Goal: Task Accomplishment & Management: Manage account settings

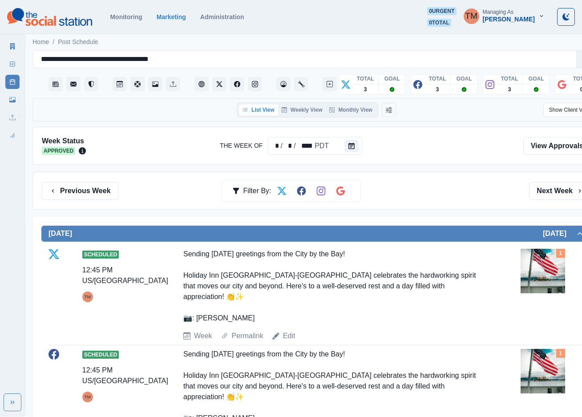
click at [14, 49] on link "Marketing Summary" at bounding box center [12, 46] width 14 height 14
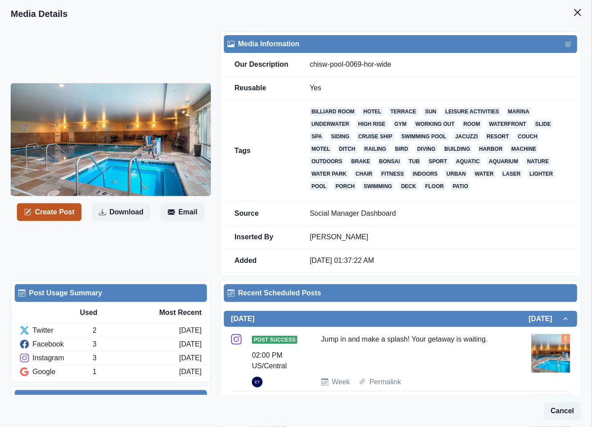
click at [56, 213] on button "Create Post" at bounding box center [49, 212] width 65 height 18
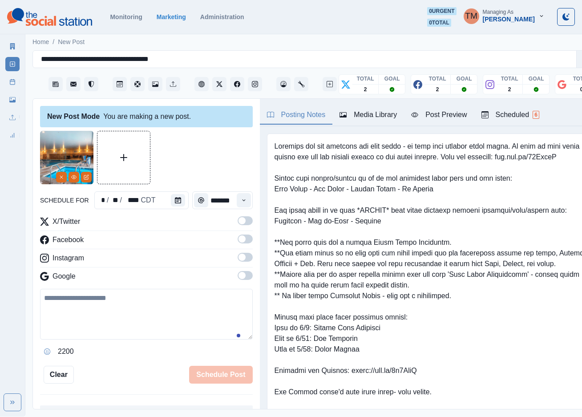
click at [103, 314] on textarea at bounding box center [146, 314] width 213 height 51
paste textarea "**********"
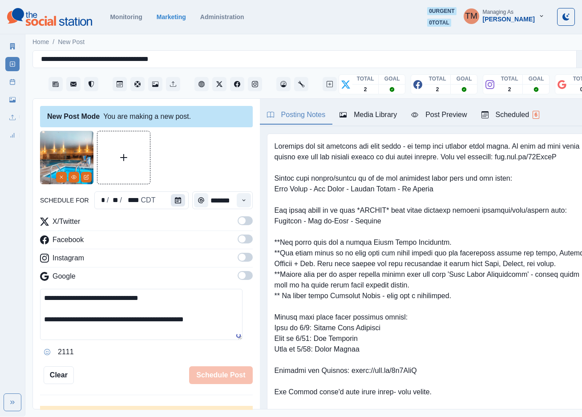
type textarea "**********"
click at [179, 199] on button "Calendar" at bounding box center [178, 200] width 14 height 12
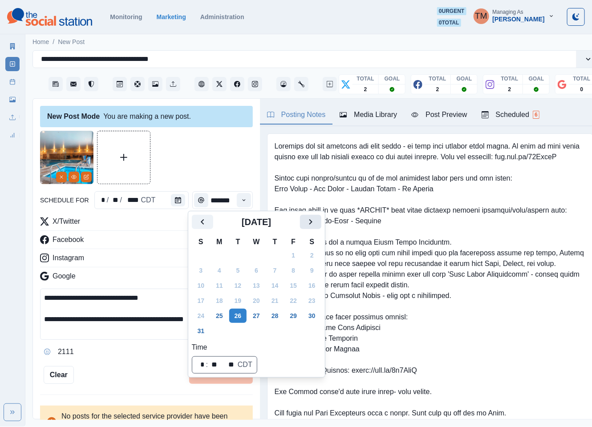
click at [311, 222] on icon "Next" at bounding box center [310, 221] width 3 height 5
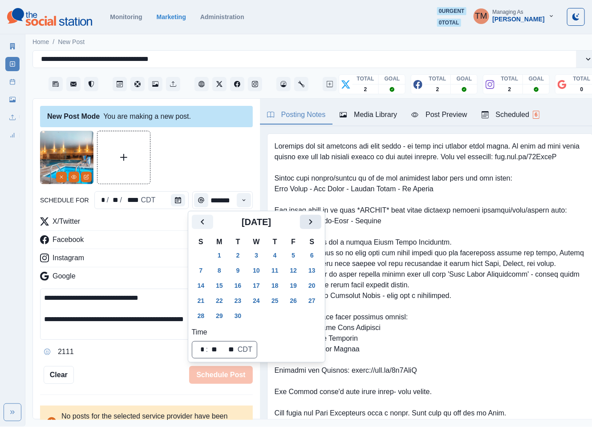
click at [311, 222] on icon "Next" at bounding box center [310, 221] width 3 height 5
click at [252, 314] on button "29" at bounding box center [257, 316] width 18 height 14
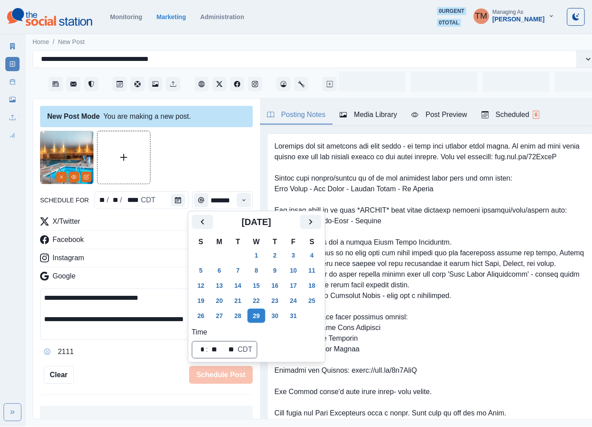
click at [219, 163] on div at bounding box center [146, 157] width 213 height 53
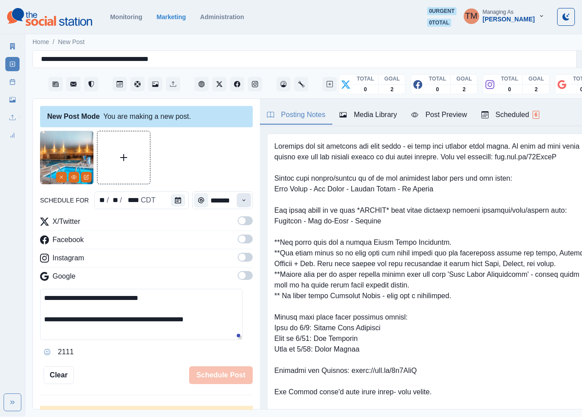
click at [241, 200] on icon "Time" at bounding box center [244, 200] width 6 height 6
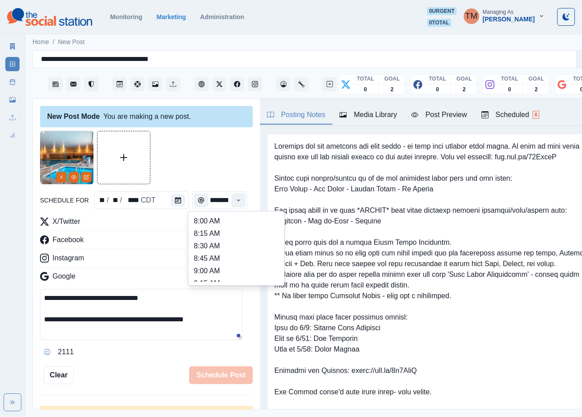
scroll to position [267, 0]
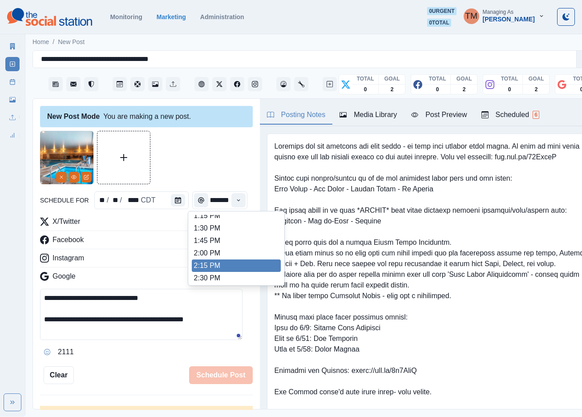
click at [198, 268] on li "2:15 PM" at bounding box center [236, 266] width 89 height 12
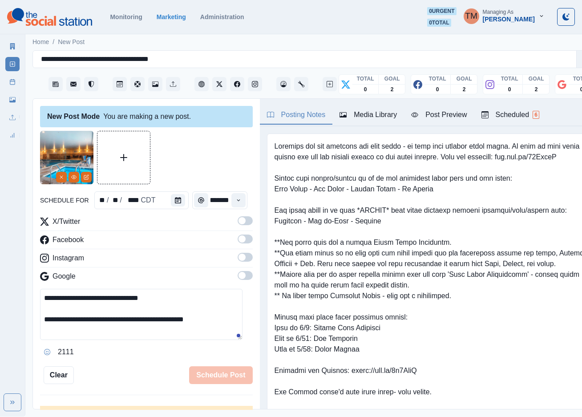
type input "*******"
click at [238, 226] on label at bounding box center [245, 223] width 15 height 14
click at [239, 239] on span at bounding box center [242, 238] width 7 height 7
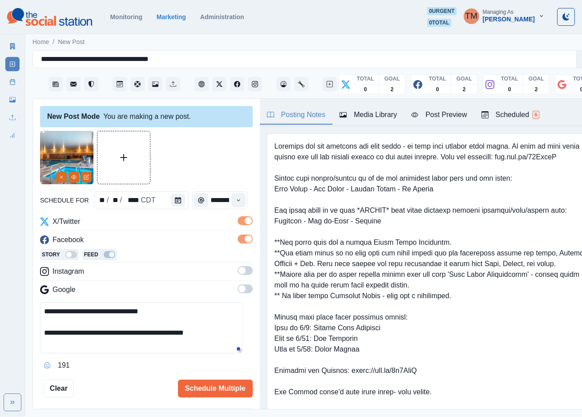
click at [238, 277] on label at bounding box center [245, 273] width 15 height 14
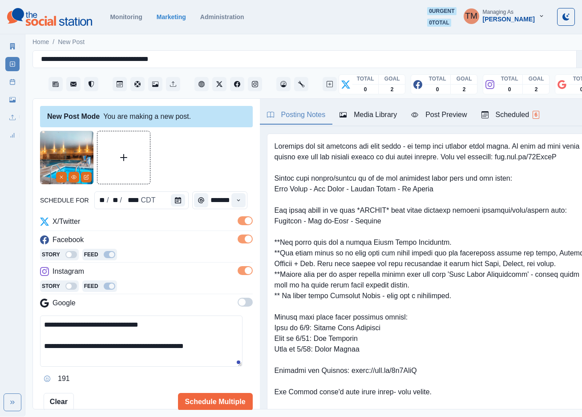
drag, startPoint x: 205, startPoint y: 142, endPoint x: 278, endPoint y: 132, distance: 73.6
click at [206, 142] on div at bounding box center [146, 157] width 213 height 53
click at [441, 111] on div "Post Preview" at bounding box center [439, 115] width 56 height 11
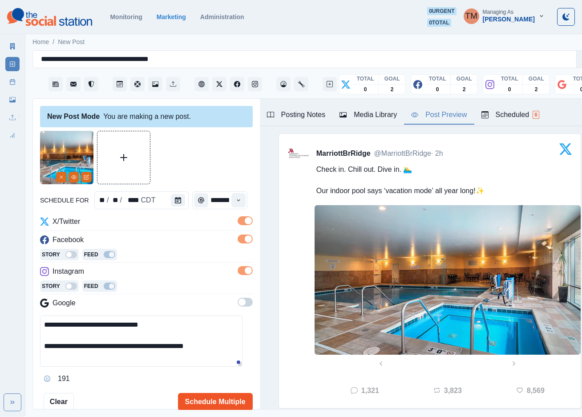
click at [203, 402] on button "Schedule Multiple" at bounding box center [215, 402] width 75 height 18
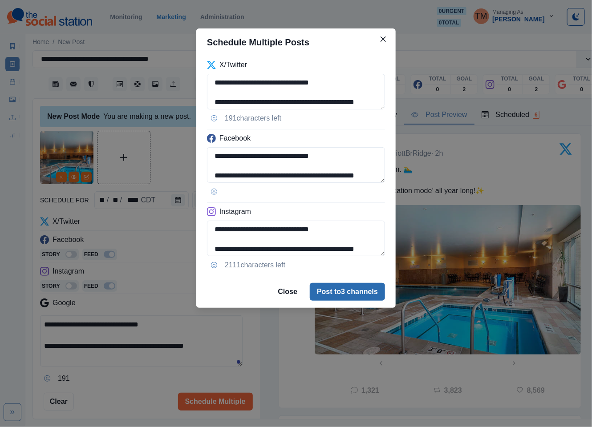
click at [315, 298] on button "Post to 3 channels" at bounding box center [347, 292] width 75 height 18
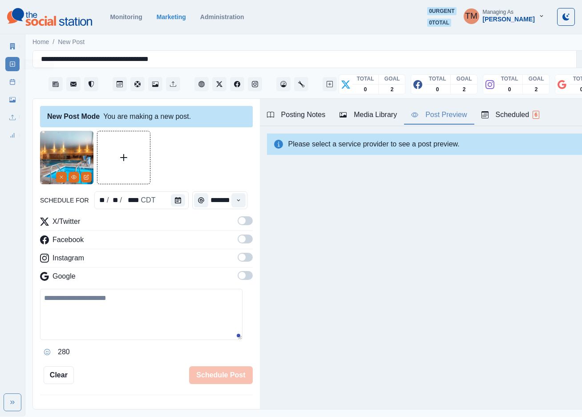
click at [9, 87] on link "Post Schedule" at bounding box center [12, 82] width 14 height 14
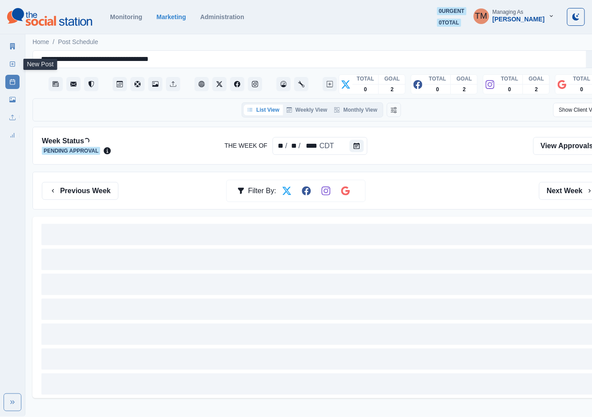
click at [11, 66] on icon at bounding box center [12, 64] width 6 height 6
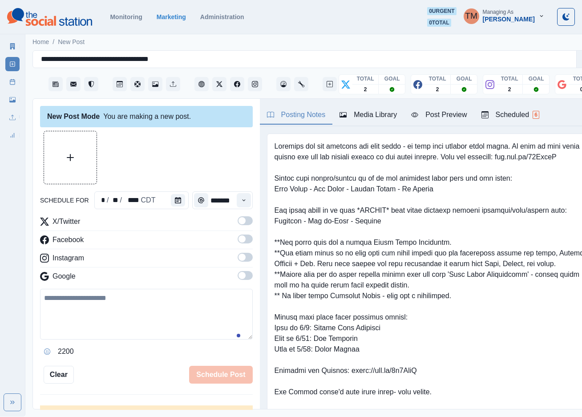
drag, startPoint x: 190, startPoint y: 307, endPoint x: 190, endPoint y: 313, distance: 5.8
click at [190, 311] on textarea at bounding box center [146, 314] width 213 height 51
paste textarea "**********"
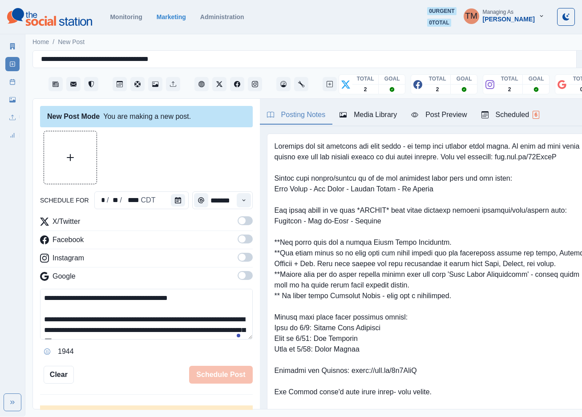
scroll to position [50, 0]
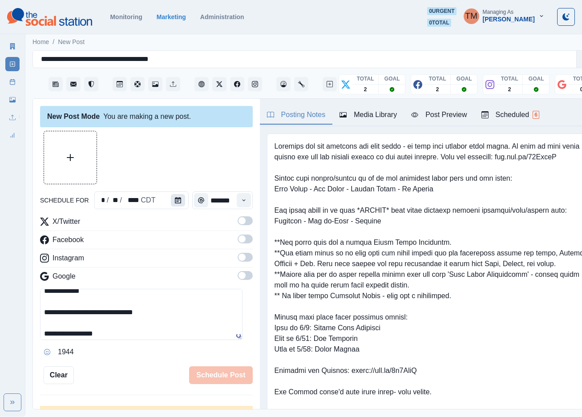
type textarea "**********"
click at [176, 200] on icon "Calendar" at bounding box center [178, 200] width 6 height 6
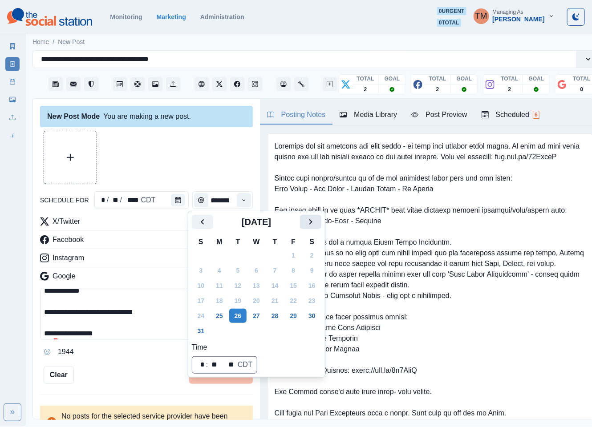
click at [314, 222] on icon "Next" at bounding box center [310, 222] width 11 height 11
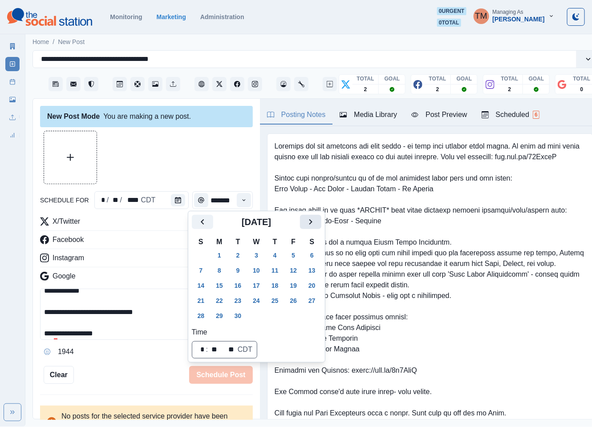
click at [314, 222] on icon "Next" at bounding box center [310, 222] width 11 height 11
click at [238, 310] on button "28" at bounding box center [238, 316] width 18 height 14
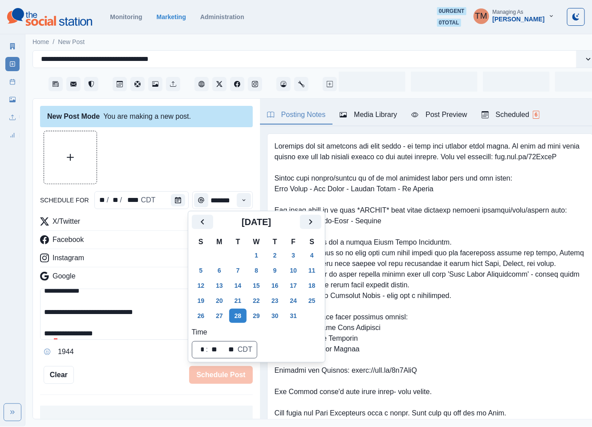
click at [179, 122] on div "New Post Mode You are making a new post." at bounding box center [146, 116] width 213 height 21
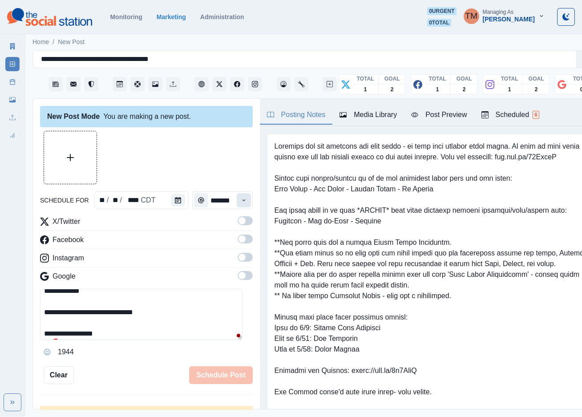
click at [241, 198] on icon "Time" at bounding box center [244, 200] width 6 height 6
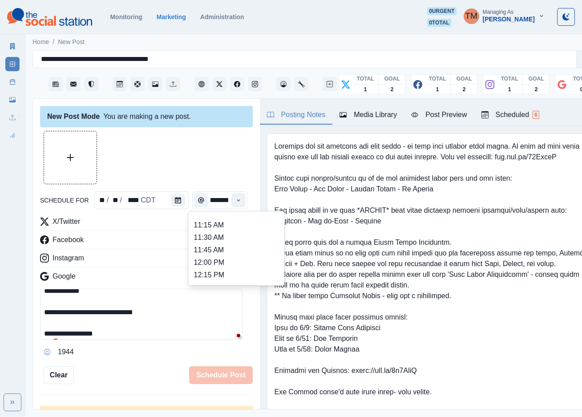
scroll to position [267, 0]
click at [244, 229] on li "1:30 PM" at bounding box center [236, 228] width 89 height 12
type input "*******"
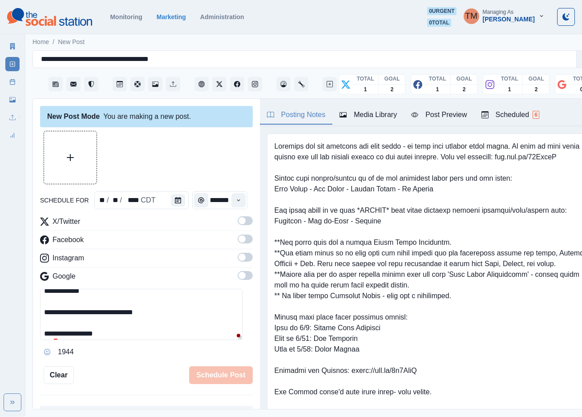
scroll to position [0, 0]
drag, startPoint x: 237, startPoint y: 218, endPoint x: 237, endPoint y: 239, distance: 20.9
click at [238, 222] on span at bounding box center [245, 220] width 15 height 9
click at [238, 239] on span at bounding box center [245, 239] width 15 height 9
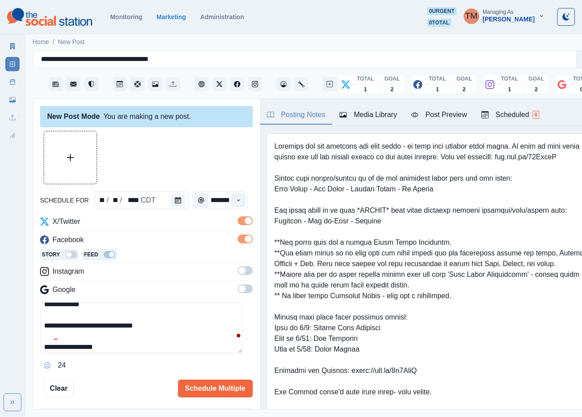
click at [238, 273] on span at bounding box center [245, 270] width 15 height 9
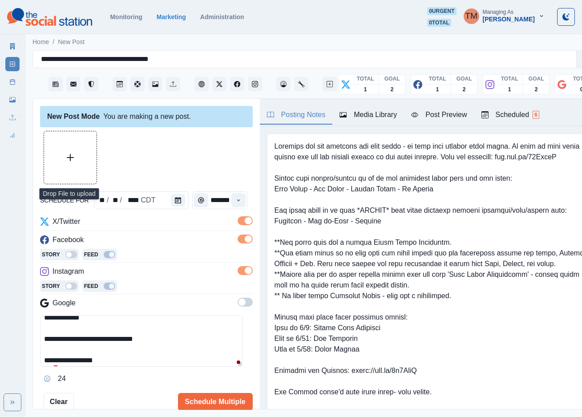
click at [86, 164] on button "Upload Media" at bounding box center [70, 157] width 53 height 53
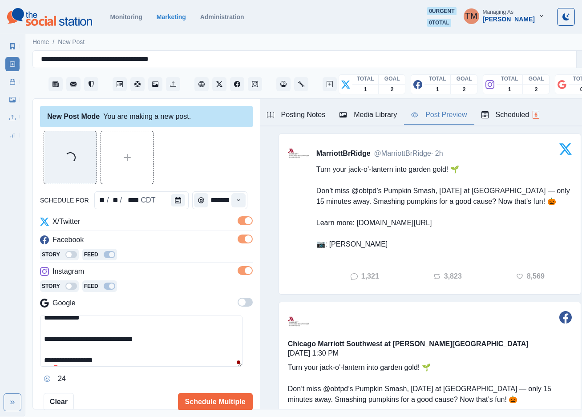
click at [452, 111] on div "Post Preview" at bounding box center [439, 115] width 56 height 11
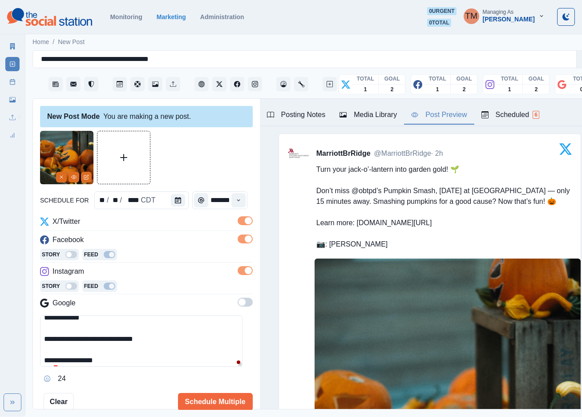
click at [183, 159] on div at bounding box center [146, 157] width 213 height 53
click at [62, 386] on div at bounding box center [55, 388] width 16 height 14
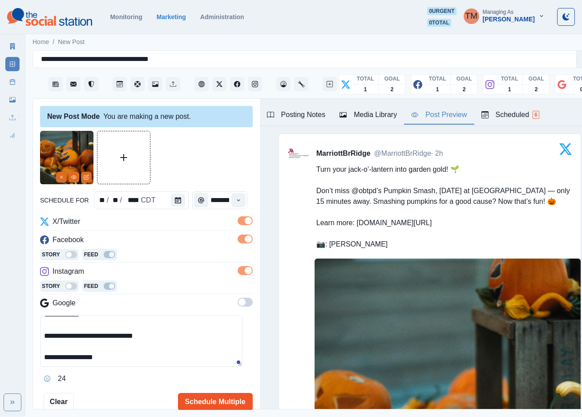
click at [203, 404] on button "Schedule Multiple" at bounding box center [215, 402] width 75 height 18
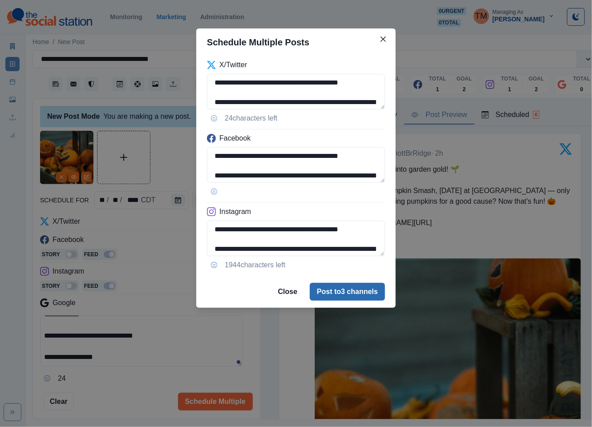
click at [354, 300] on button "Post to 3 channels" at bounding box center [347, 292] width 75 height 18
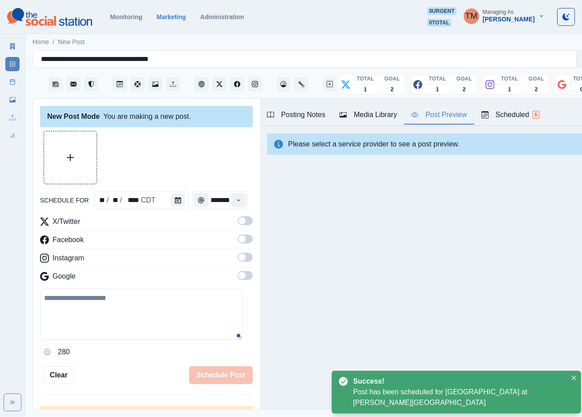
scroll to position [0, 0]
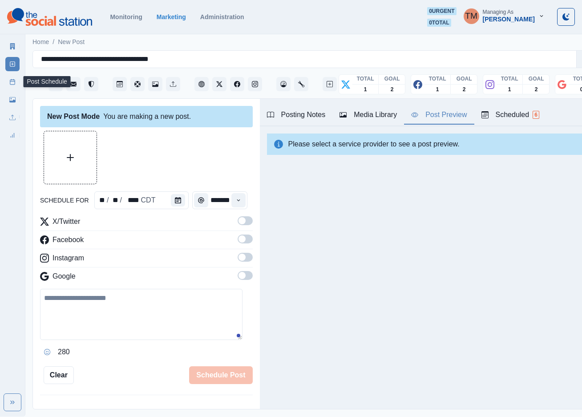
click at [11, 83] on icon at bounding box center [12, 82] width 6 height 6
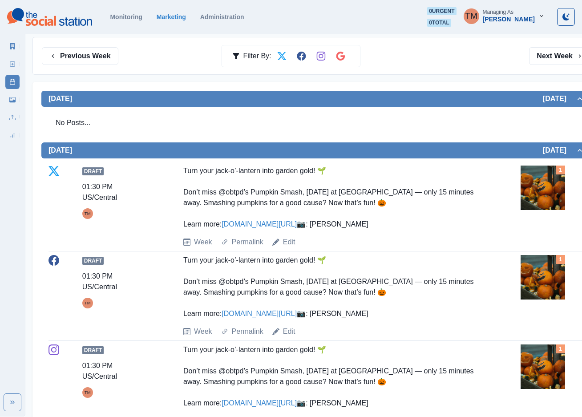
scroll to position [134, 0]
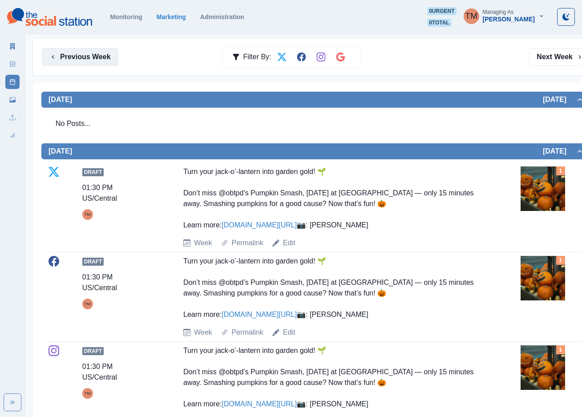
click at [88, 65] on button "Previous Week" at bounding box center [80, 57] width 77 height 18
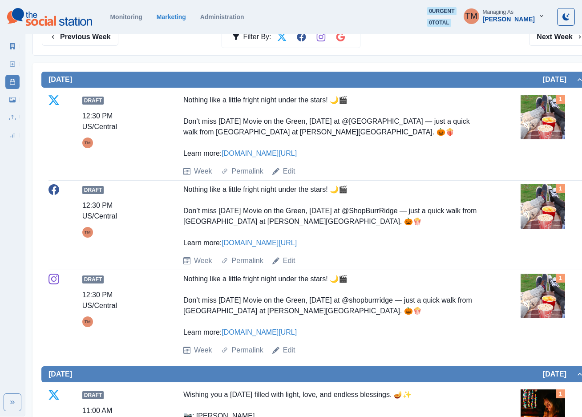
scroll to position [134, 0]
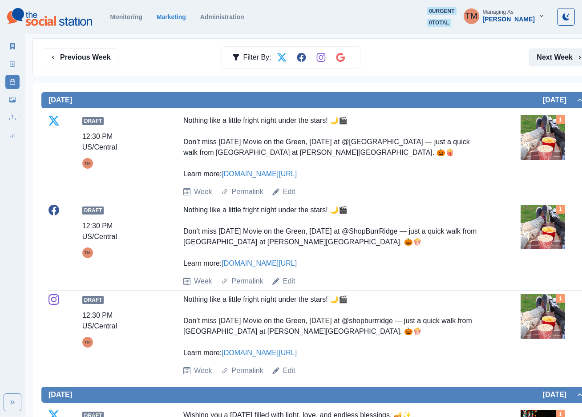
click at [552, 60] on button "Next Week" at bounding box center [560, 58] width 62 height 18
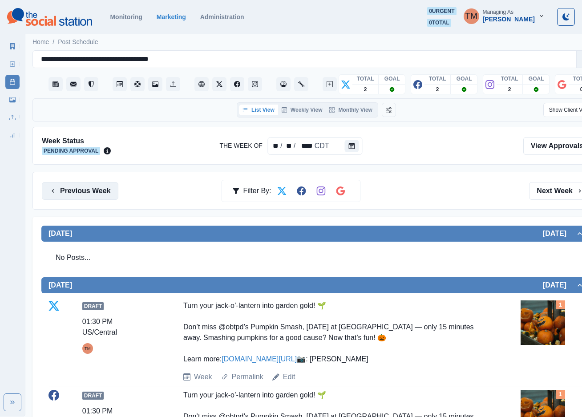
click at [88, 199] on button "Previous Week" at bounding box center [80, 191] width 77 height 18
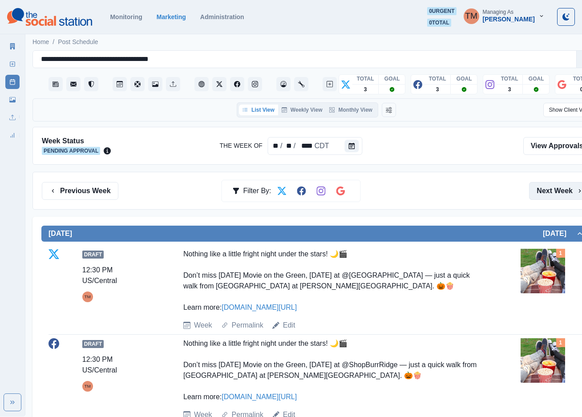
click at [564, 195] on button "Next Week" at bounding box center [560, 191] width 62 height 18
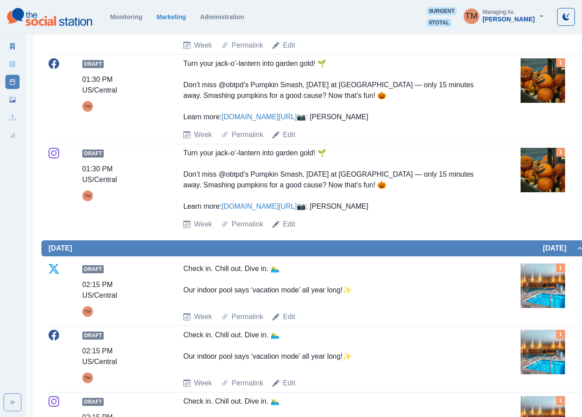
scroll to position [267, 0]
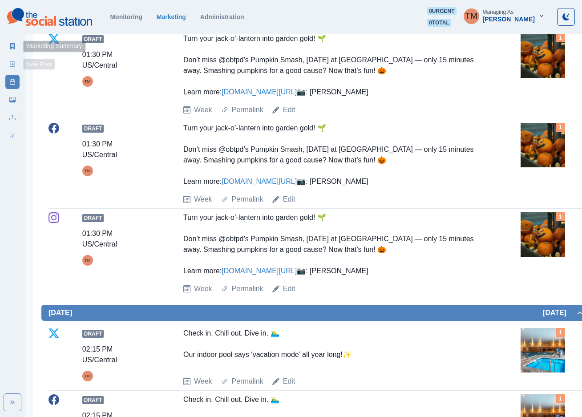
click at [12, 43] on icon at bounding box center [12, 46] width 5 height 6
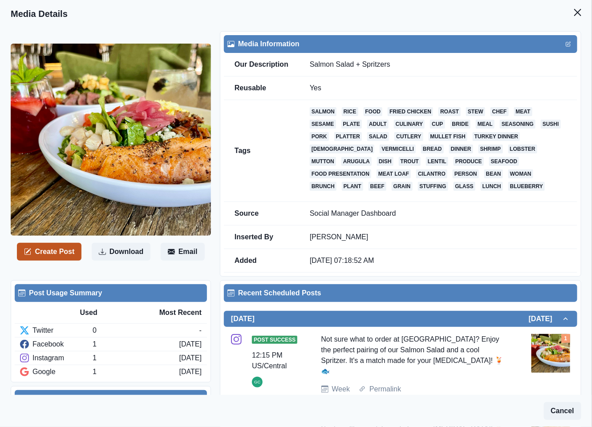
click at [57, 250] on button "Create Post" at bounding box center [49, 252] width 65 height 18
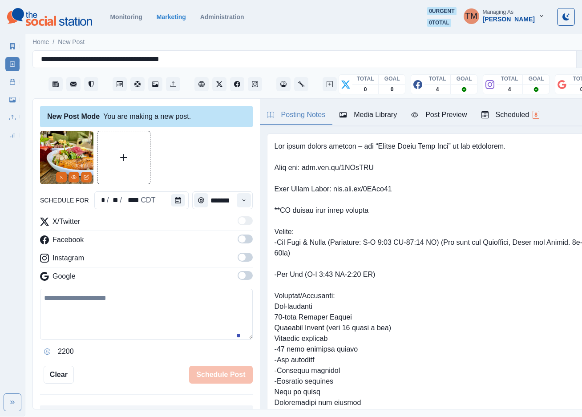
drag, startPoint x: 118, startPoint y: 330, endPoint x: 156, endPoint y: 217, distance: 119.5
click at [123, 322] on textarea at bounding box center [146, 314] width 213 height 51
paste textarea "**********"
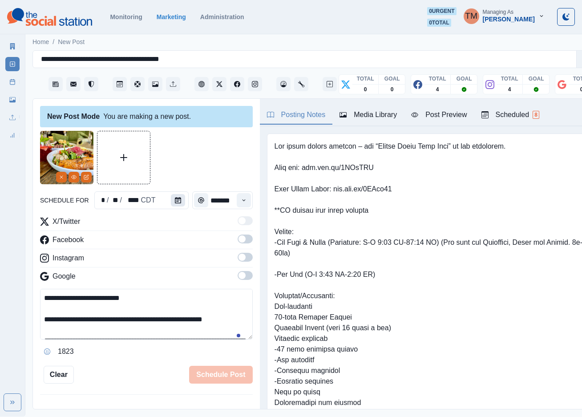
scroll to position [103, 0]
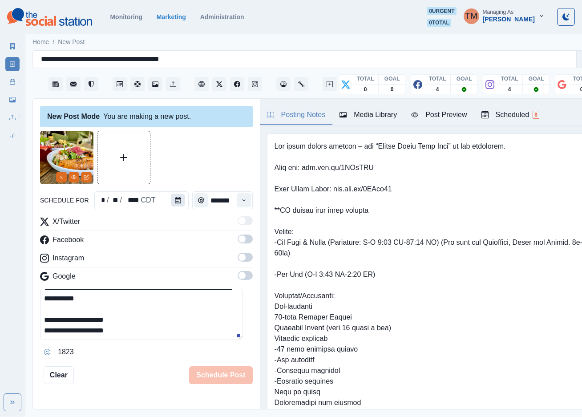
type textarea "**********"
click at [177, 203] on button "Calendar" at bounding box center [178, 200] width 14 height 12
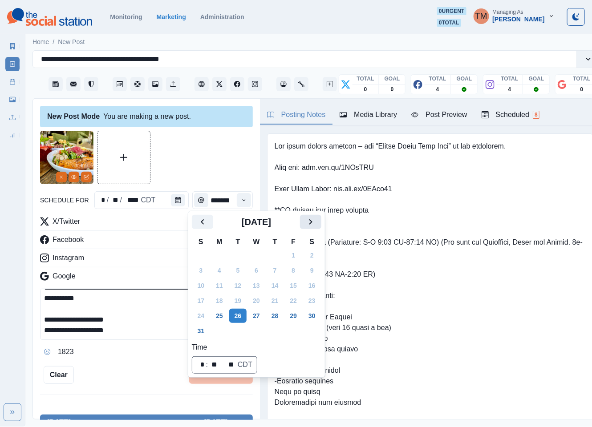
click at [305, 222] on icon "Next" at bounding box center [310, 222] width 11 height 11
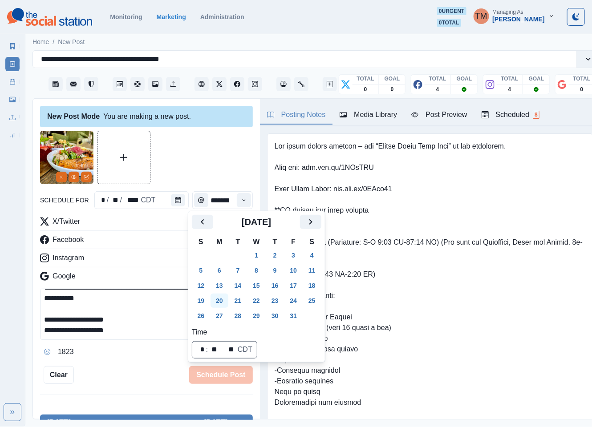
click at [221, 296] on button "20" at bounding box center [220, 301] width 18 height 14
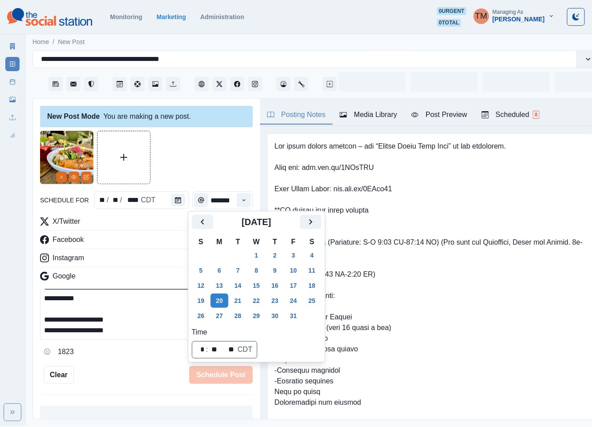
click at [193, 147] on div at bounding box center [146, 157] width 213 height 53
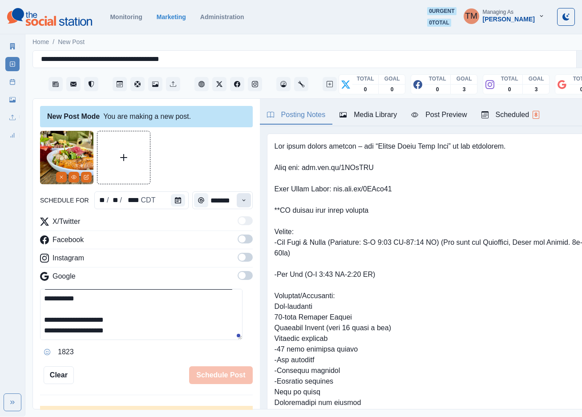
click at [241, 202] on icon "Time" at bounding box center [244, 200] width 6 height 6
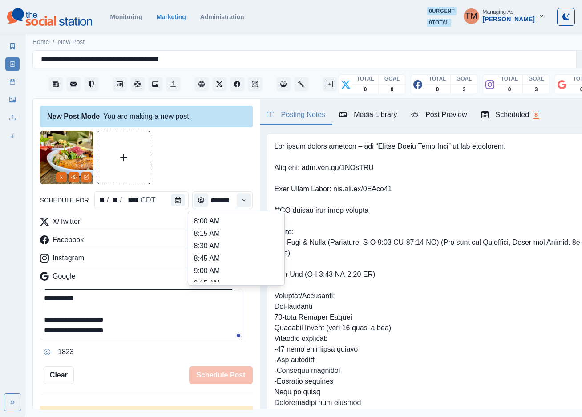
scroll to position [267, 0]
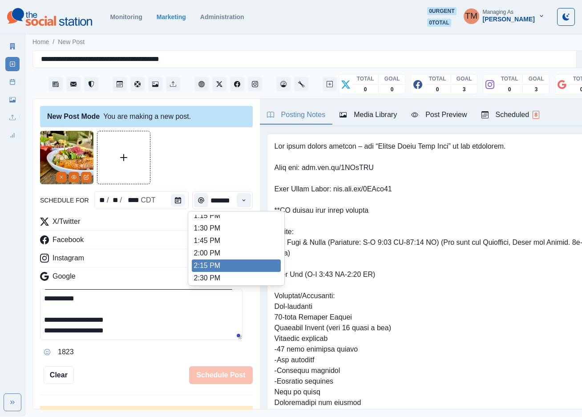
click at [215, 268] on li "2:15 PM" at bounding box center [236, 266] width 89 height 12
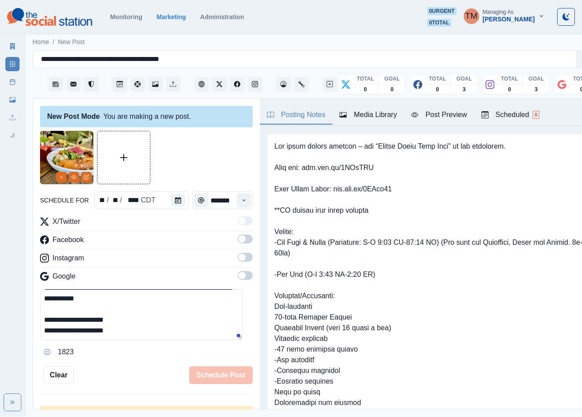
type input "*******"
drag, startPoint x: 234, startPoint y: 234, endPoint x: 240, endPoint y: 252, distance: 18.6
click at [238, 238] on span at bounding box center [245, 239] width 15 height 9
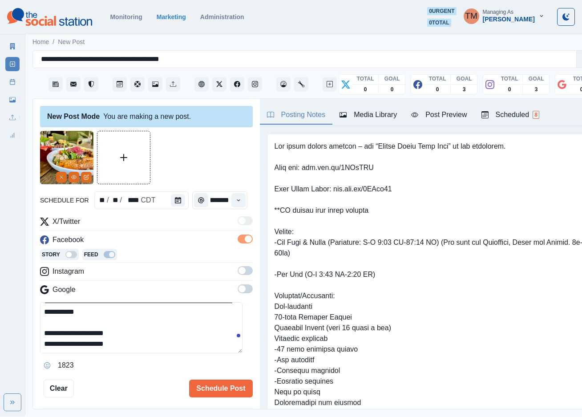
scroll to position [0, 0]
click at [238, 270] on span at bounding box center [245, 270] width 15 height 9
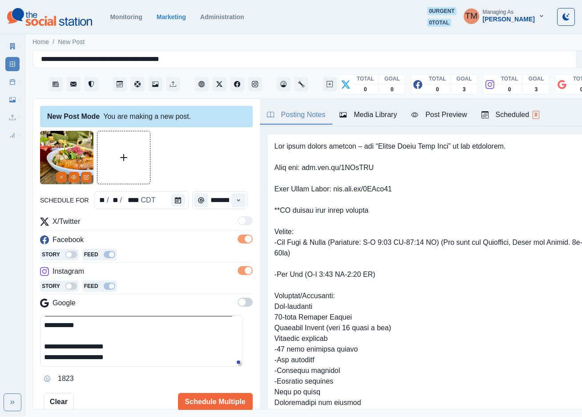
click at [445, 116] on div "Post Preview" at bounding box center [439, 115] width 56 height 11
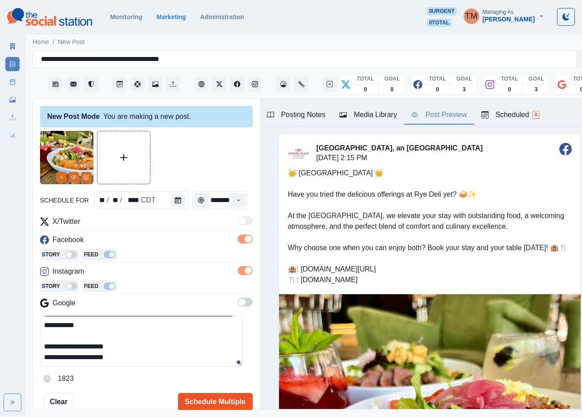
click at [218, 401] on button "Schedule Multiple" at bounding box center [215, 402] width 75 height 18
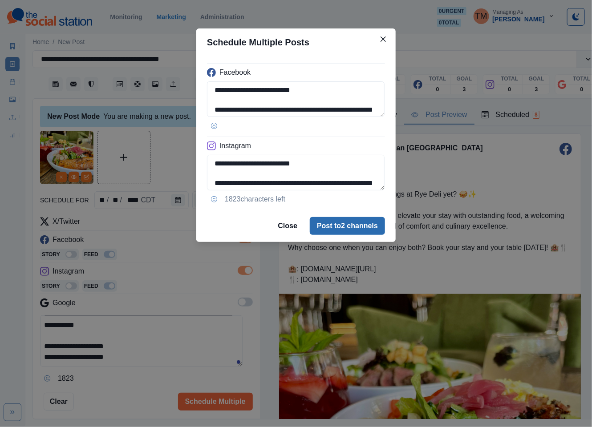
click at [359, 233] on button "Post to 2 channels" at bounding box center [347, 226] width 75 height 18
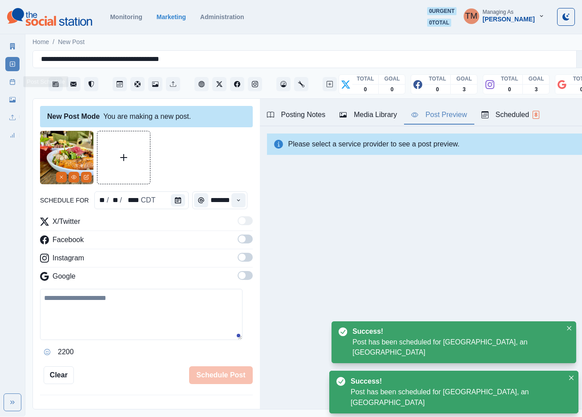
click at [10, 84] on rect at bounding box center [12, 82] width 5 height 5
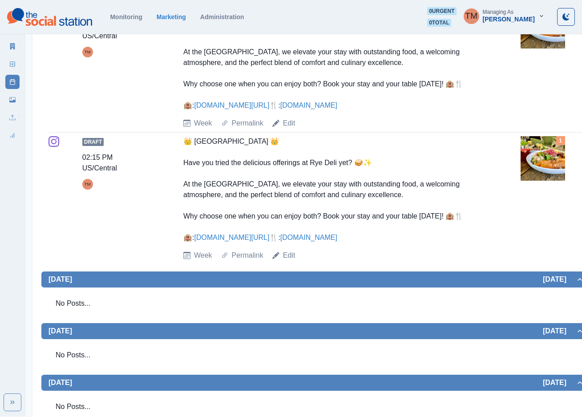
scroll to position [334, 0]
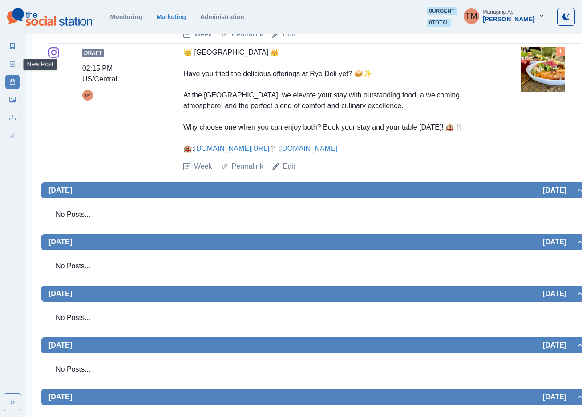
click at [9, 64] on icon at bounding box center [12, 64] width 6 height 6
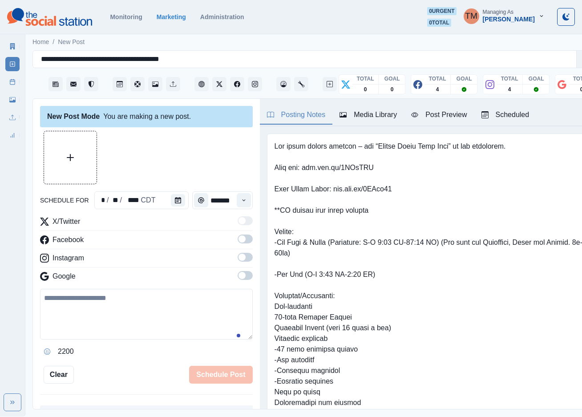
scroll to position [9, 0]
click at [97, 304] on textarea at bounding box center [146, 314] width 213 height 51
paste textarea "**********"
type textarea "**********"
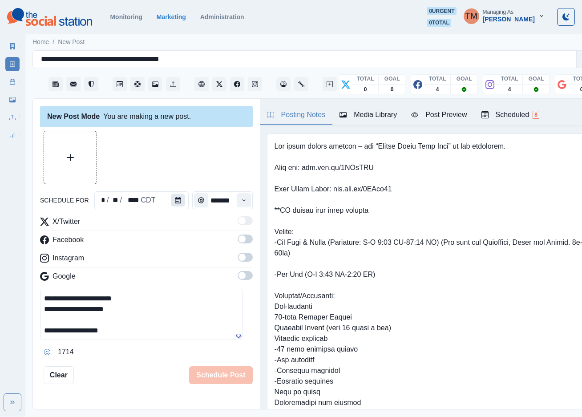
click at [171, 194] on button "Calendar" at bounding box center [178, 200] width 14 height 12
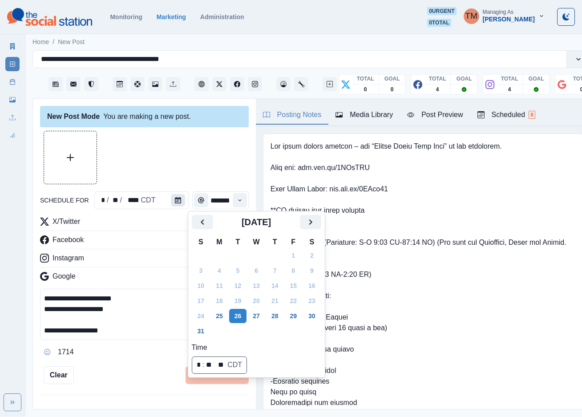
scroll to position [0, 0]
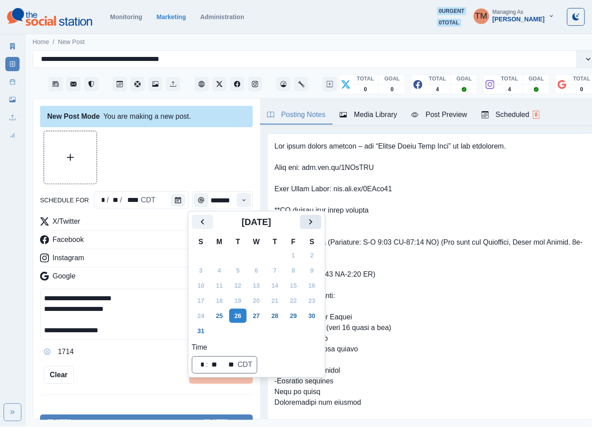
click at [306, 223] on icon "Next" at bounding box center [310, 222] width 11 height 11
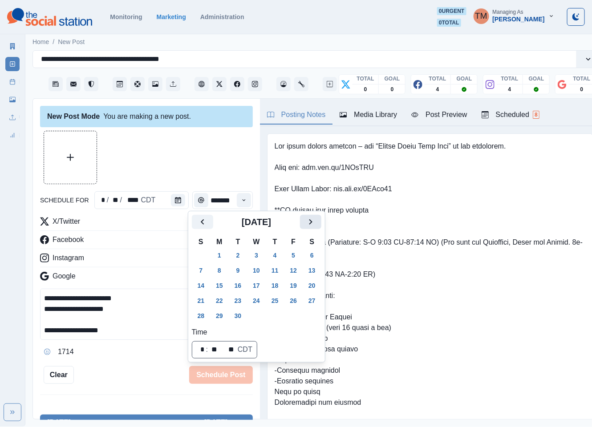
click at [306, 223] on icon "Next" at bounding box center [310, 222] width 11 height 11
click at [231, 298] on button "21" at bounding box center [238, 301] width 18 height 14
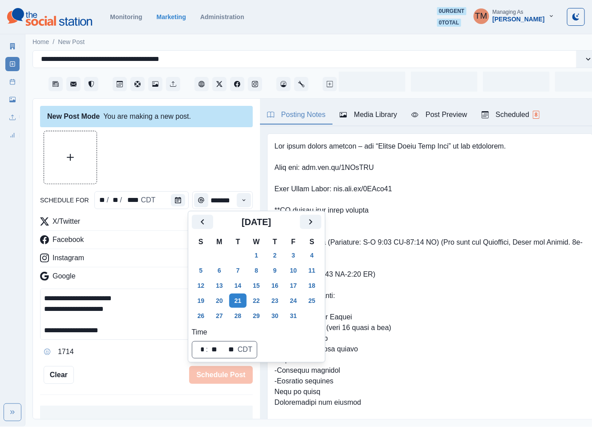
click at [173, 155] on div at bounding box center [146, 157] width 213 height 53
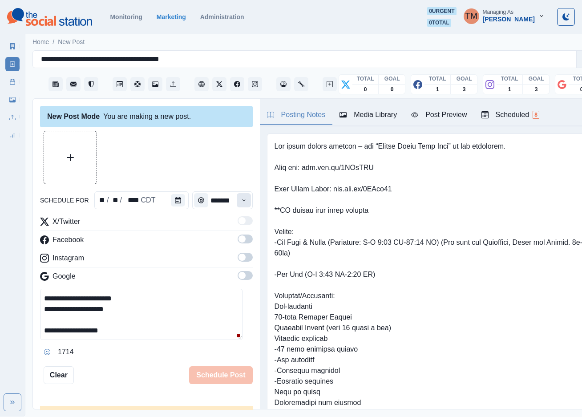
click at [241, 199] on icon "Time" at bounding box center [244, 200] width 6 height 6
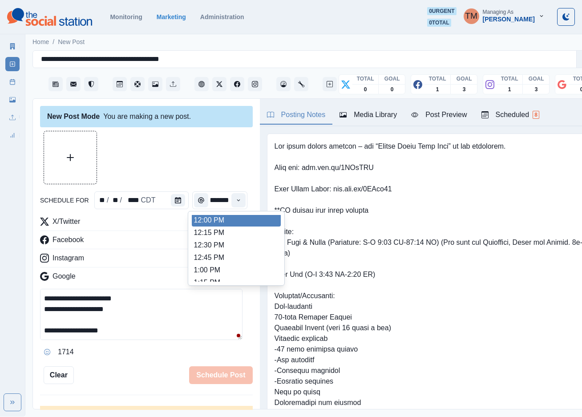
scroll to position [199, 0]
click at [237, 222] on li "12:00 PM" at bounding box center [236, 221] width 89 height 12
type input "********"
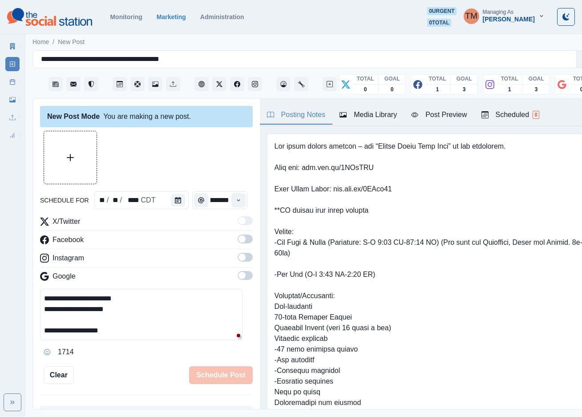
click at [238, 243] on span at bounding box center [245, 239] width 15 height 9
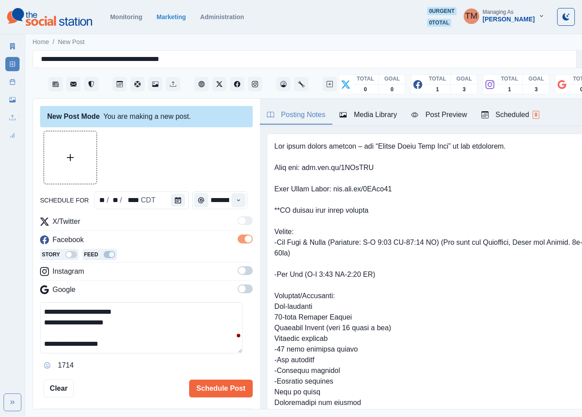
click at [238, 274] on span at bounding box center [245, 270] width 15 height 9
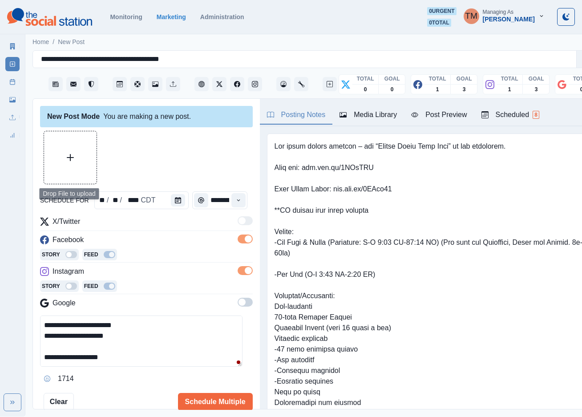
click at [74, 156] on button "Upload Media" at bounding box center [70, 157] width 53 height 53
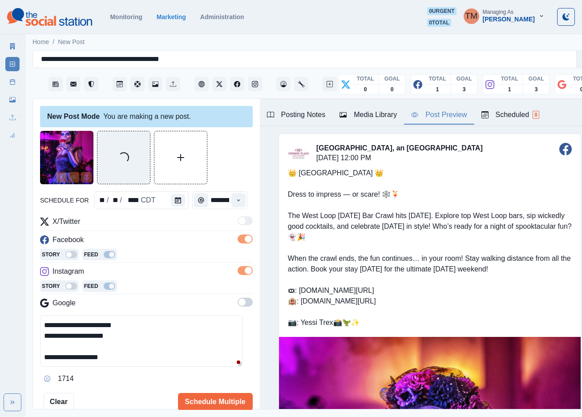
click at [439, 121] on button "Post Preview" at bounding box center [439, 115] width 70 height 19
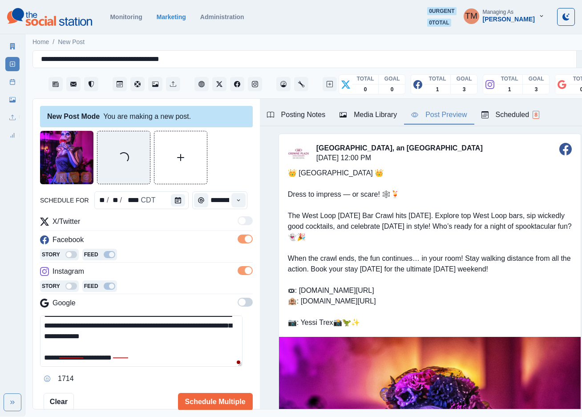
scroll to position [95, 0]
click at [69, 346] on div "within walking" at bounding box center [92, 349] width 48 height 14
click at [149, 347] on div "of" at bounding box center [147, 349] width 9 height 14
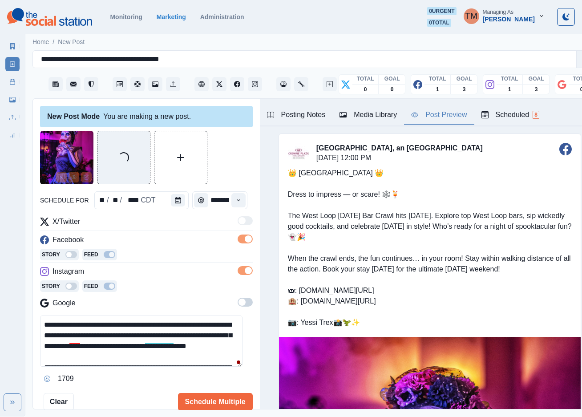
scroll to position [40, 0]
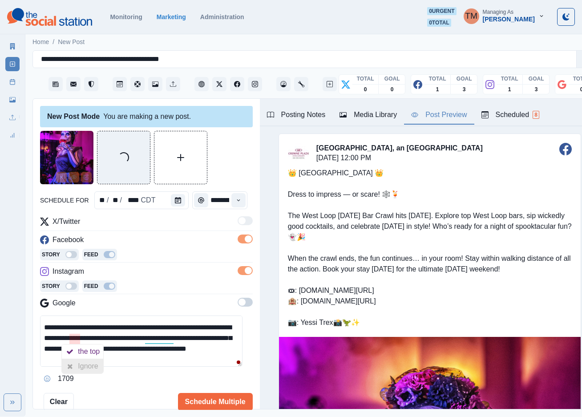
drag, startPoint x: 79, startPoint y: 362, endPoint x: 97, endPoint y: 360, distance: 18.4
click at [80, 362] on div "Ignore" at bounding box center [90, 366] width 24 height 14
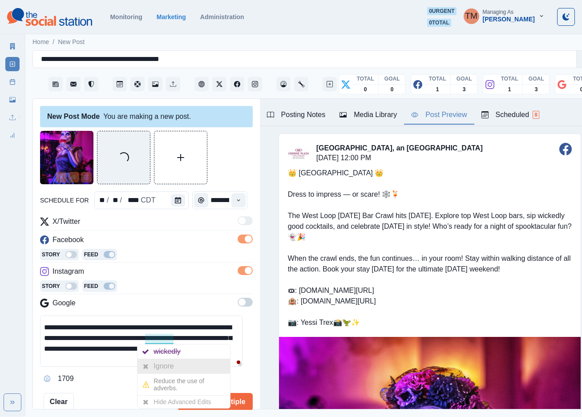
drag, startPoint x: 157, startPoint y: 363, endPoint x: 147, endPoint y: 366, distance: 10.2
click at [157, 364] on div "Ignore" at bounding box center [166, 366] width 24 height 14
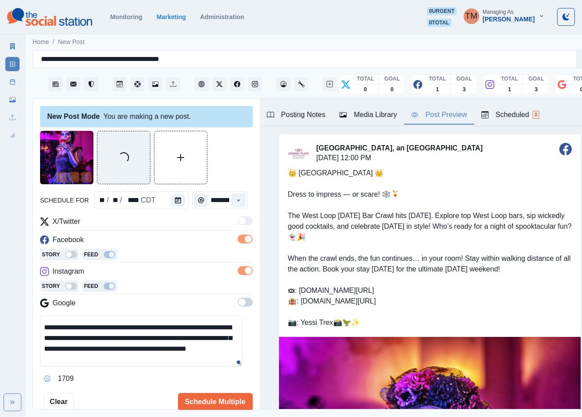
drag, startPoint x: 177, startPoint y: 357, endPoint x: 171, endPoint y: 362, distance: 7.9
click at [178, 357] on textarea "**********" at bounding box center [141, 341] width 203 height 51
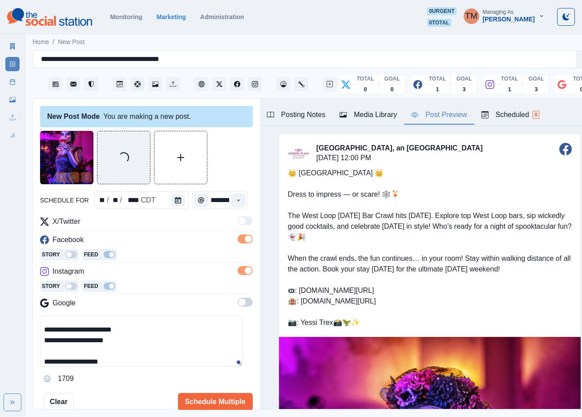
scroll to position [0, 0]
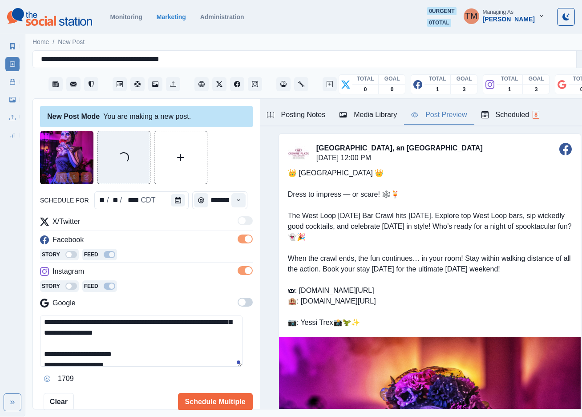
drag, startPoint x: 136, startPoint y: 334, endPoint x: 142, endPoint y: 334, distance: 5.3
click at [142, 334] on textarea "**********" at bounding box center [141, 341] width 203 height 51
click at [149, 358] on div "Ignore" at bounding box center [155, 361] width 24 height 14
click at [197, 354] on textarea "**********" at bounding box center [141, 341] width 203 height 51
drag, startPoint x: 57, startPoint y: 346, endPoint x: 37, endPoint y: 346, distance: 19.1
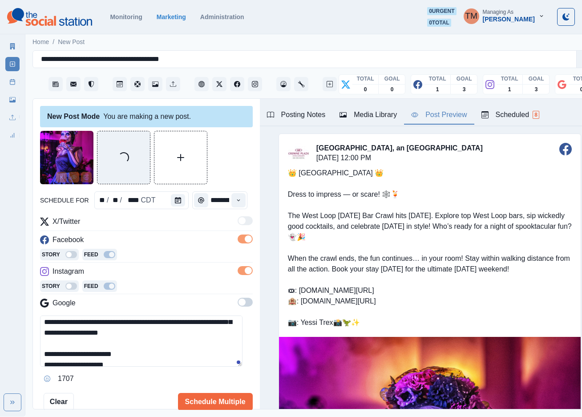
click at [37, 346] on div "**********" at bounding box center [146, 254] width 227 height 311
type textarea "**********"
click at [227, 166] on div "Loading..." at bounding box center [146, 157] width 213 height 53
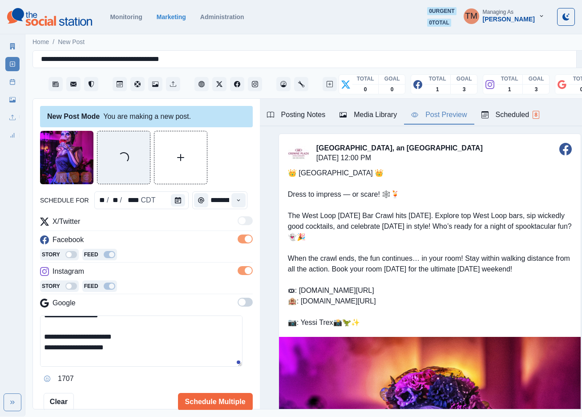
scroll to position [138, 0]
drag, startPoint x: 216, startPoint y: 405, endPoint x: 206, endPoint y: 379, distance: 27.4
click at [204, 382] on div "**********" at bounding box center [146, 271] width 213 height 280
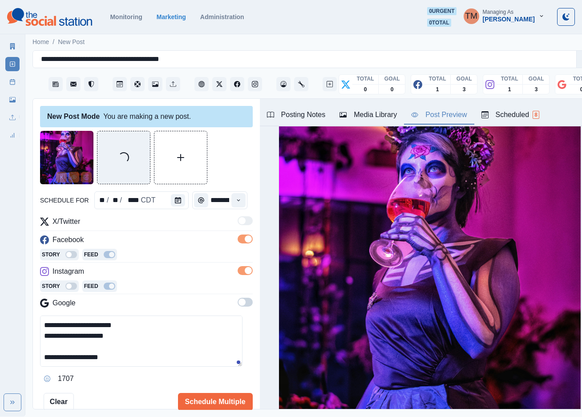
scroll to position [868, 0]
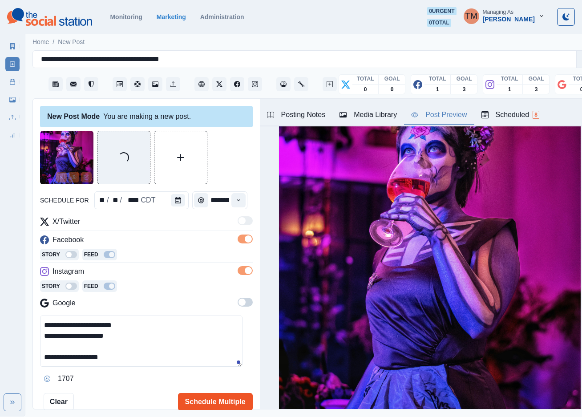
click at [194, 401] on button "Schedule Multiple" at bounding box center [215, 402] width 75 height 18
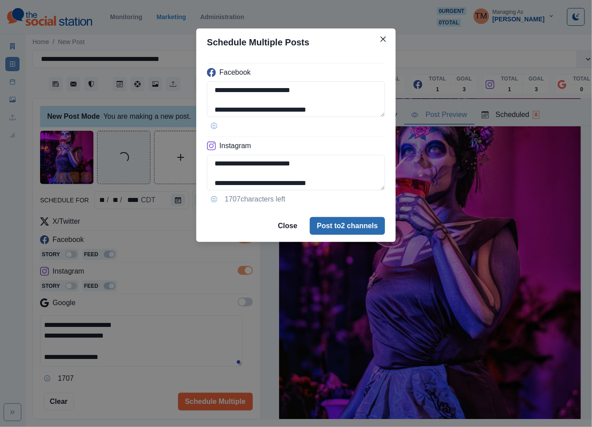
click at [343, 223] on button "Post to 2 channels" at bounding box center [347, 226] width 75 height 18
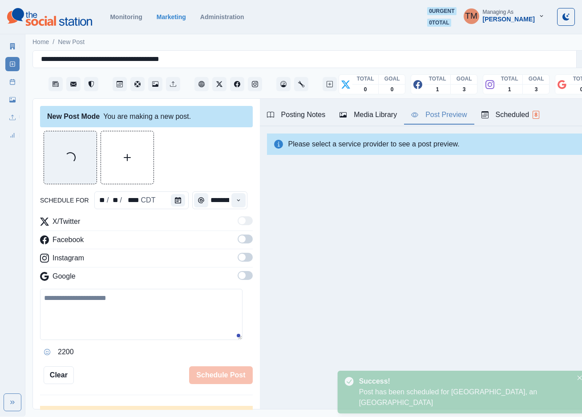
scroll to position [0, 0]
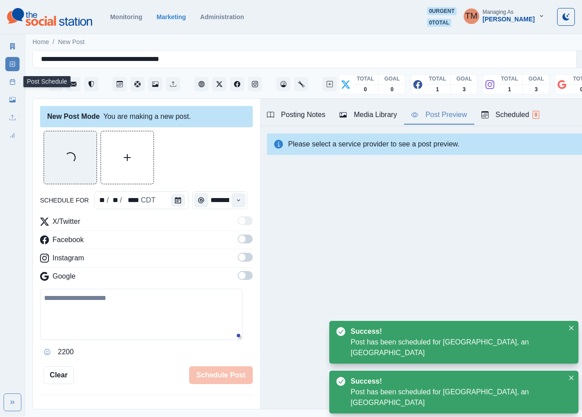
click at [12, 86] on link "Post Schedule" at bounding box center [12, 82] width 14 height 14
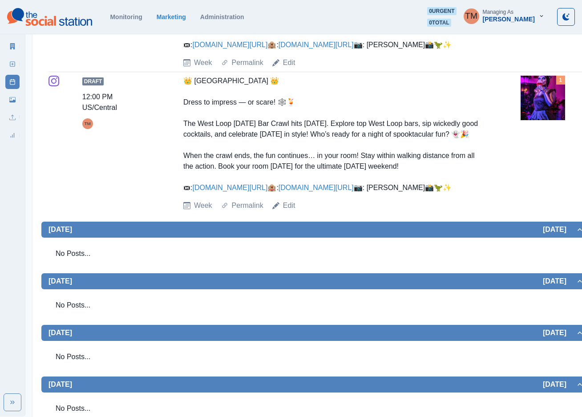
scroll to position [794, 0]
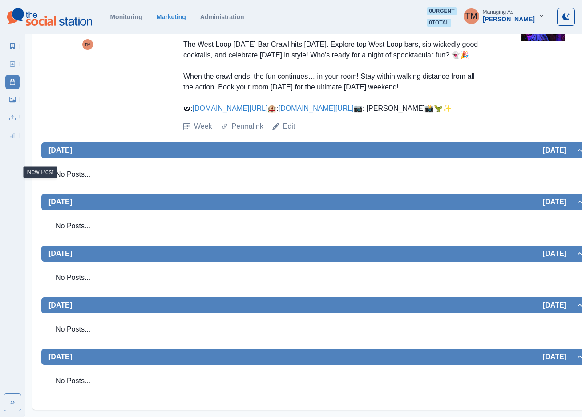
drag, startPoint x: 17, startPoint y: 64, endPoint x: 0, endPoint y: 111, distance: 50.3
click at [17, 64] on link "New Post" at bounding box center [12, 64] width 14 height 14
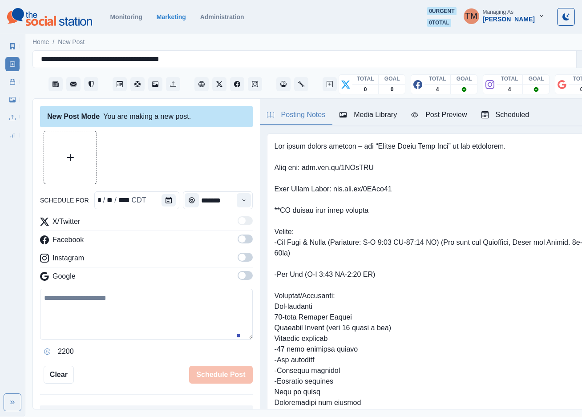
scroll to position [9, 0]
drag, startPoint x: 133, startPoint y: 310, endPoint x: 135, endPoint y: 300, distance: 10.2
click at [134, 309] on textarea at bounding box center [146, 314] width 213 height 51
paste textarea "**********"
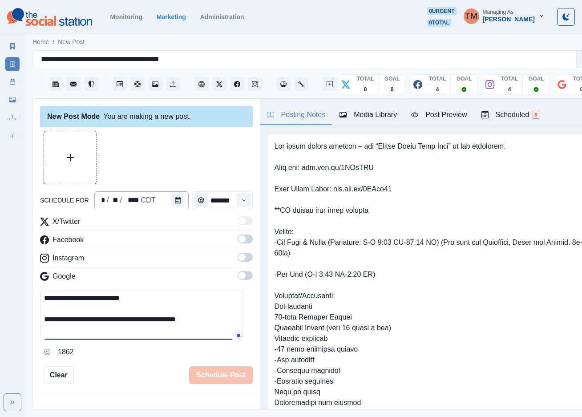
scroll to position [61, 0]
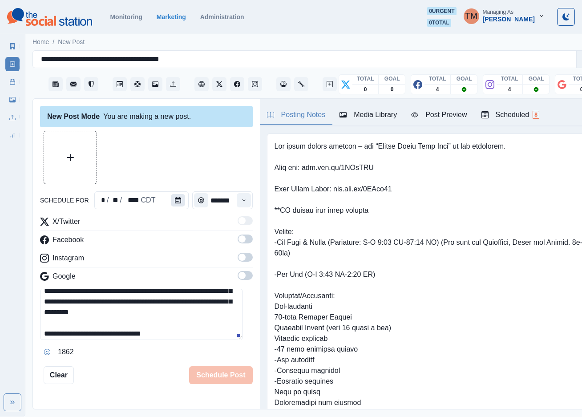
type textarea "**********"
click at [171, 194] on button "Calendar" at bounding box center [178, 200] width 14 height 12
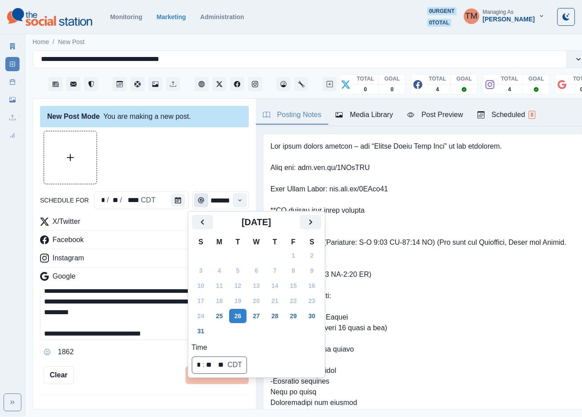
scroll to position [0, 0]
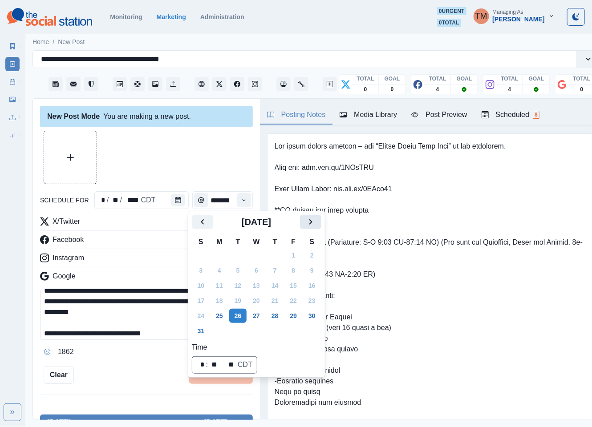
click at [305, 223] on icon "Next" at bounding box center [310, 222] width 11 height 11
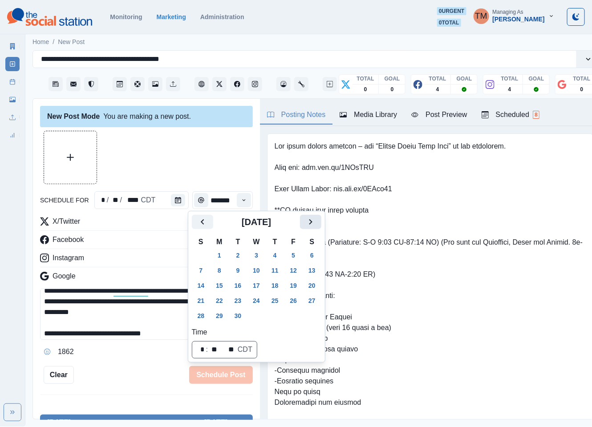
click at [305, 223] on icon "Next" at bounding box center [310, 222] width 11 height 11
click at [278, 282] on tbody "28 29 30 1 2 3 4 5 6 7 8 9 10 11 12 13 14 15 16 17 18 19 20 21 22 23 24 25 26 2…" at bounding box center [257, 286] width 130 height 76
click at [192, 149] on div at bounding box center [146, 157] width 213 height 53
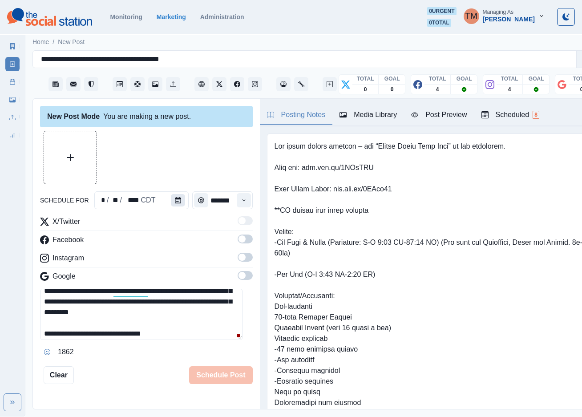
click at [171, 195] on button "Calendar" at bounding box center [178, 200] width 14 height 12
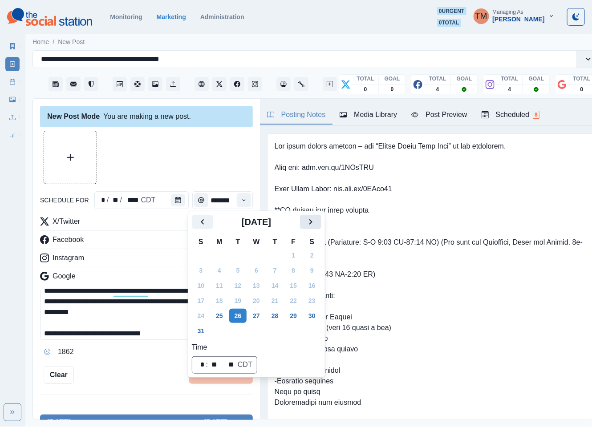
click at [308, 225] on icon "Next" at bounding box center [310, 222] width 11 height 11
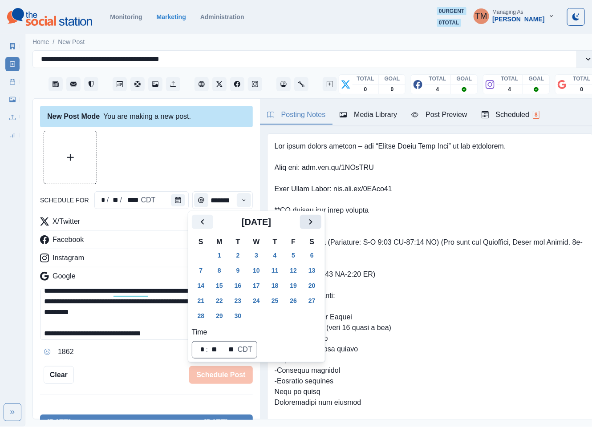
click at [308, 225] on icon "Next" at bounding box center [310, 222] width 11 height 11
click at [279, 300] on button "23" at bounding box center [275, 301] width 18 height 14
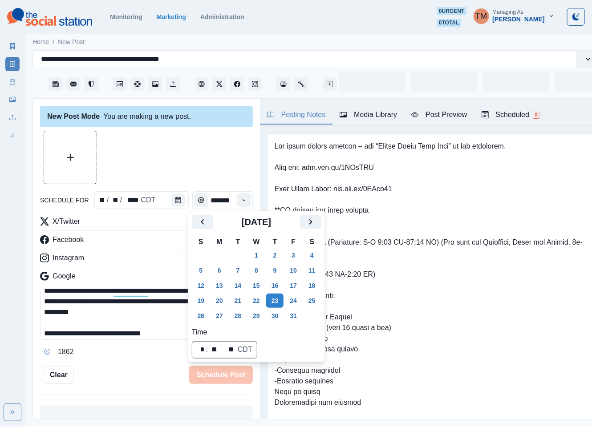
click at [175, 171] on div at bounding box center [146, 157] width 213 height 53
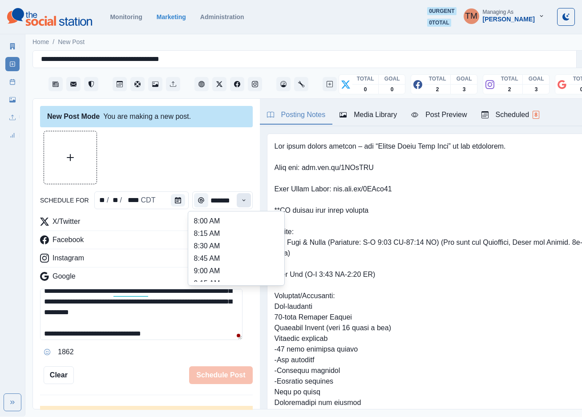
click at [241, 203] on icon "Time" at bounding box center [244, 200] width 6 height 6
click at [213, 238] on li "12:30 PM" at bounding box center [236, 236] width 89 height 12
type input "********"
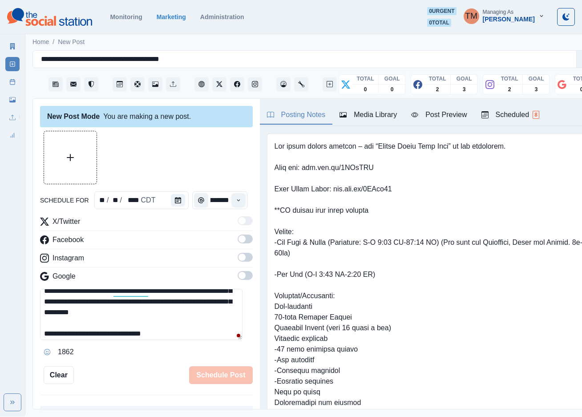
drag, startPoint x: 234, startPoint y: 242, endPoint x: 235, endPoint y: 268, distance: 25.4
click at [238, 246] on label at bounding box center [245, 242] width 15 height 14
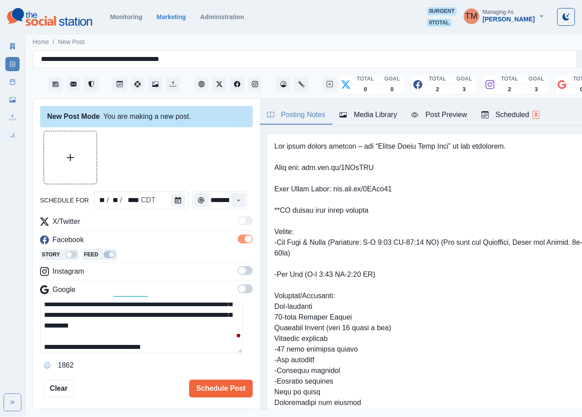
click at [238, 270] on span at bounding box center [245, 270] width 15 height 9
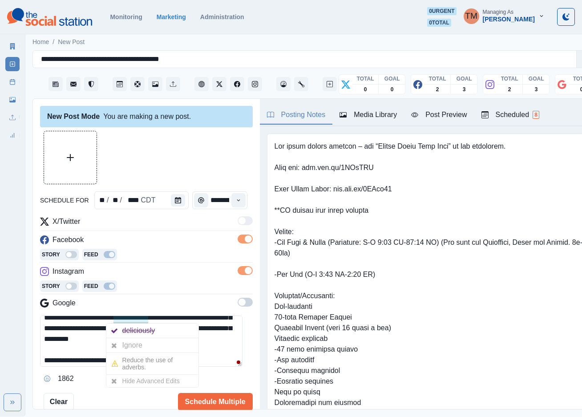
click at [142, 347] on div "Ignore" at bounding box center [134, 345] width 24 height 14
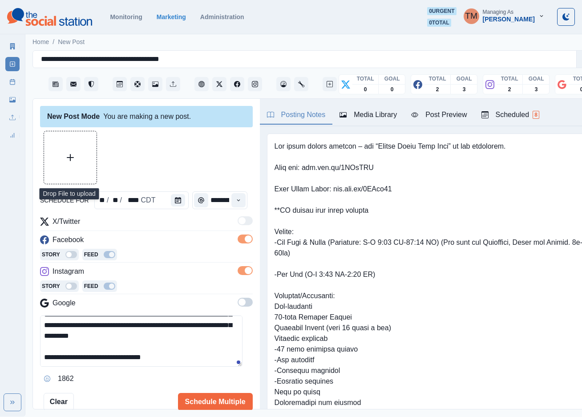
click at [77, 154] on button "Upload Media" at bounding box center [70, 157] width 53 height 53
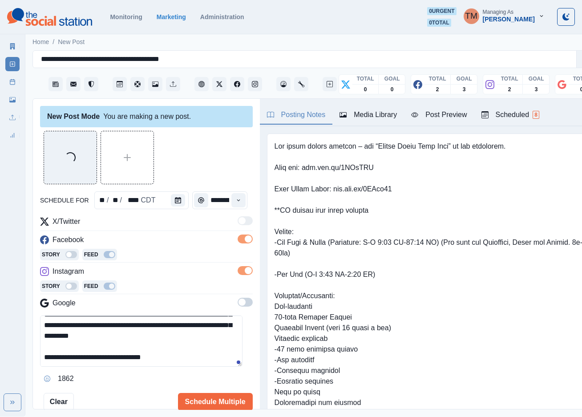
click at [451, 119] on div "Post Preview" at bounding box center [439, 115] width 56 height 11
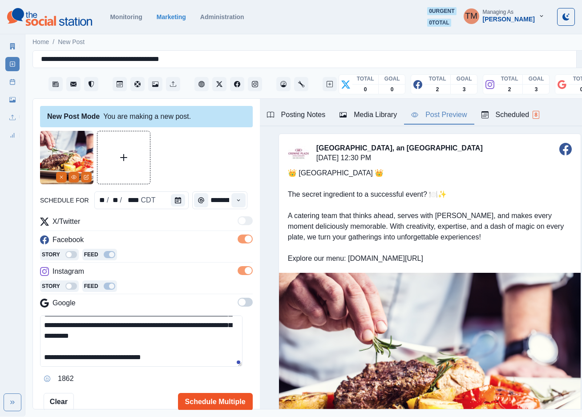
click at [220, 399] on button "Schedule Multiple" at bounding box center [215, 402] width 75 height 18
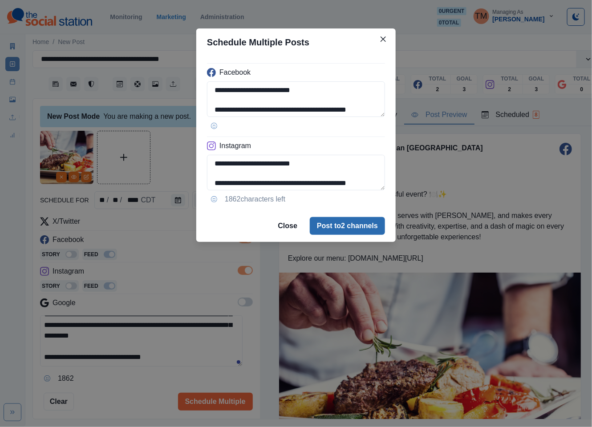
click at [349, 231] on button "Post to 2 channels" at bounding box center [347, 226] width 75 height 18
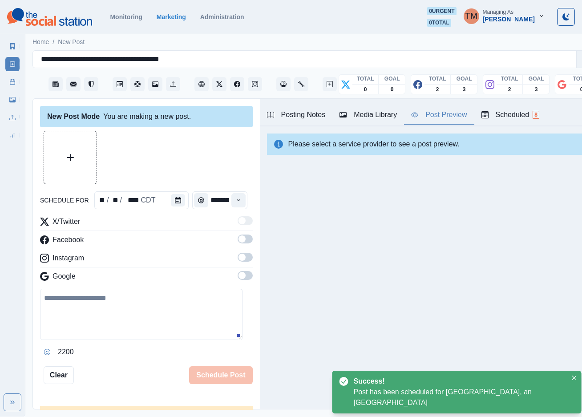
scroll to position [0, 0]
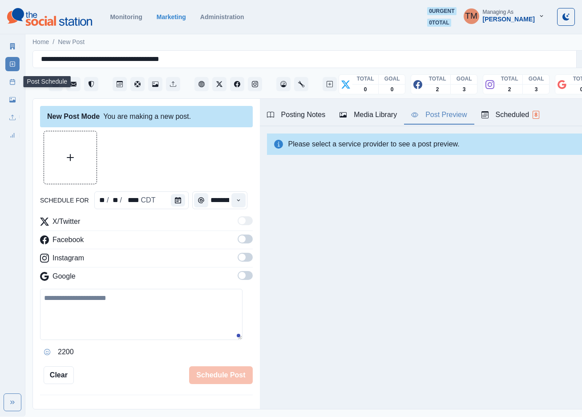
click at [11, 85] on icon at bounding box center [12, 82] width 6 height 6
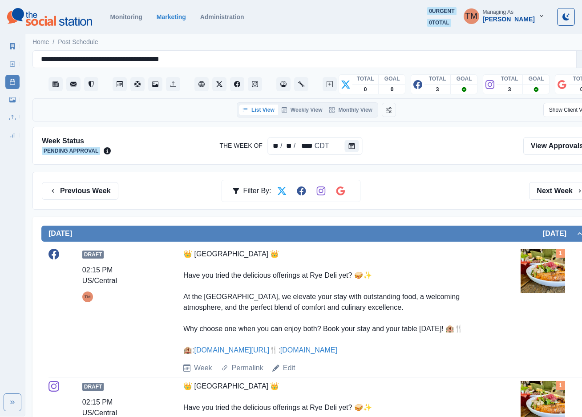
click at [462, 196] on div "Previous Week Filter By: Next Week" at bounding box center [316, 191] width 549 height 18
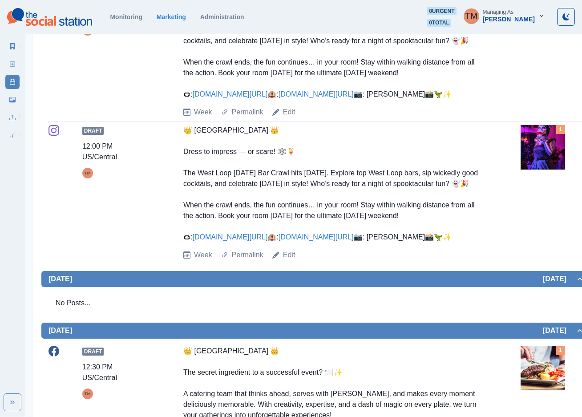
scroll to position [534, 0]
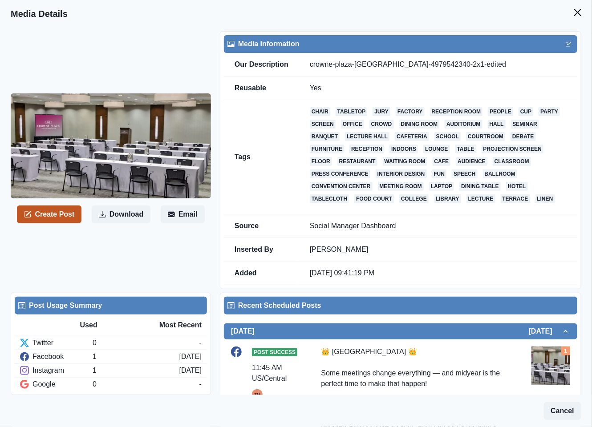
click at [49, 213] on button "Create Post" at bounding box center [49, 215] width 65 height 18
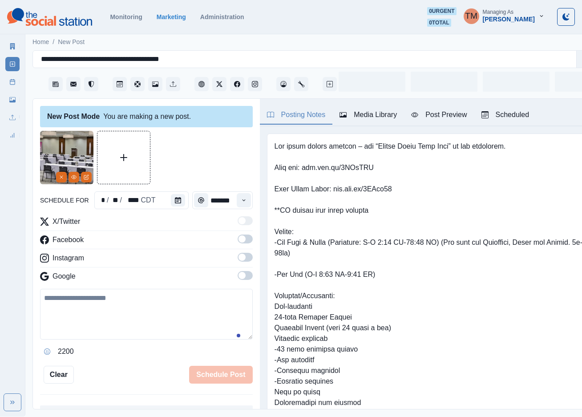
click at [87, 319] on textarea at bounding box center [146, 314] width 213 height 51
paste textarea "**********"
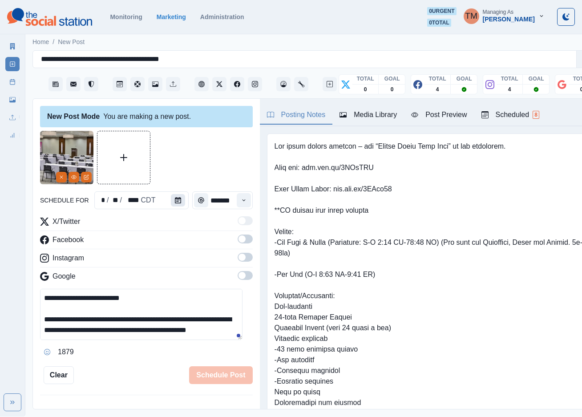
scroll to position [50, 0]
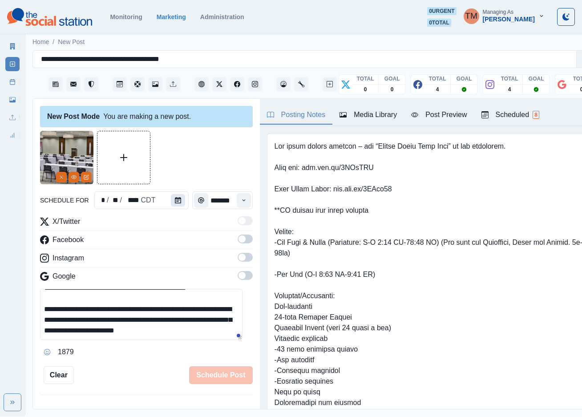
type textarea "**********"
click at [175, 204] on button "Calendar" at bounding box center [178, 200] width 14 height 12
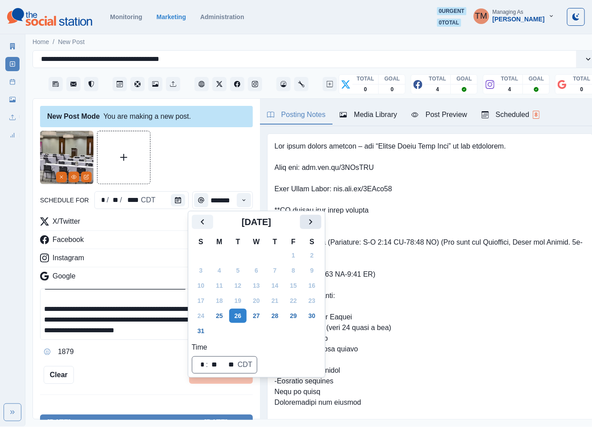
click at [310, 222] on icon "Next" at bounding box center [310, 222] width 11 height 11
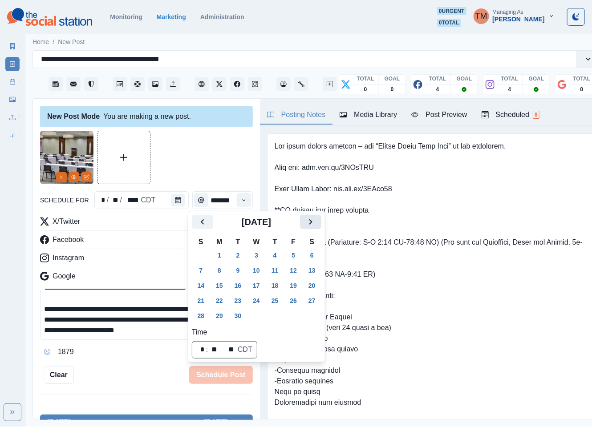
click at [310, 222] on icon "Next" at bounding box center [310, 222] width 11 height 11
click at [217, 316] on button "27" at bounding box center [220, 316] width 18 height 14
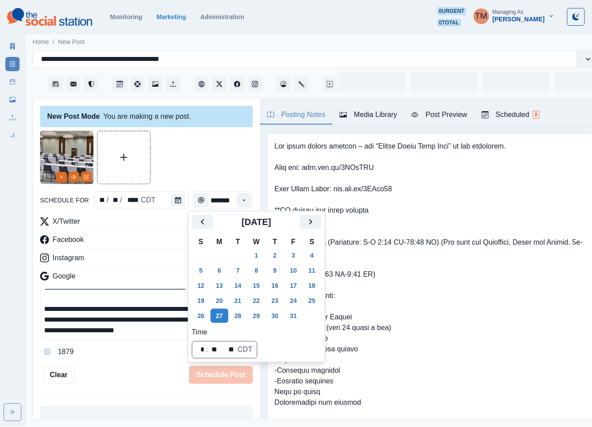
click at [178, 153] on div at bounding box center [146, 157] width 213 height 53
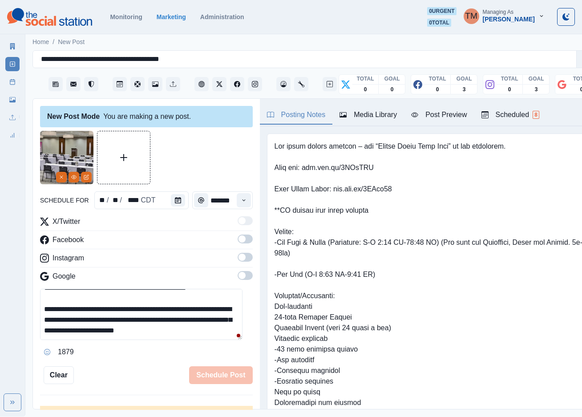
click at [241, 243] on label at bounding box center [245, 242] width 15 height 14
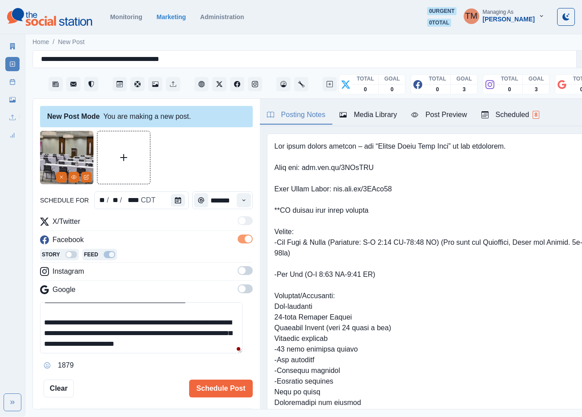
click at [238, 274] on span at bounding box center [245, 270] width 15 height 9
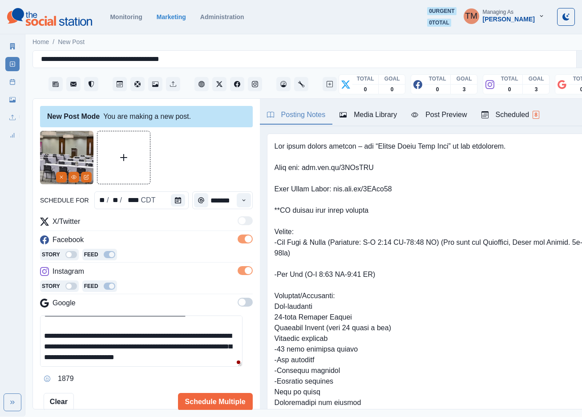
click at [218, 162] on div at bounding box center [146, 157] width 213 height 53
click at [241, 198] on icon "Time" at bounding box center [244, 200] width 6 height 6
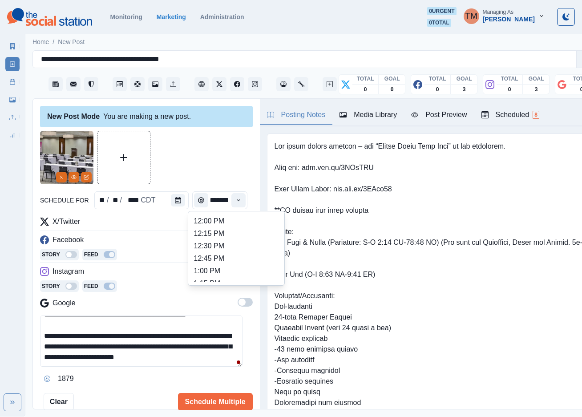
scroll to position [133, 0]
click at [218, 244] on li "11:15 AM" at bounding box center [236, 250] width 89 height 12
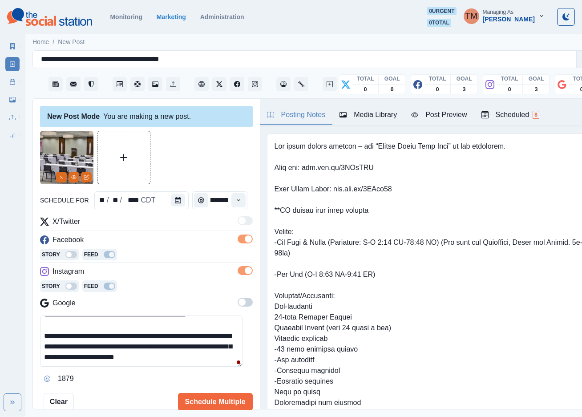
type input "********"
drag, startPoint x: 198, startPoint y: 164, endPoint x: 266, endPoint y: 153, distance: 69.5
click at [200, 162] on div at bounding box center [146, 157] width 213 height 53
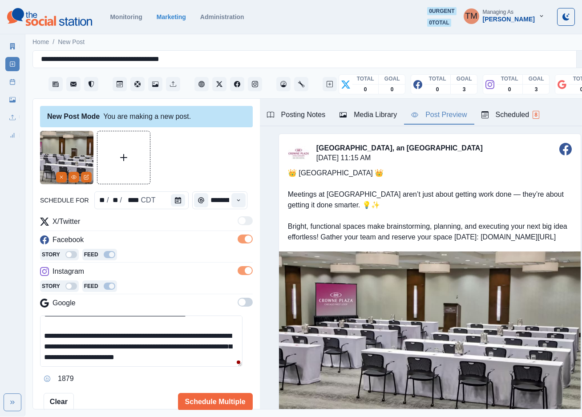
click at [437, 123] on button "Post Preview" at bounding box center [439, 115] width 70 height 19
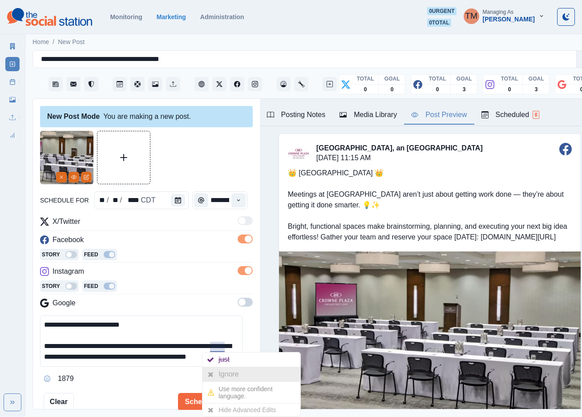
click at [217, 369] on div at bounding box center [211, 374] width 16 height 14
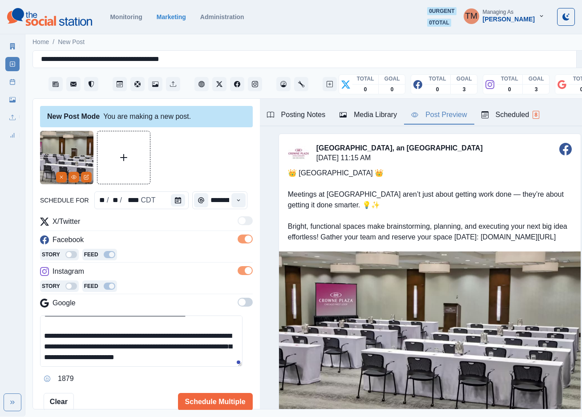
scroll to position [51, 0]
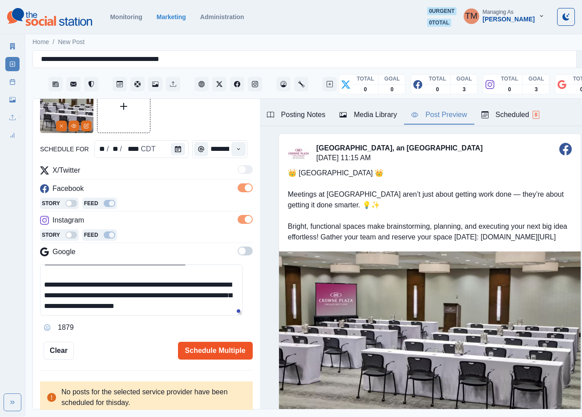
click at [206, 351] on button "Schedule Multiple" at bounding box center [215, 351] width 75 height 18
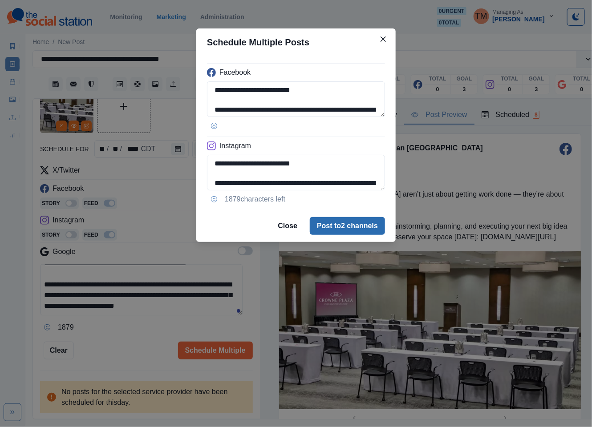
click at [362, 230] on button "Post to 2 channels" at bounding box center [347, 226] width 75 height 18
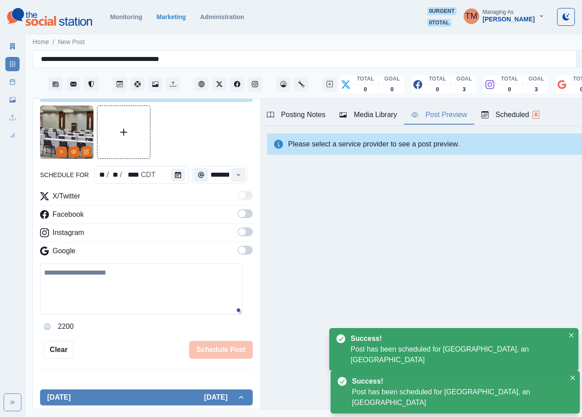
scroll to position [0, 0]
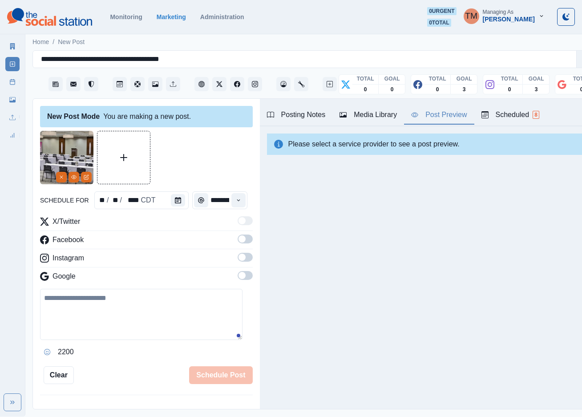
click at [183, 167] on div at bounding box center [146, 157] width 213 height 53
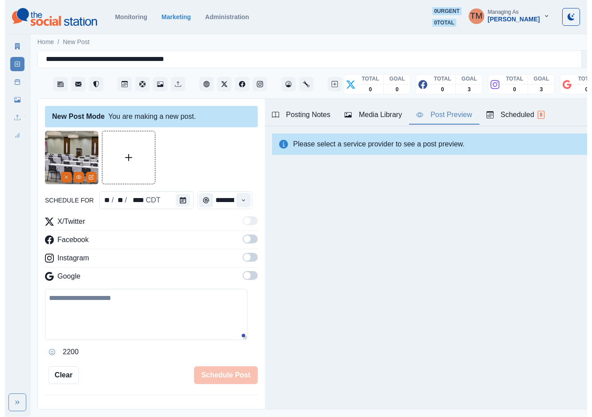
scroll to position [401, 0]
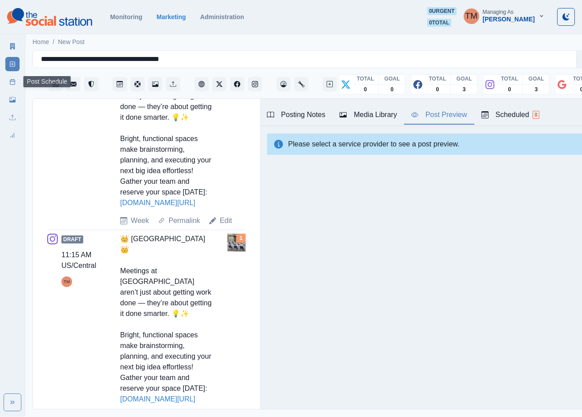
click at [8, 80] on link "Post Schedule" at bounding box center [12, 82] width 14 height 14
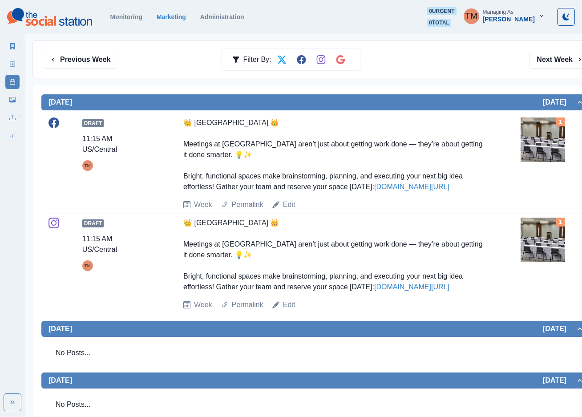
scroll to position [95, 0]
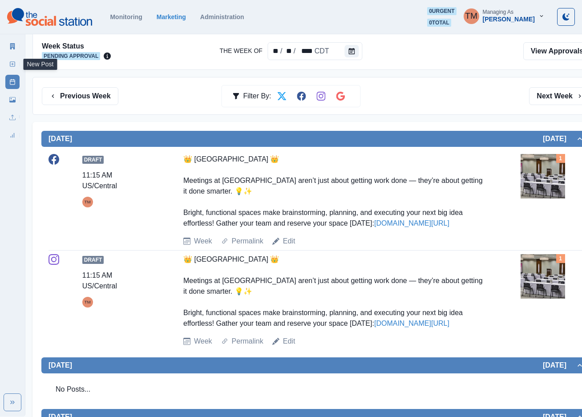
drag, startPoint x: 11, startPoint y: 66, endPoint x: 310, endPoint y: 0, distance: 306.3
click at [11, 65] on icon at bounding box center [12, 64] width 6 height 6
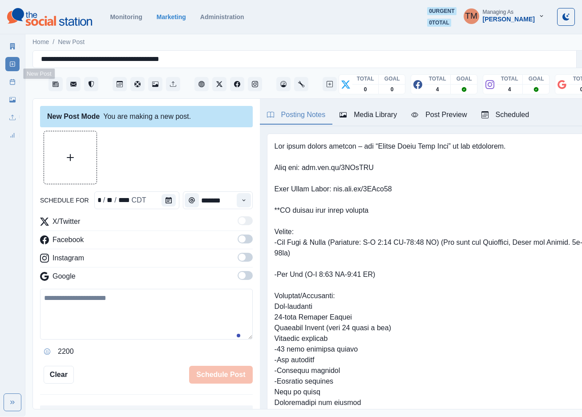
scroll to position [9, 0]
click at [175, 197] on icon "Calendar" at bounding box center [178, 200] width 6 height 6
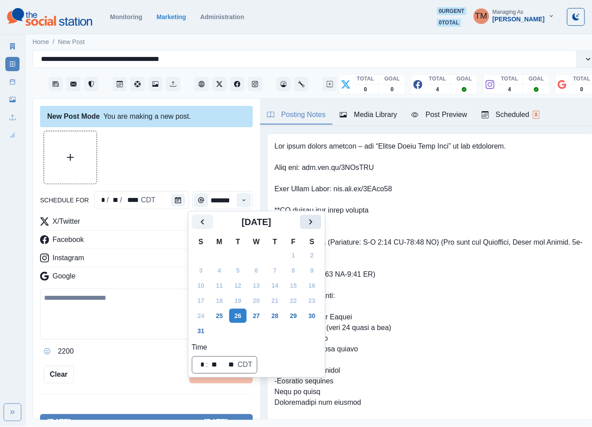
click at [315, 225] on icon "Next" at bounding box center [310, 222] width 11 height 11
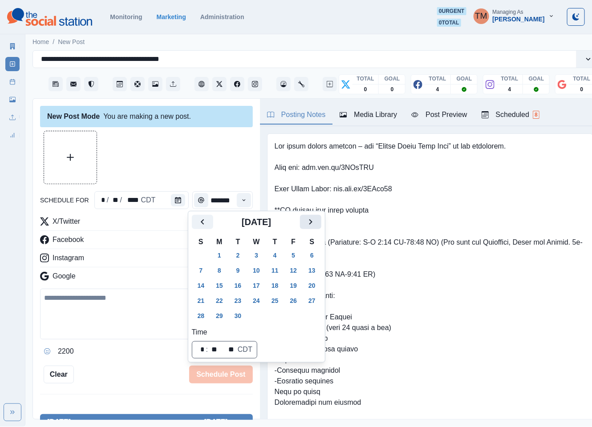
click at [315, 225] on icon "Next" at bounding box center [310, 222] width 11 height 11
click at [259, 316] on button "29" at bounding box center [257, 316] width 18 height 14
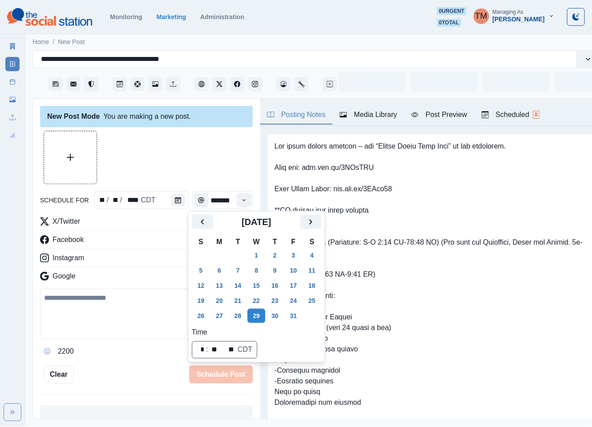
click at [178, 159] on div at bounding box center [146, 157] width 213 height 53
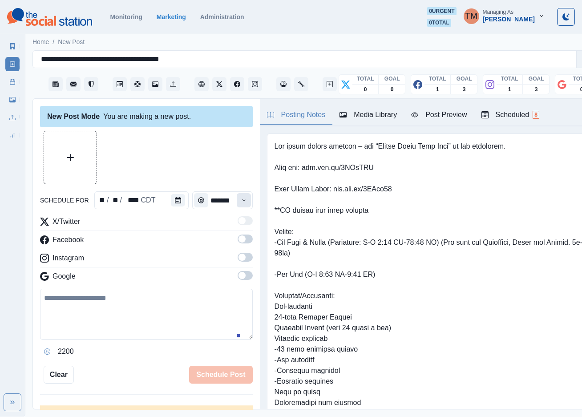
click at [241, 202] on icon "Time" at bounding box center [244, 200] width 6 height 6
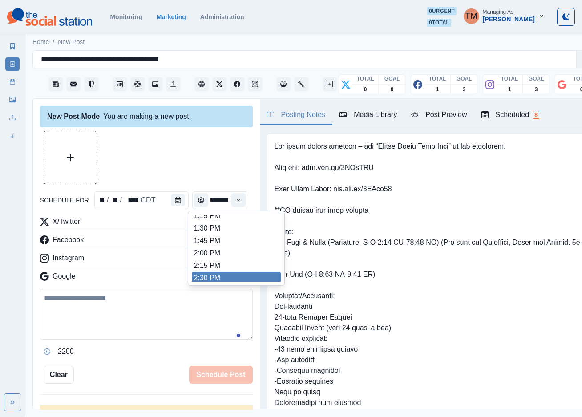
scroll to position [270, 0]
click at [199, 277] on li "2:30 PM" at bounding box center [236, 275] width 89 height 12
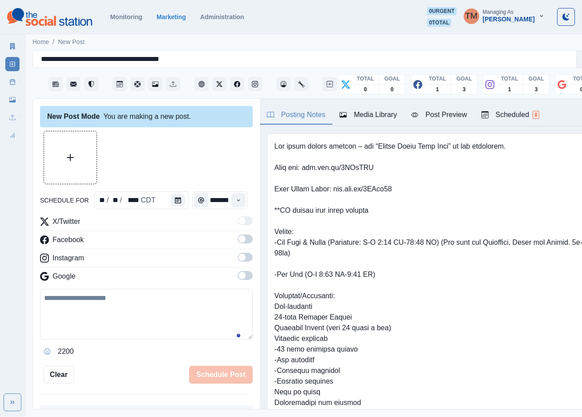
click at [176, 159] on div at bounding box center [146, 157] width 213 height 53
click at [238, 242] on span at bounding box center [245, 239] width 15 height 9
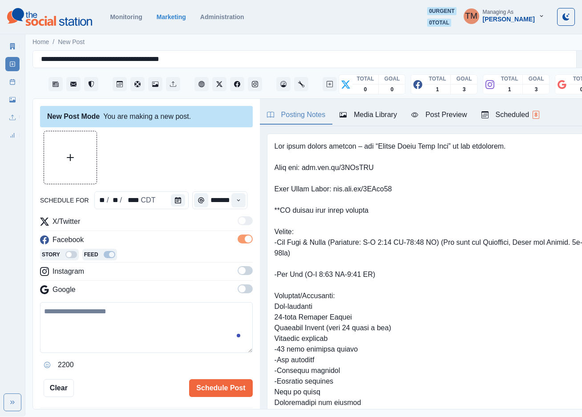
drag, startPoint x: 239, startPoint y: 276, endPoint x: 235, endPoint y: 286, distance: 10.4
click at [239, 277] on label at bounding box center [245, 273] width 15 height 14
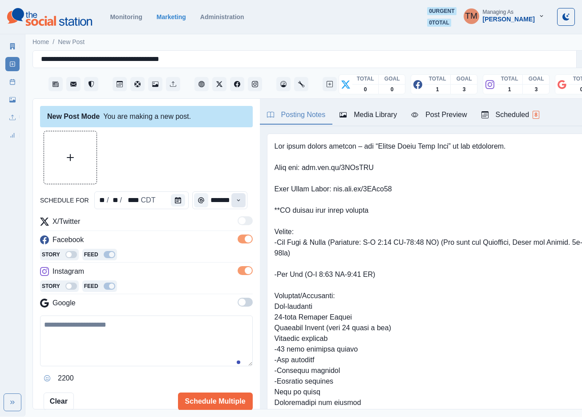
click at [232, 204] on button "Time" at bounding box center [238, 200] width 14 height 14
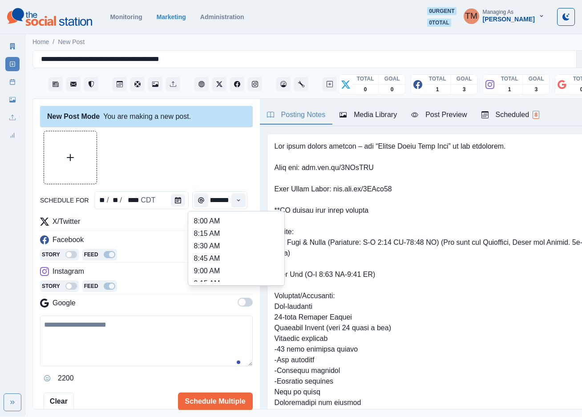
scroll to position [334, 0]
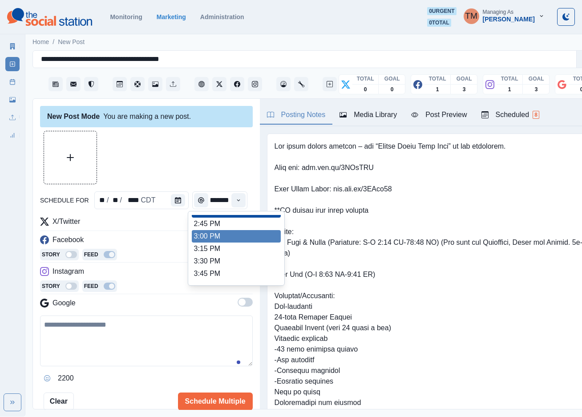
click at [220, 234] on ul "8:00 AM 8:15 AM 8:30 AM 8:45 AM 9:00 AM 9:15 AM 9:30 AM 9:45 AM 10:00 AM 10:15 …" at bounding box center [236, 248] width 89 height 67
type input "*******"
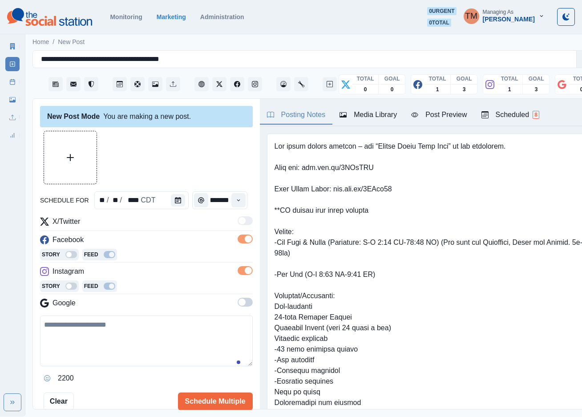
click at [208, 162] on div at bounding box center [146, 157] width 213 height 53
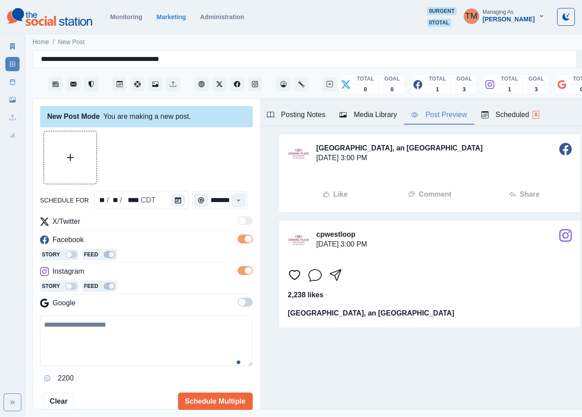
click at [438, 117] on div "Post Preview" at bounding box center [439, 115] width 56 height 11
click at [106, 345] on textarea at bounding box center [146, 341] width 213 height 51
paste textarea "**********"
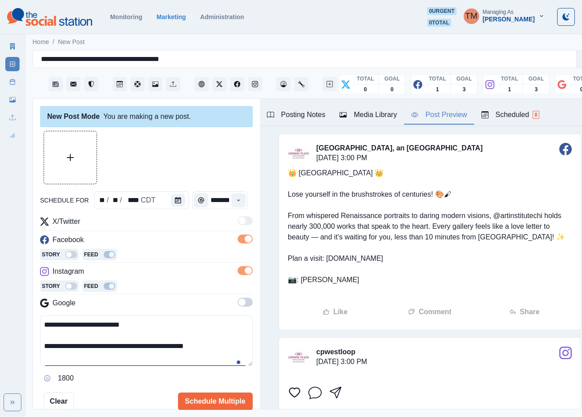
scroll to position [93, 0]
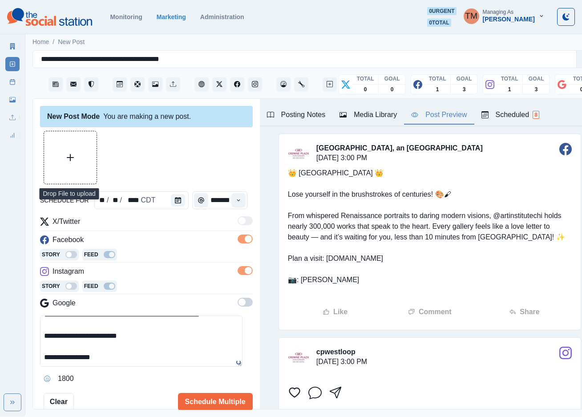
type textarea "**********"
drag, startPoint x: 67, startPoint y: 151, endPoint x: 67, endPoint y: 161, distance: 9.3
click at [67, 157] on button "Upload Media" at bounding box center [70, 157] width 53 height 53
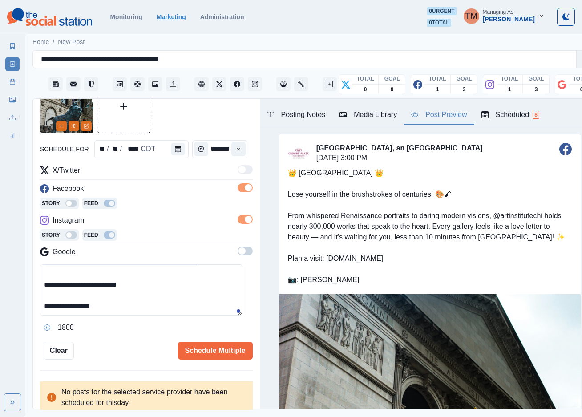
scroll to position [9, 0]
click at [12, 101] on icon at bounding box center [12, 99] width 6 height 5
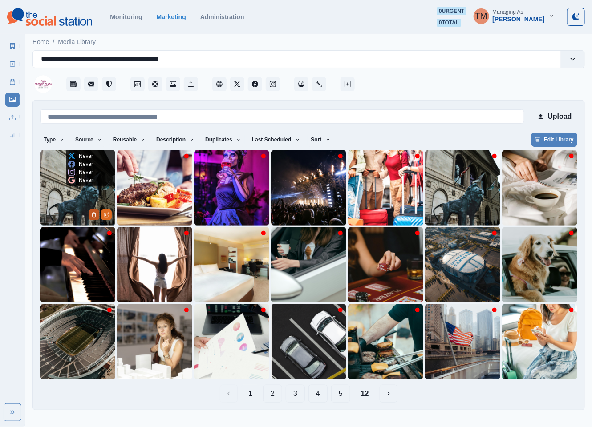
click at [91, 211] on button "Delete Media" at bounding box center [94, 215] width 11 height 11
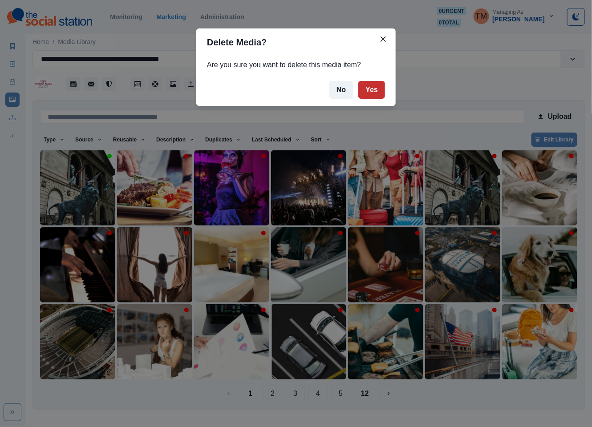
click at [370, 92] on button "Yes" at bounding box center [371, 90] width 27 height 18
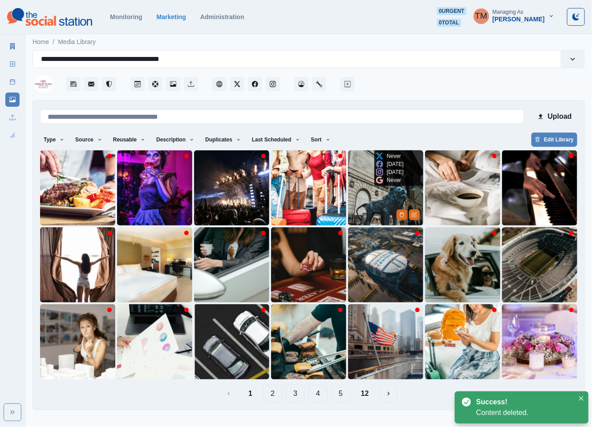
click at [362, 194] on img at bounding box center [385, 187] width 75 height 75
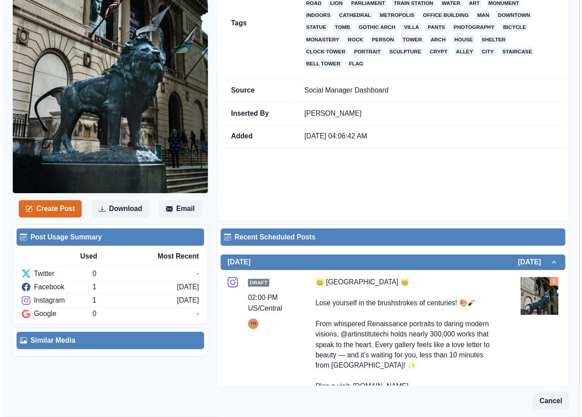
scroll to position [334, 0]
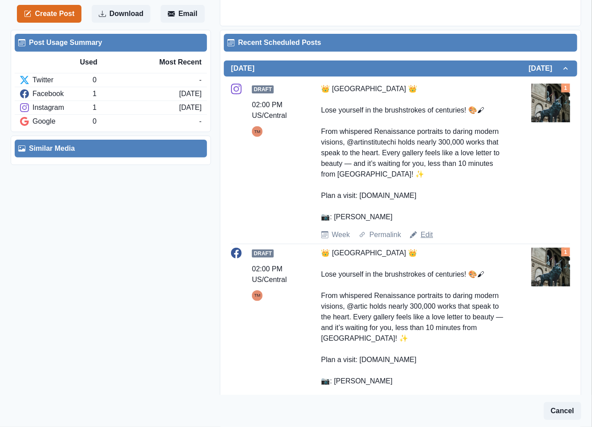
click at [421, 234] on link "Edit" at bounding box center [427, 235] width 12 height 11
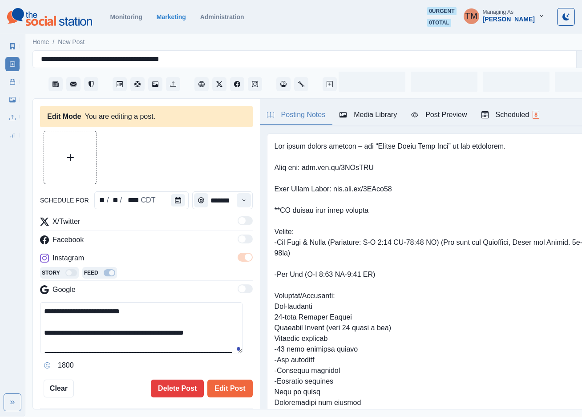
type textarea "**********"
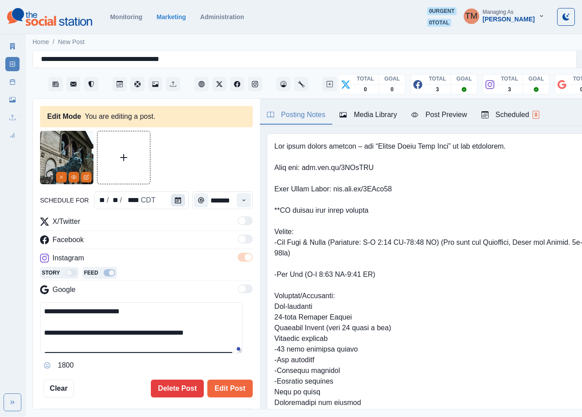
click at [175, 202] on icon "Calendar" at bounding box center [178, 200] width 6 height 6
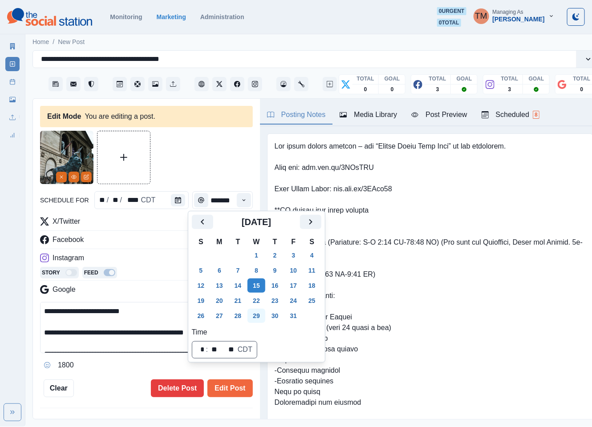
click at [260, 317] on button "29" at bounding box center [257, 316] width 18 height 14
click at [224, 393] on button "Edit Post" at bounding box center [229, 389] width 45 height 18
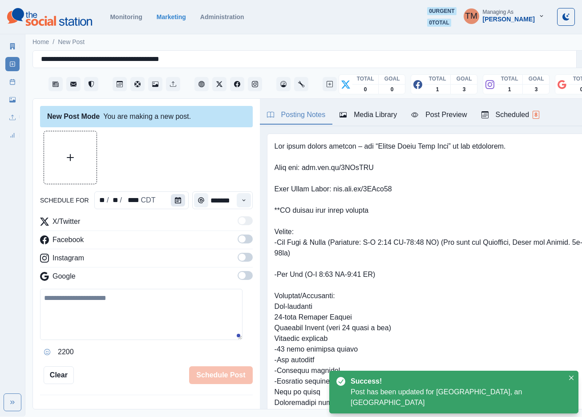
click at [175, 202] on icon "Calendar" at bounding box center [178, 200] width 6 height 6
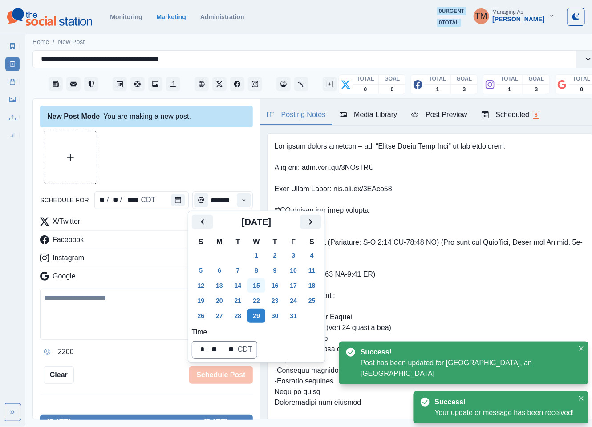
click at [256, 288] on button "15" at bounding box center [257, 286] width 18 height 14
click at [138, 167] on div at bounding box center [146, 157] width 213 height 53
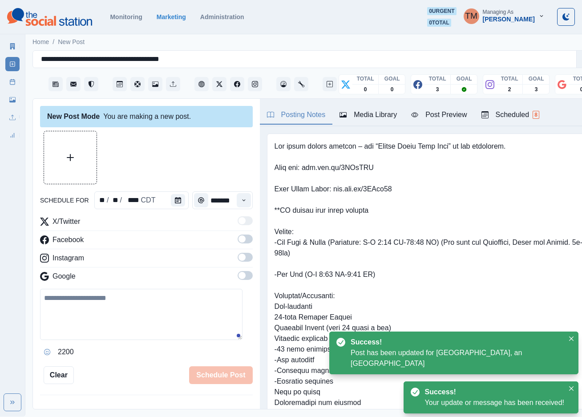
scroll to position [298, 0]
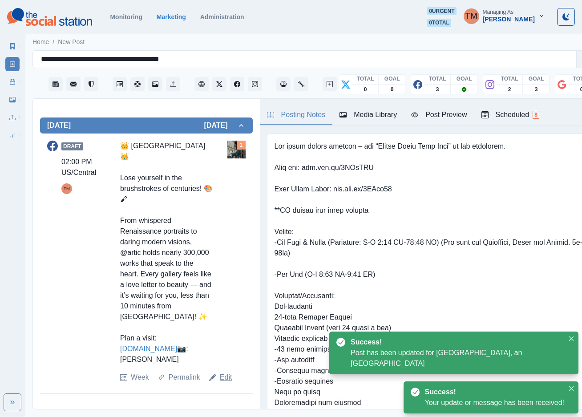
click at [220, 383] on link "Edit" at bounding box center [226, 377] width 12 height 11
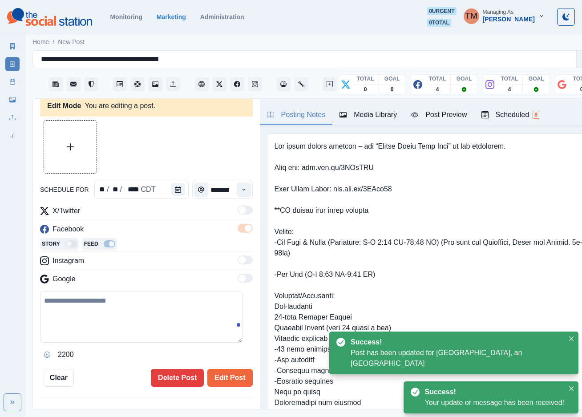
type textarea "**********"
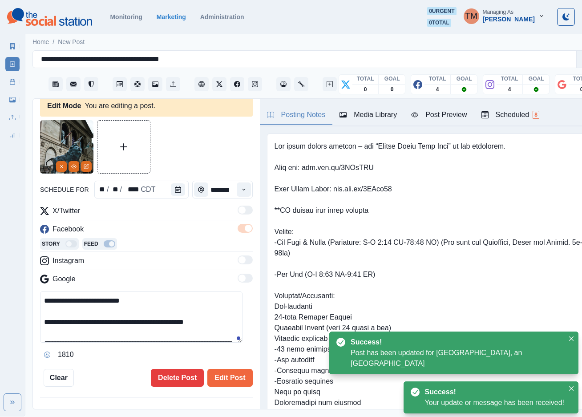
scroll to position [0, 0]
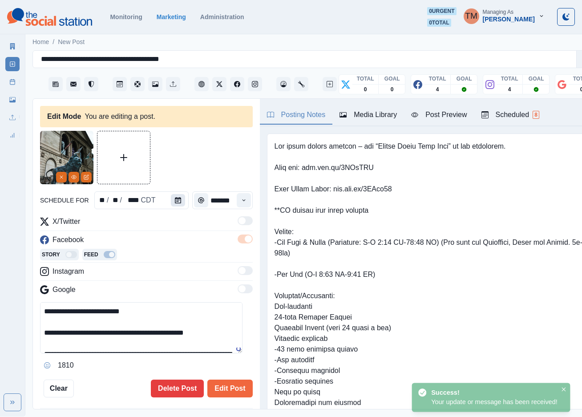
click at [178, 203] on button "Calendar" at bounding box center [178, 200] width 14 height 12
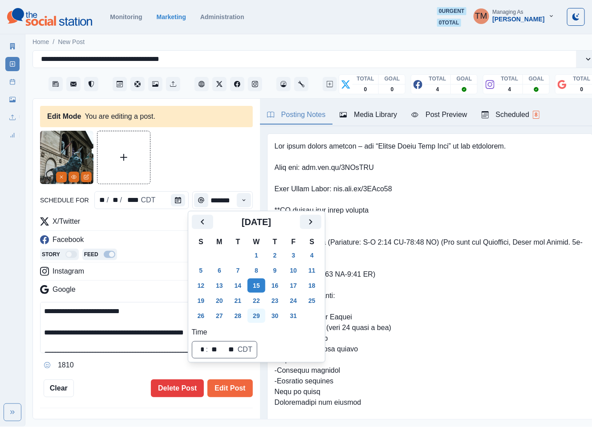
click at [258, 313] on button "29" at bounding box center [257, 316] width 18 height 14
click at [175, 167] on div at bounding box center [146, 157] width 213 height 53
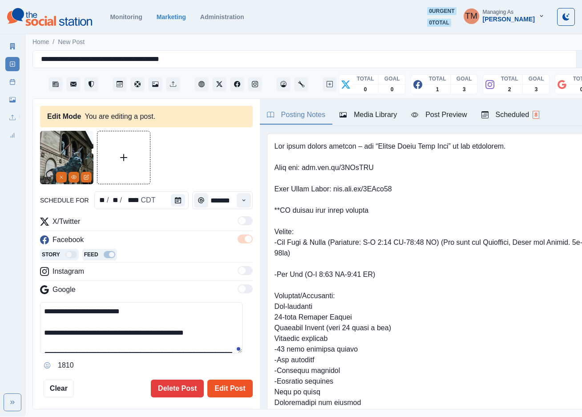
click at [220, 382] on button "Edit Post" at bounding box center [229, 389] width 45 height 18
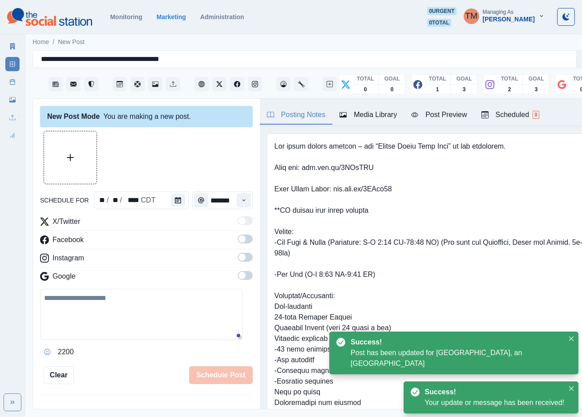
click at [4, 80] on div "Marketing Summary New Post Post Schedule Media Library Uploads Review Summary" at bounding box center [12, 89] width 25 height 107
click at [12, 83] on icon at bounding box center [12, 82] width 6 height 6
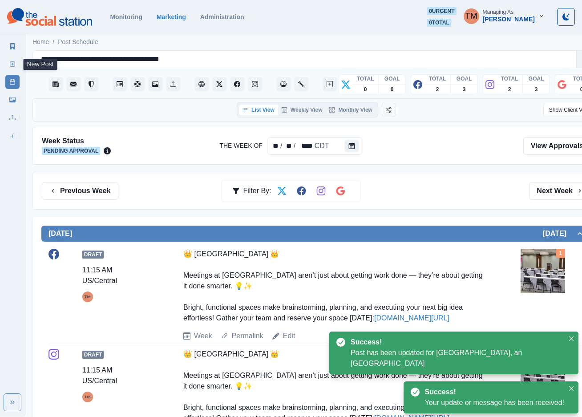
click at [15, 67] on icon at bounding box center [12, 64] width 6 height 6
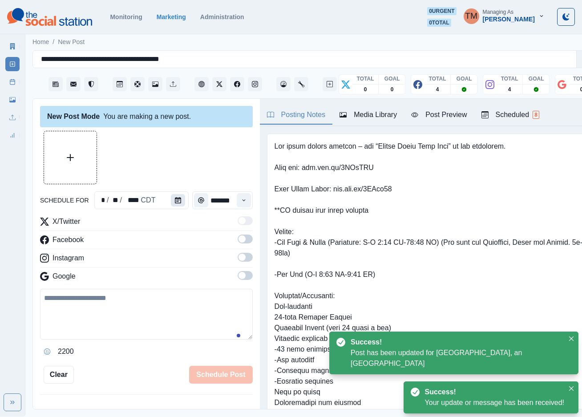
click at [175, 198] on icon "Calendar" at bounding box center [178, 200] width 6 height 6
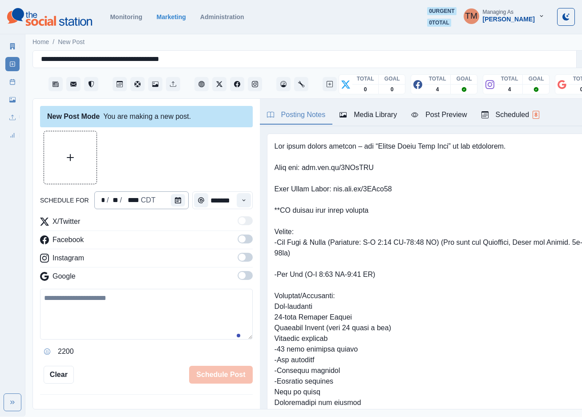
click at [171, 202] on button "Calendar" at bounding box center [178, 200] width 14 height 12
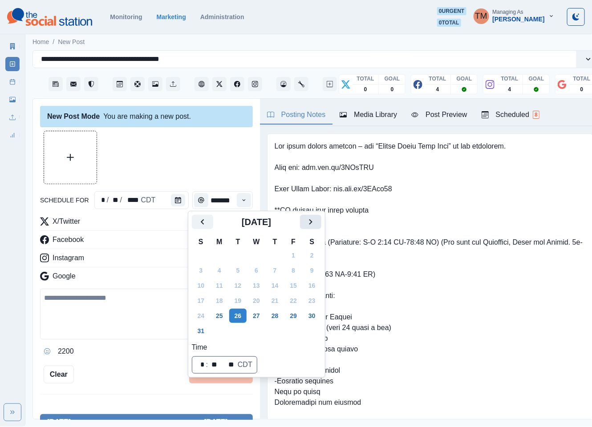
click at [306, 227] on button "Next" at bounding box center [310, 222] width 21 height 14
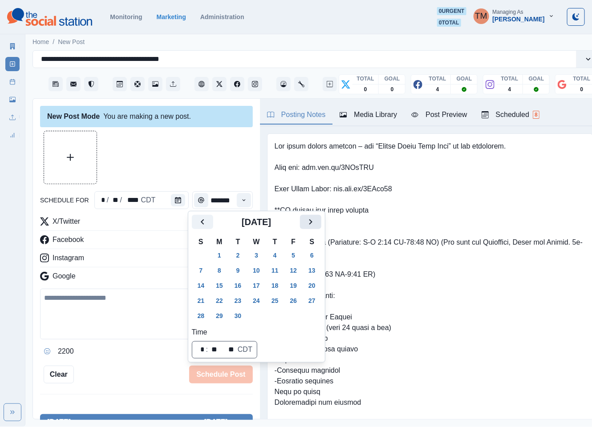
click at [306, 226] on icon "Next" at bounding box center [310, 222] width 11 height 11
click at [252, 285] on button "15" at bounding box center [257, 286] width 18 height 14
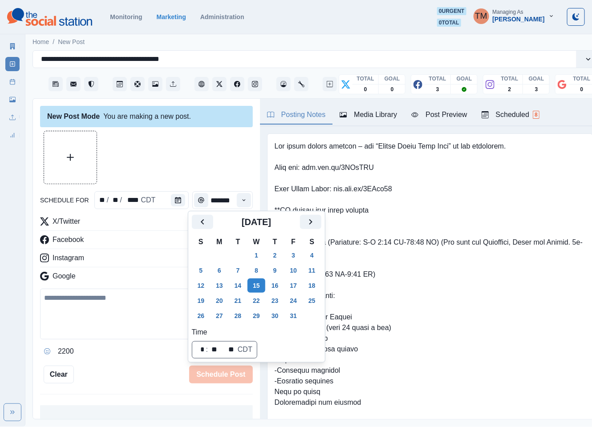
click at [161, 167] on div at bounding box center [146, 157] width 213 height 53
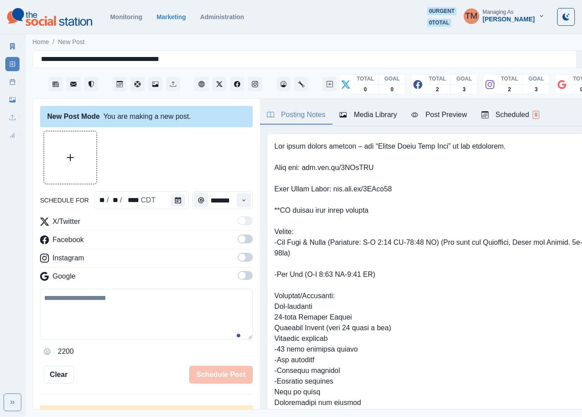
click at [238, 243] on span at bounding box center [245, 239] width 15 height 9
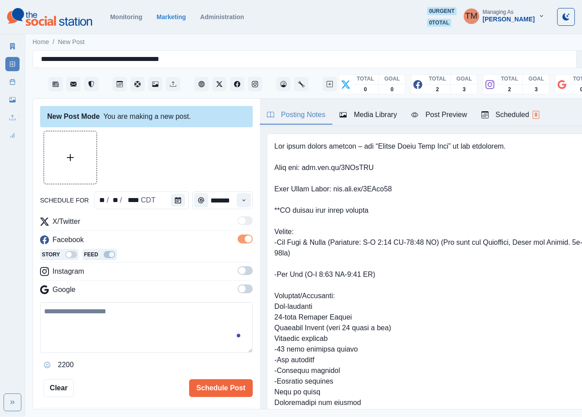
click at [239, 274] on span at bounding box center [242, 270] width 7 height 7
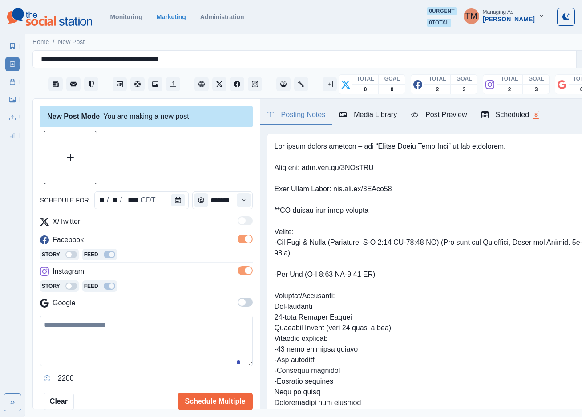
click at [127, 349] on textarea at bounding box center [146, 341] width 213 height 51
paste textarea "**********"
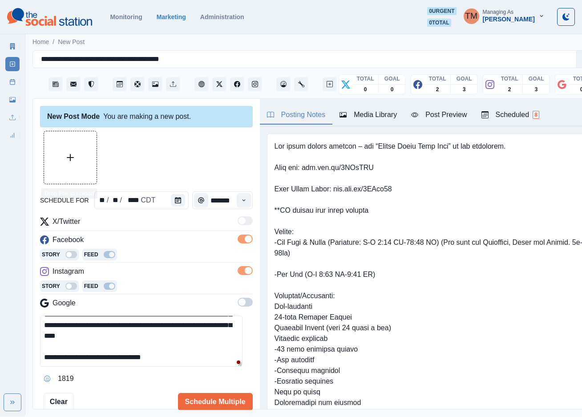
type textarea "**********"
click at [73, 162] on button "Upload Media" at bounding box center [70, 157] width 53 height 53
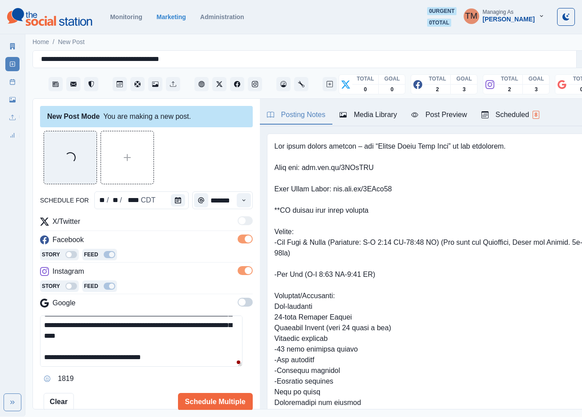
click at [445, 118] on div "Post Preview" at bounding box center [439, 115] width 56 height 11
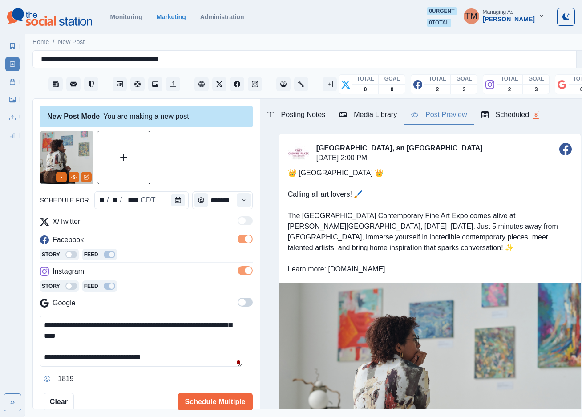
click at [193, 150] on div at bounding box center [146, 157] width 213 height 53
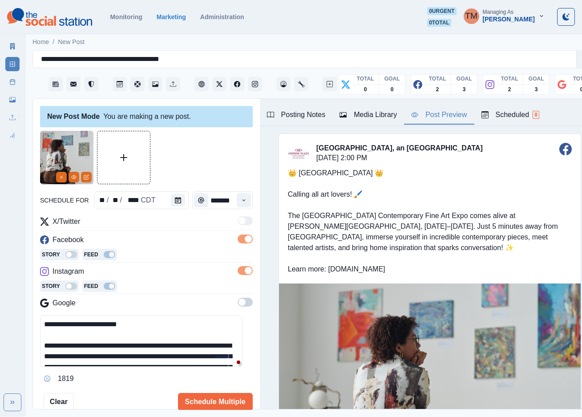
scroll to position [27, 0]
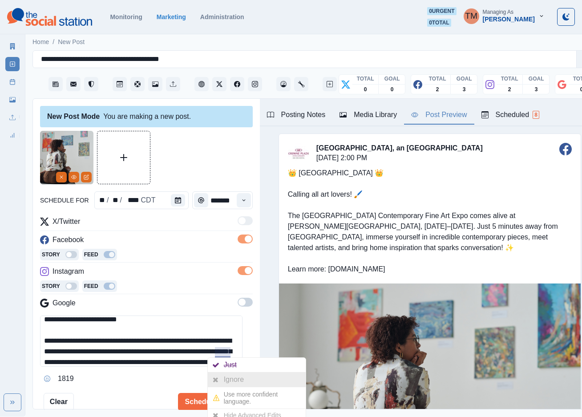
click at [227, 378] on div "Ignore" at bounding box center [236, 380] width 24 height 14
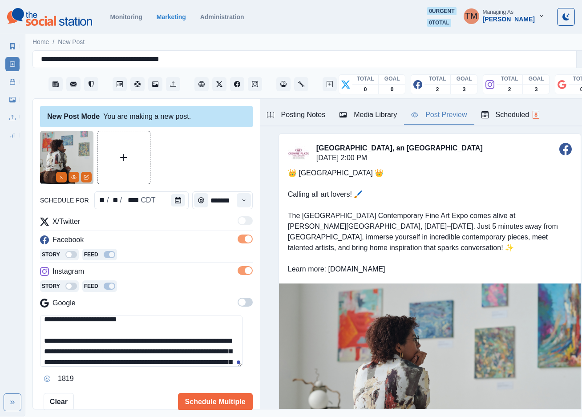
drag, startPoint x: 207, startPoint y: 167, endPoint x: 192, endPoint y: 327, distance: 160.9
click at [207, 167] on div at bounding box center [146, 157] width 213 height 53
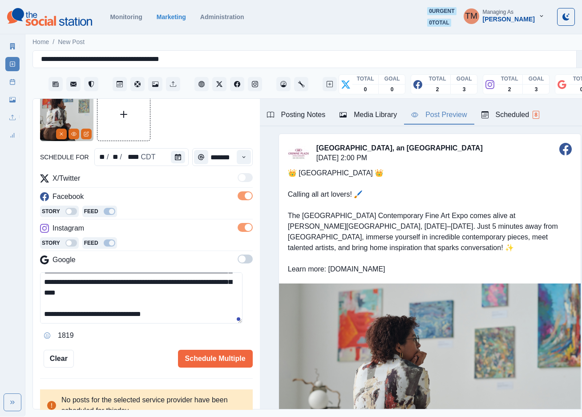
scroll to position [51, 0]
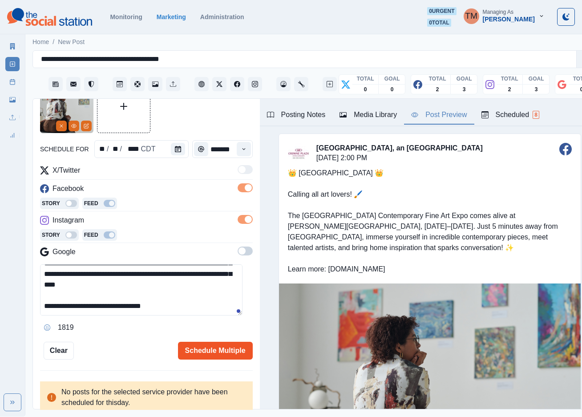
click at [206, 356] on button "Schedule Multiple" at bounding box center [215, 351] width 75 height 18
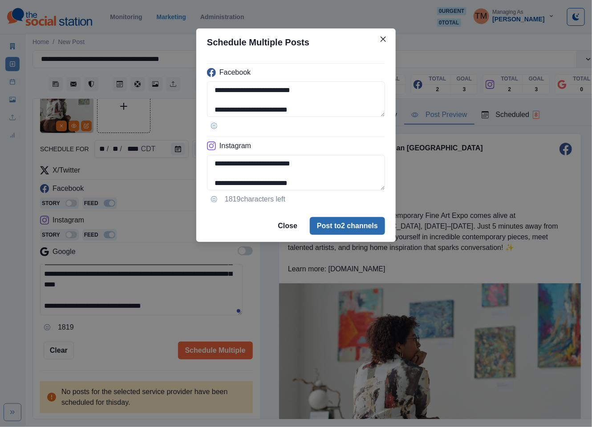
click at [335, 221] on button "Post to 2 channels" at bounding box center [347, 226] width 75 height 18
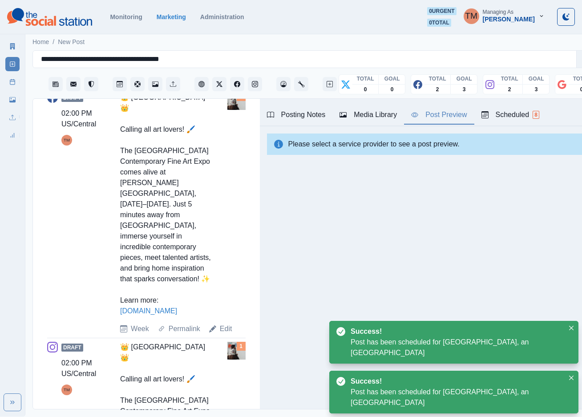
scroll to position [385, 0]
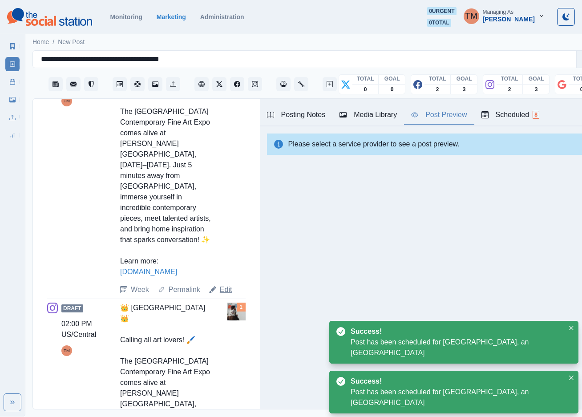
click at [228, 295] on link "Edit" at bounding box center [226, 289] width 12 height 11
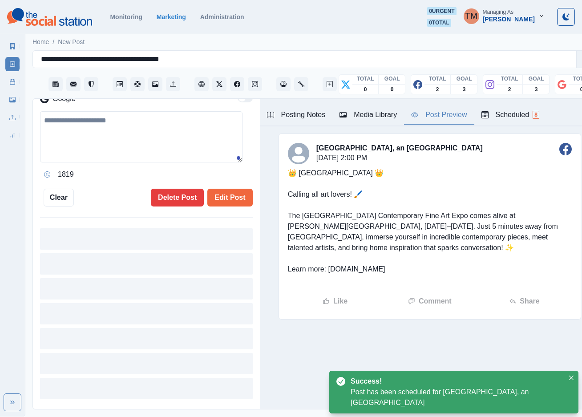
type textarea "**********"
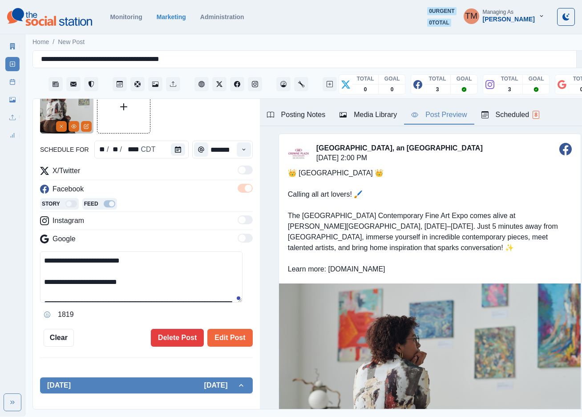
scroll to position [181, 0]
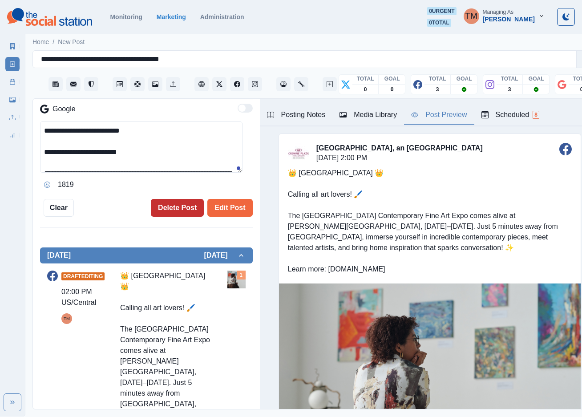
click at [176, 207] on button "Delete Post" at bounding box center [177, 208] width 53 height 18
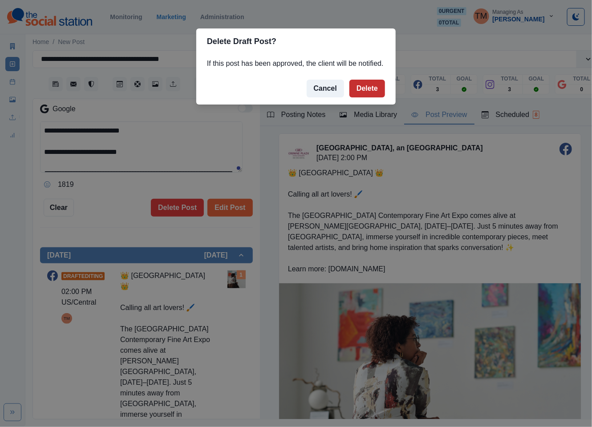
click at [369, 91] on button "Delete" at bounding box center [367, 89] width 36 height 18
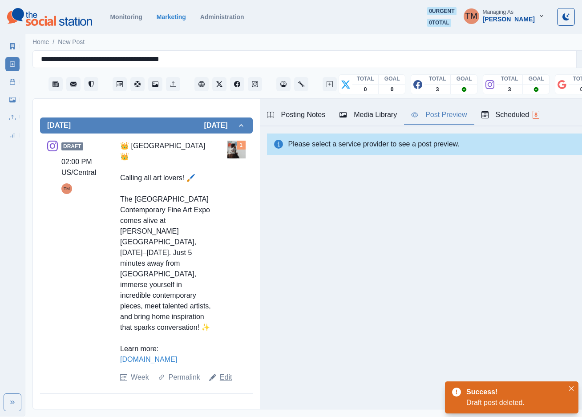
click at [222, 383] on link "Edit" at bounding box center [226, 377] width 12 height 11
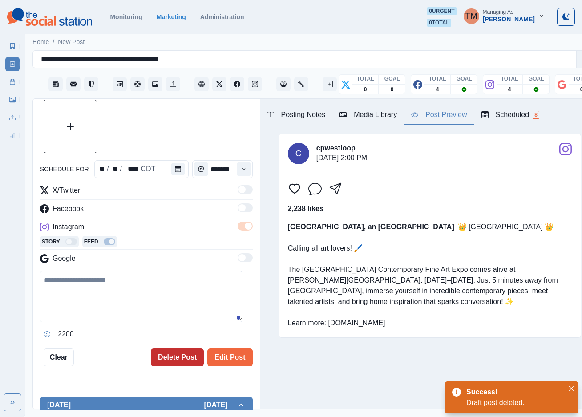
type textarea "**********"
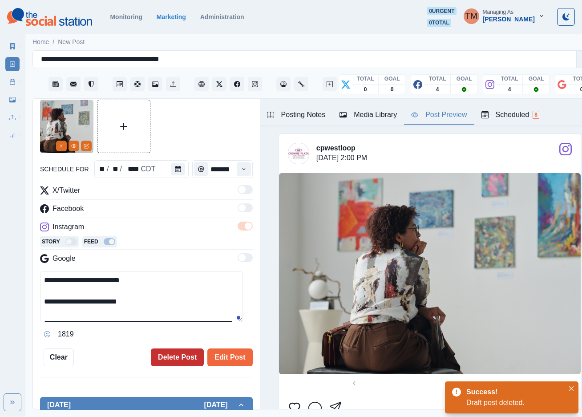
scroll to position [0, 0]
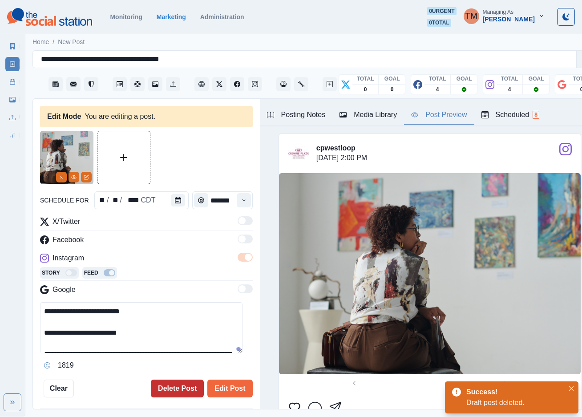
click at [173, 389] on button "Delete Post" at bounding box center [177, 389] width 53 height 18
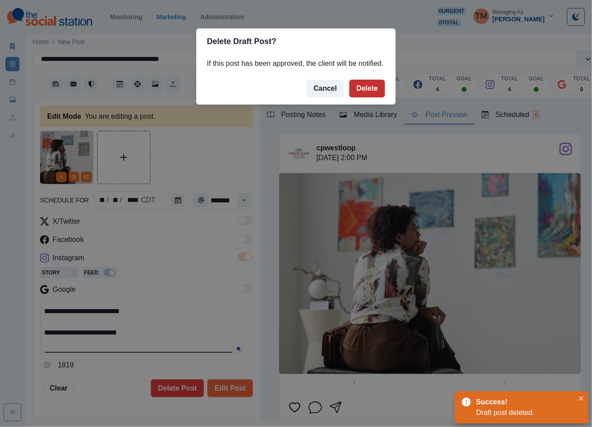
click at [379, 87] on button "Delete" at bounding box center [367, 89] width 36 height 18
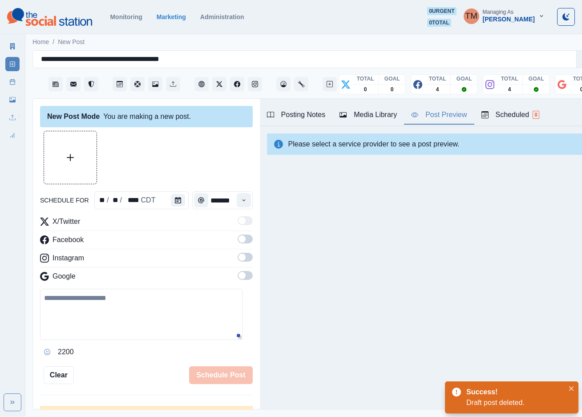
click at [357, 111] on div "Media Library" at bounding box center [368, 115] width 57 height 11
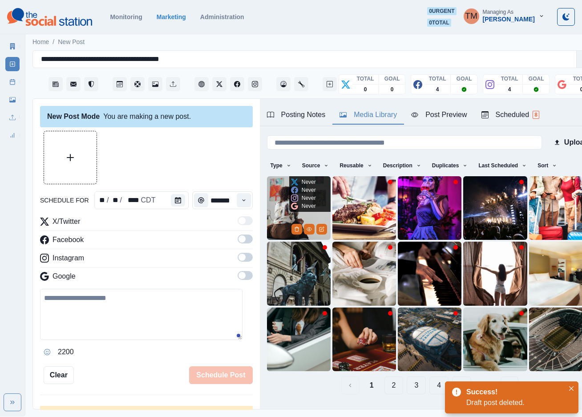
click at [276, 216] on img at bounding box center [299, 208] width 64 height 64
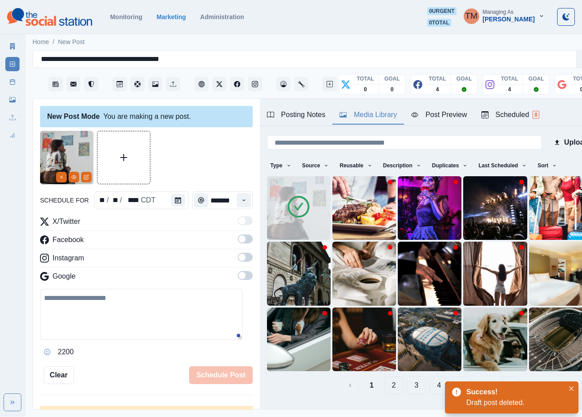
click at [69, 322] on textarea at bounding box center [141, 314] width 203 height 51
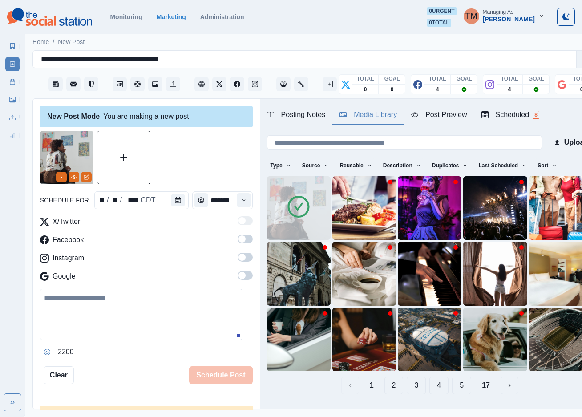
click at [93, 316] on textarea at bounding box center [141, 314] width 203 height 51
paste textarea "**********"
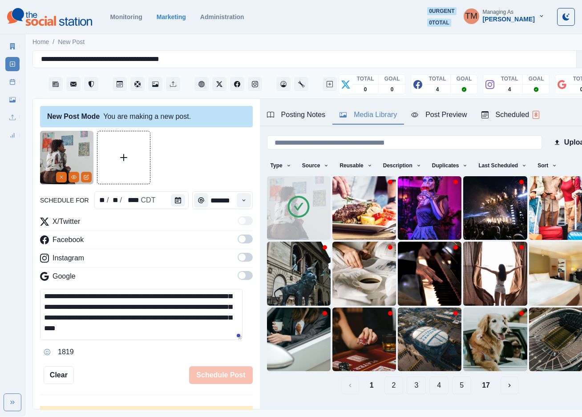
scroll to position [28, 0]
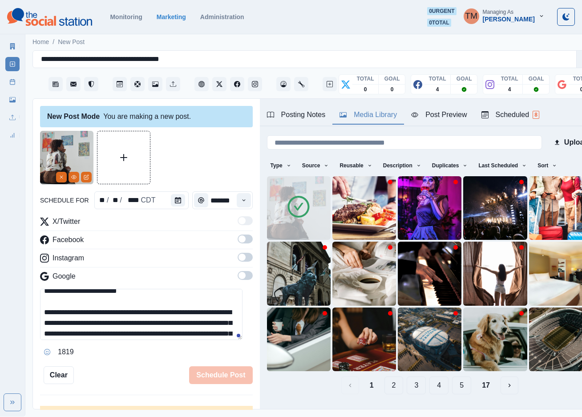
drag, startPoint x: 70, startPoint y: 315, endPoint x: 192, endPoint y: 313, distance: 122.4
click at [192, 313] on textarea "**********" at bounding box center [141, 314] width 203 height 51
paste textarea
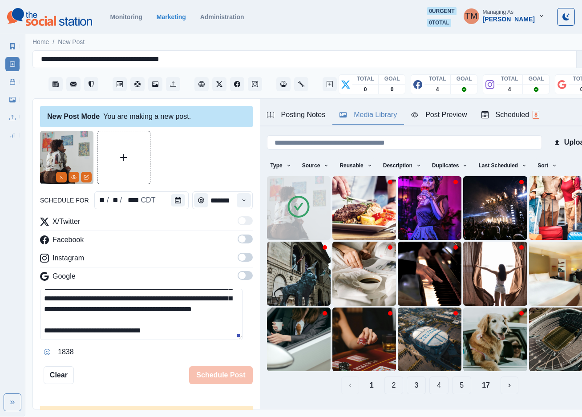
scroll to position [0, 0]
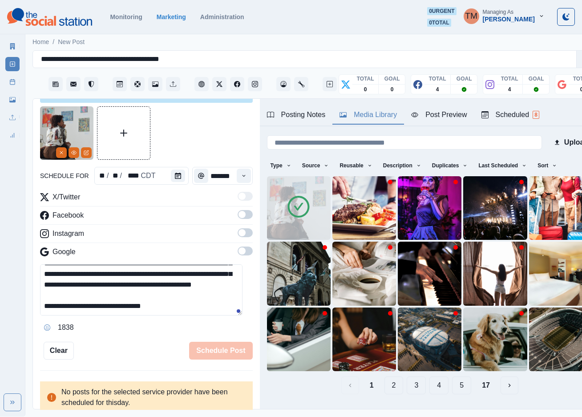
type textarea "**********"
click at [238, 215] on span at bounding box center [245, 214] width 15 height 9
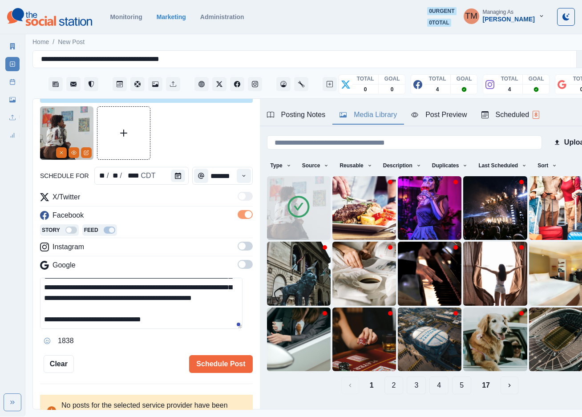
click at [242, 246] on span at bounding box center [245, 246] width 15 height 9
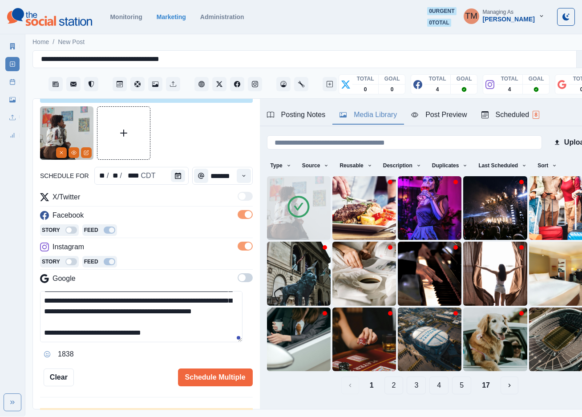
click at [162, 320] on textarea "**********" at bounding box center [141, 316] width 203 height 51
click at [211, 375] on button "Schedule Multiple" at bounding box center [215, 378] width 75 height 18
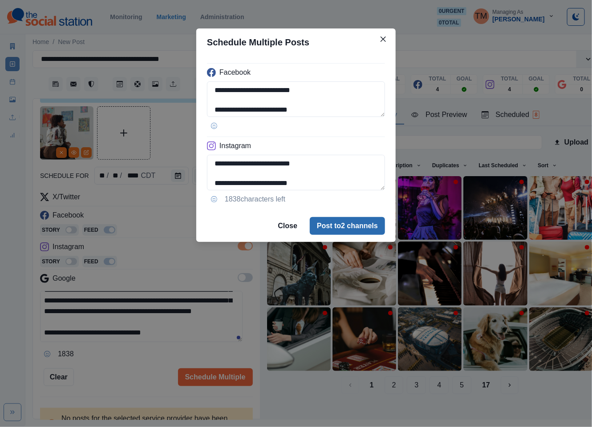
click at [338, 230] on button "Post to 2 channels" at bounding box center [347, 226] width 75 height 18
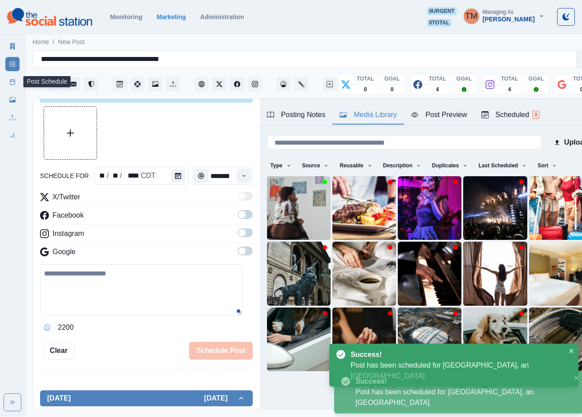
click at [14, 80] on icon at bounding box center [12, 82] width 6 height 6
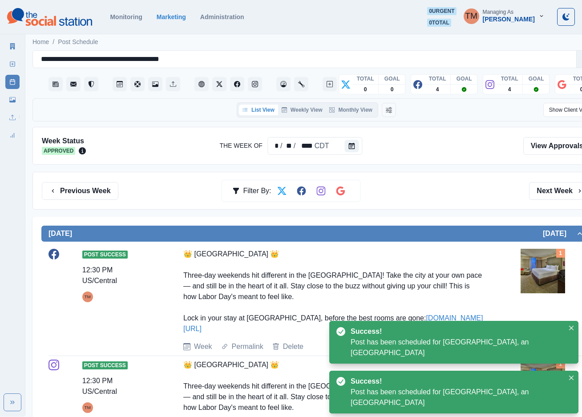
click at [13, 80] on line at bounding box center [13, 79] width 0 height 1
click at [357, 147] on button "Calendar" at bounding box center [352, 146] width 14 height 12
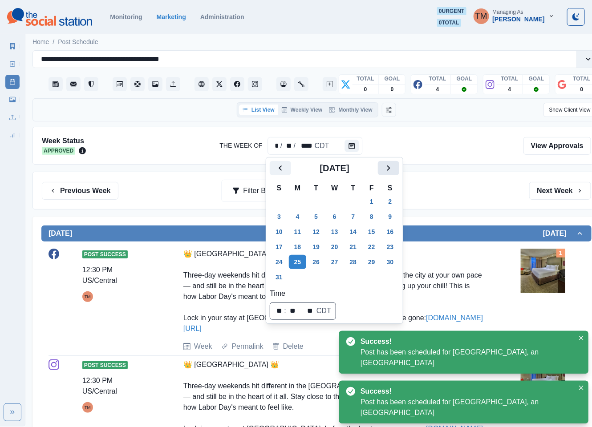
click at [380, 171] on button "Next" at bounding box center [388, 168] width 21 height 14
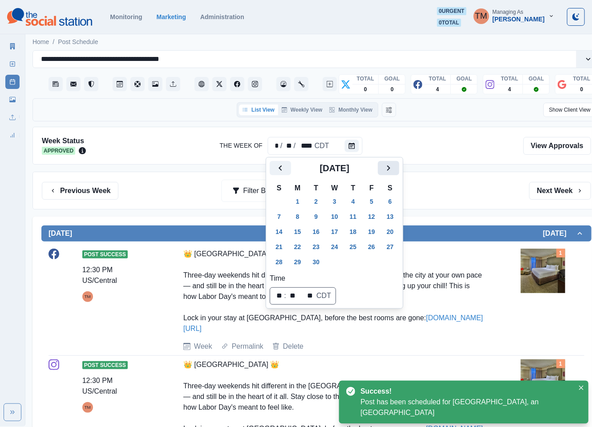
click at [380, 171] on button "Next" at bounding box center [388, 168] width 21 height 14
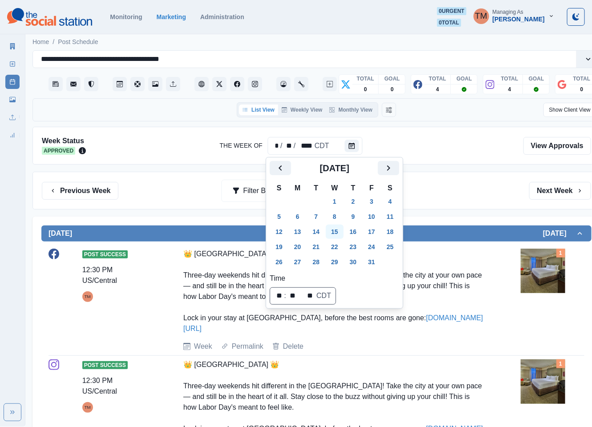
click at [334, 233] on button "15" at bounding box center [335, 232] width 18 height 14
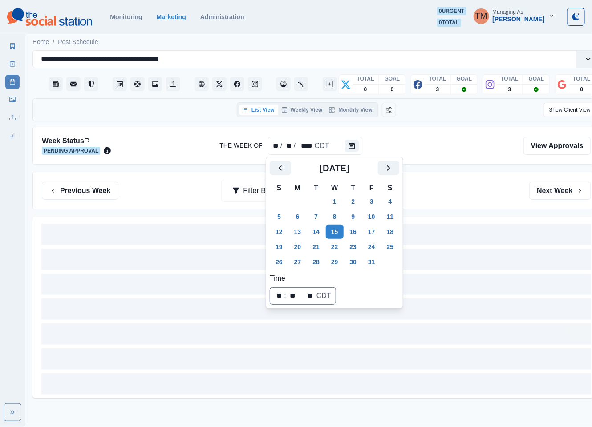
click at [438, 203] on div "Previous Week Filter By: Next Week" at bounding box center [316, 191] width 568 height 38
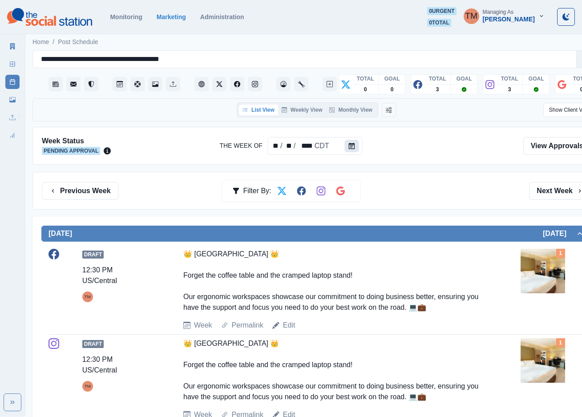
click at [351, 151] on button "Calendar" at bounding box center [352, 146] width 14 height 12
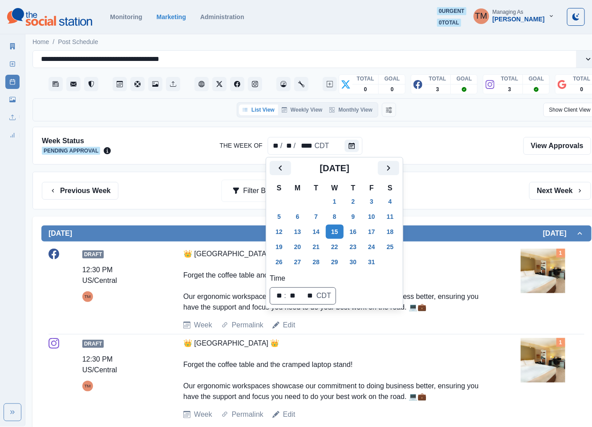
click at [465, 183] on div "Previous Week Filter By: Next Week" at bounding box center [316, 191] width 568 height 38
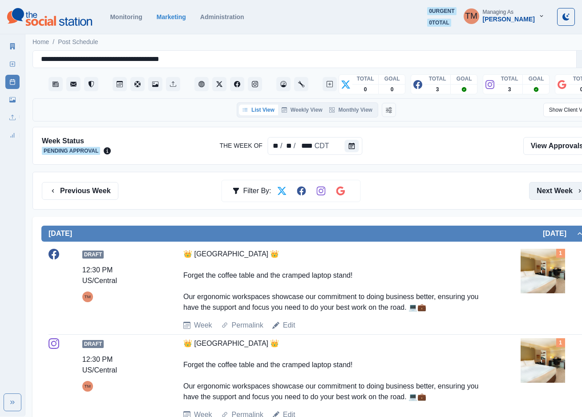
click at [548, 195] on button "Next Week" at bounding box center [560, 191] width 62 height 18
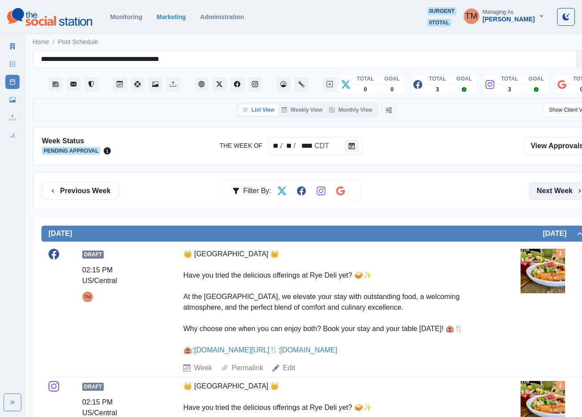
click at [565, 187] on button "Next Week" at bounding box center [560, 191] width 62 height 18
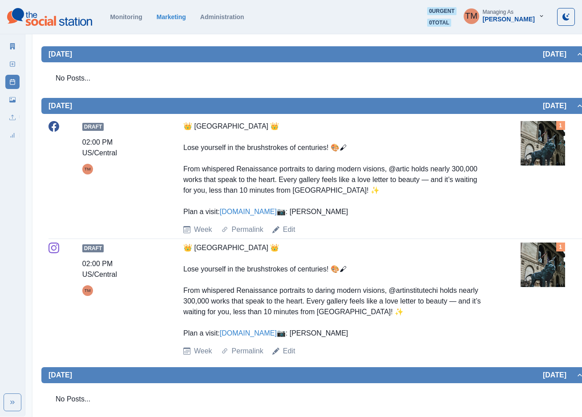
scroll to position [401, 0]
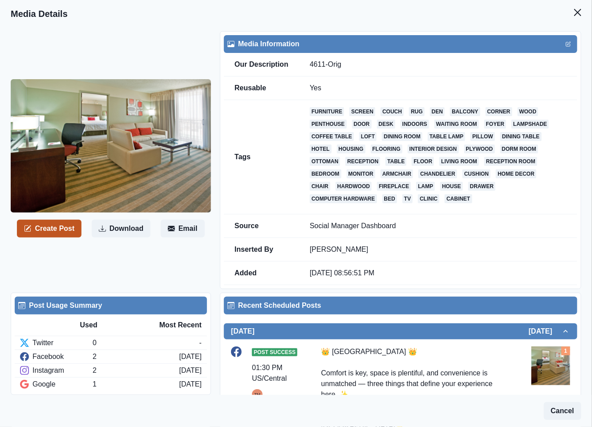
click at [35, 230] on button "Create Post" at bounding box center [49, 229] width 65 height 18
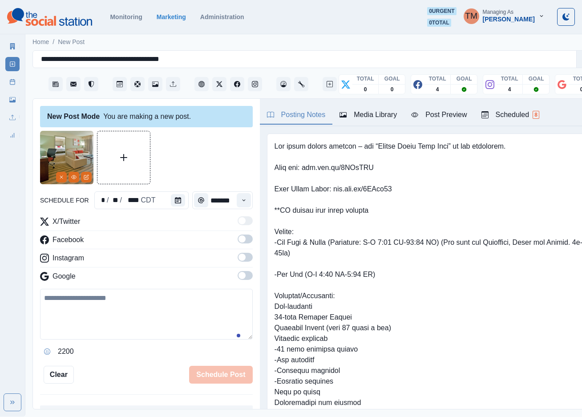
click at [142, 314] on textarea at bounding box center [146, 314] width 213 height 51
paste textarea "**********"
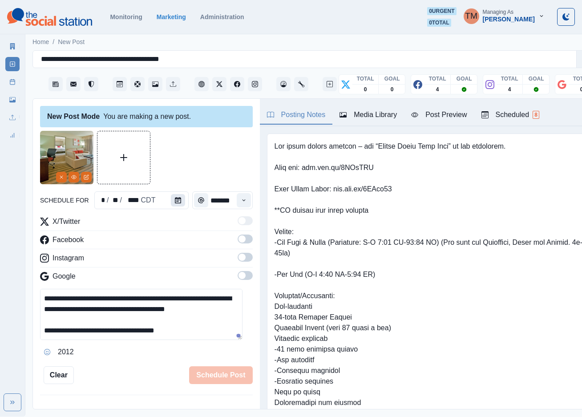
scroll to position [28, 0]
type textarea "**********"
click at [175, 203] on icon "Calendar" at bounding box center [178, 200] width 6 height 6
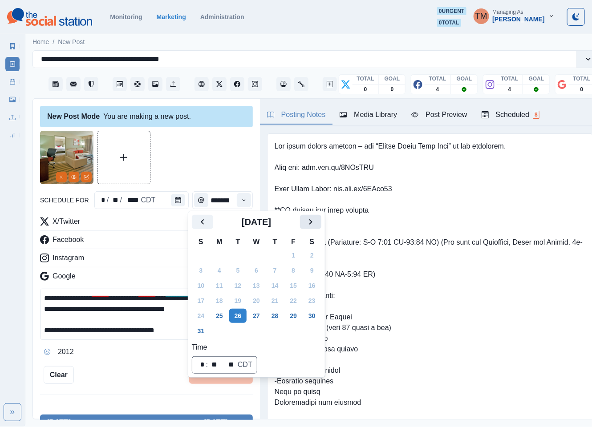
click at [310, 221] on icon "Next" at bounding box center [310, 221] width 3 height 5
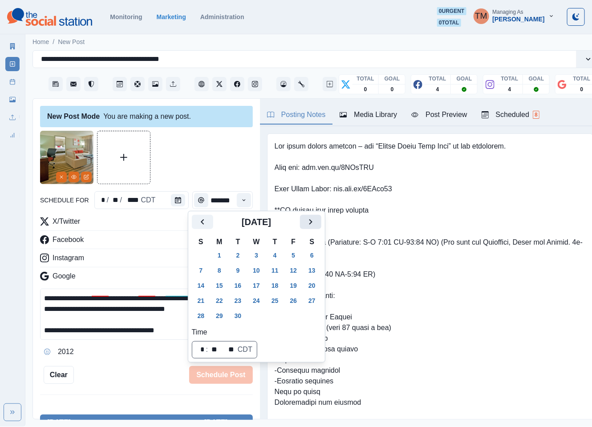
click at [310, 221] on icon "Next" at bounding box center [310, 221] width 3 height 5
click at [274, 318] on button "30" at bounding box center [275, 316] width 18 height 14
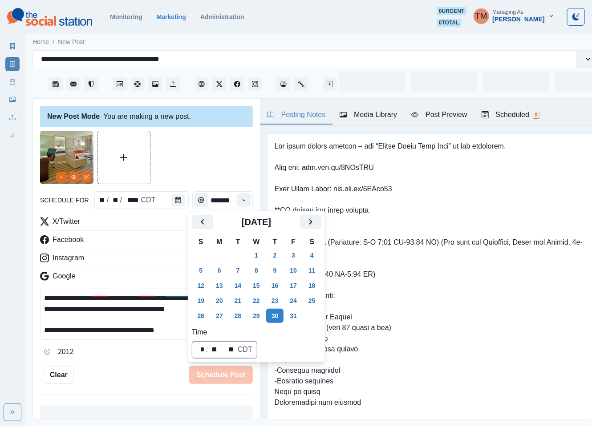
click at [222, 168] on div at bounding box center [146, 157] width 213 height 53
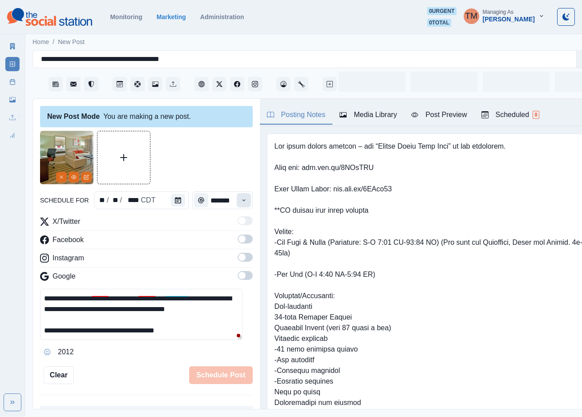
click at [237, 202] on button "Time" at bounding box center [244, 200] width 14 height 14
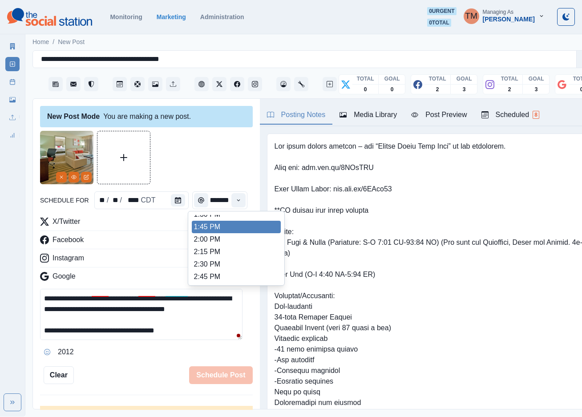
scroll to position [147, 0]
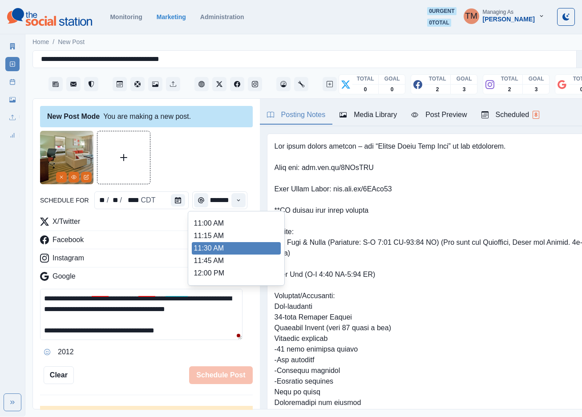
click at [230, 242] on li "11:30 AM" at bounding box center [236, 248] width 89 height 12
click at [235, 247] on li "11:30 AM" at bounding box center [236, 248] width 89 height 12
type input "********"
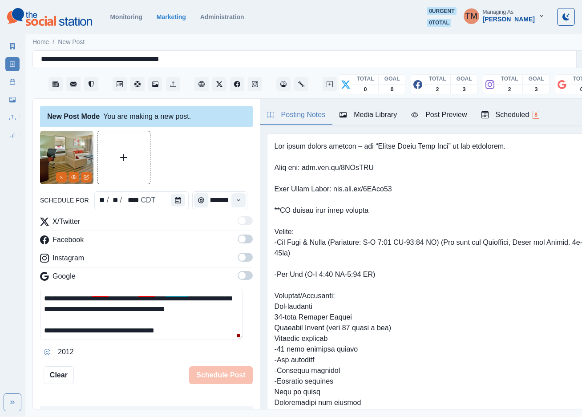
click at [238, 242] on span at bounding box center [245, 239] width 15 height 9
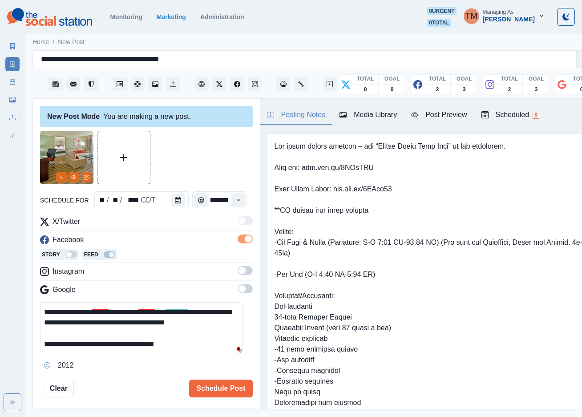
scroll to position [0, 0]
click at [239, 270] on span at bounding box center [245, 270] width 15 height 9
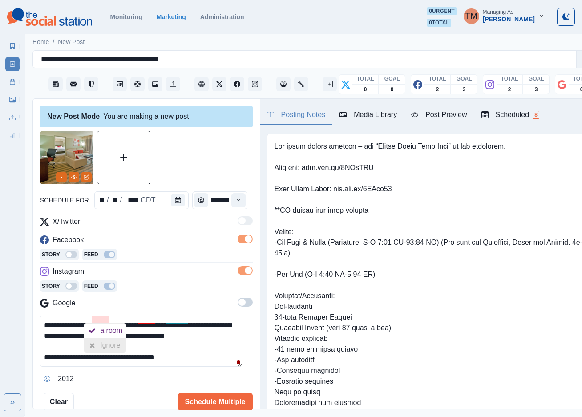
drag, startPoint x: 108, startPoint y: 346, endPoint x: 137, endPoint y: 321, distance: 38.4
click at [110, 346] on div "Ignore" at bounding box center [112, 345] width 24 height 14
click at [150, 345] on div "Ignore" at bounding box center [159, 345] width 24 height 14
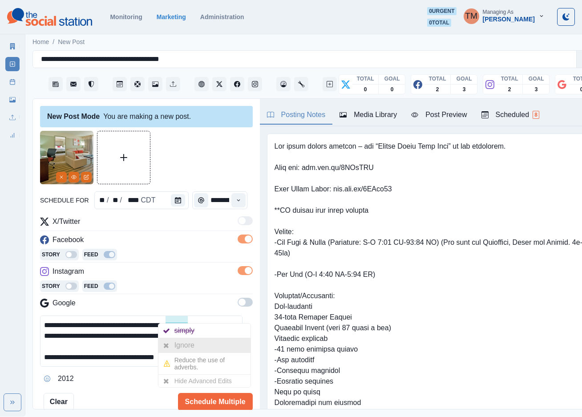
click at [172, 350] on div at bounding box center [166, 345] width 16 height 14
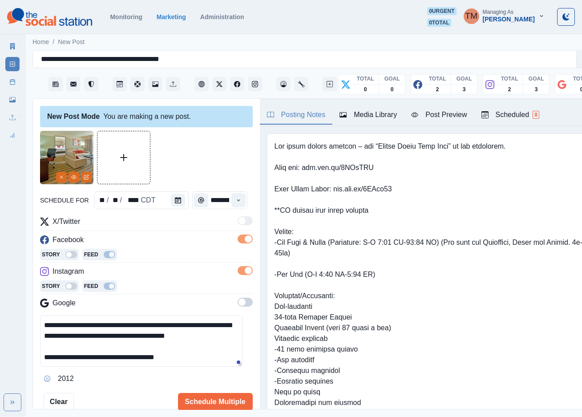
click at [191, 166] on div at bounding box center [146, 157] width 213 height 53
click at [450, 119] on div "Post Preview" at bounding box center [439, 115] width 56 height 11
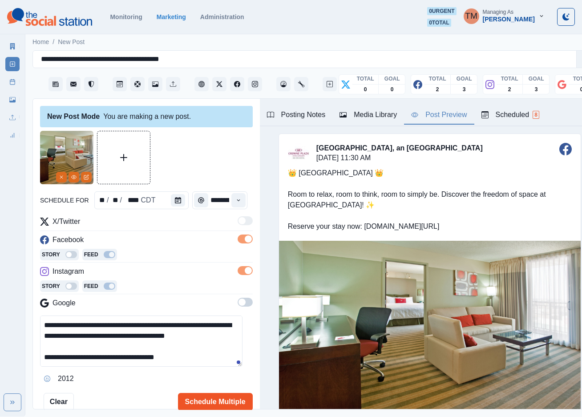
click at [214, 402] on button "Schedule Multiple" at bounding box center [215, 402] width 75 height 18
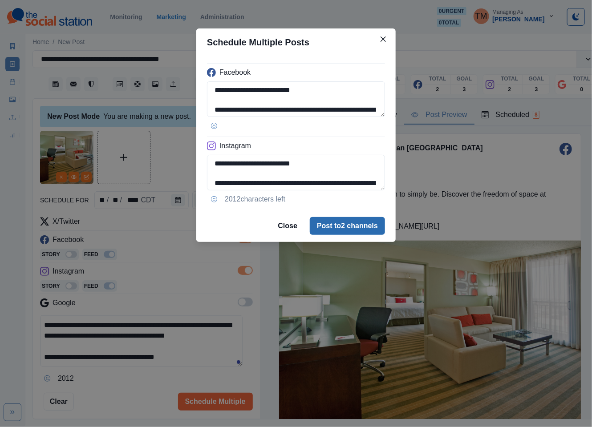
click at [338, 234] on button "Post to 2 channels" at bounding box center [347, 226] width 75 height 18
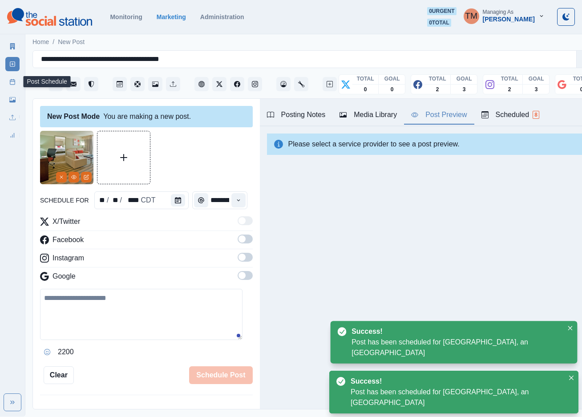
click at [10, 81] on line at bounding box center [12, 81] width 5 height 0
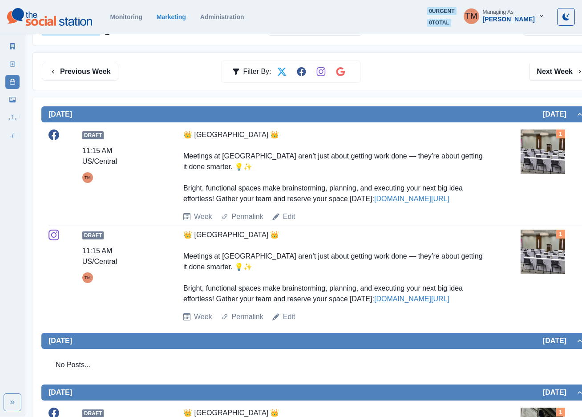
scroll to position [67, 0]
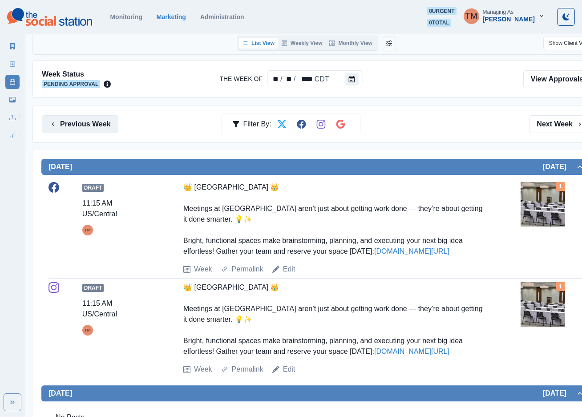
click at [69, 130] on button "Previous Week" at bounding box center [80, 124] width 77 height 18
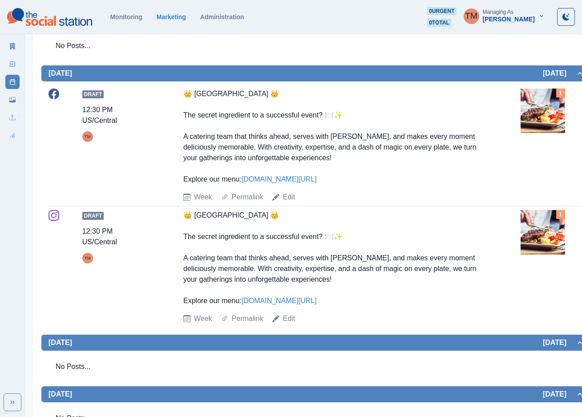
scroll to position [868, 0]
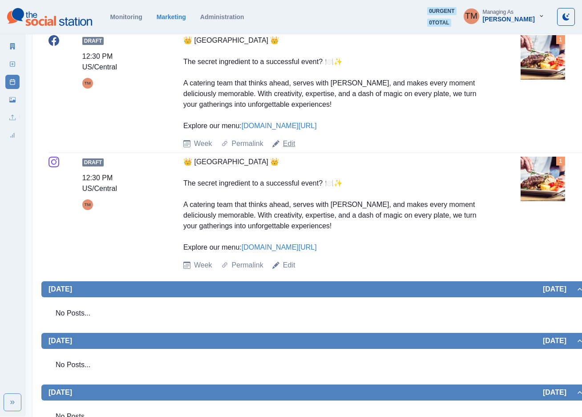
click at [286, 149] on link "Edit" at bounding box center [289, 143] width 12 height 11
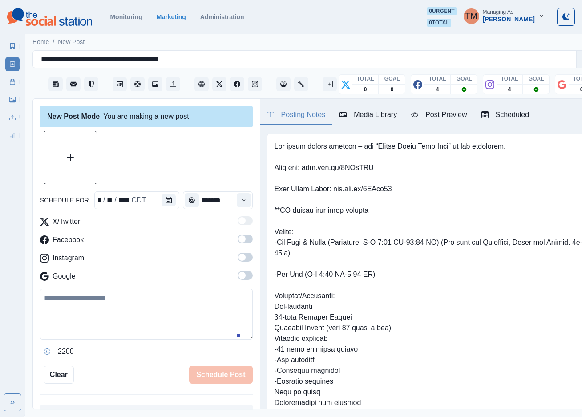
scroll to position [9, 0]
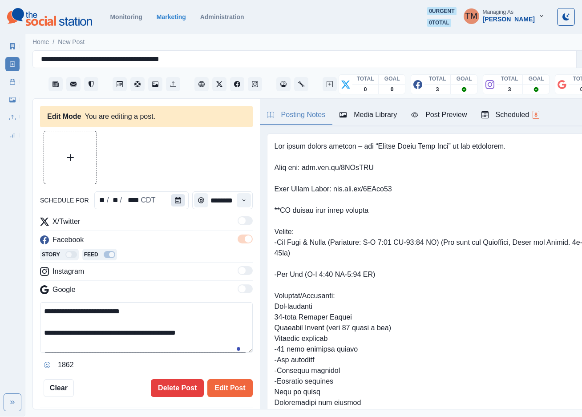
type input "********"
type textarea "**********"
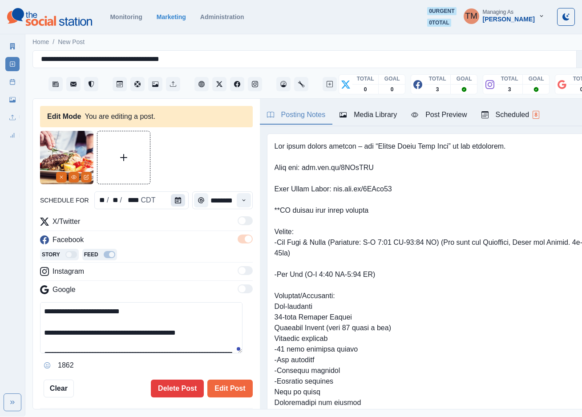
click at [175, 197] on icon "Calendar" at bounding box center [178, 200] width 6 height 6
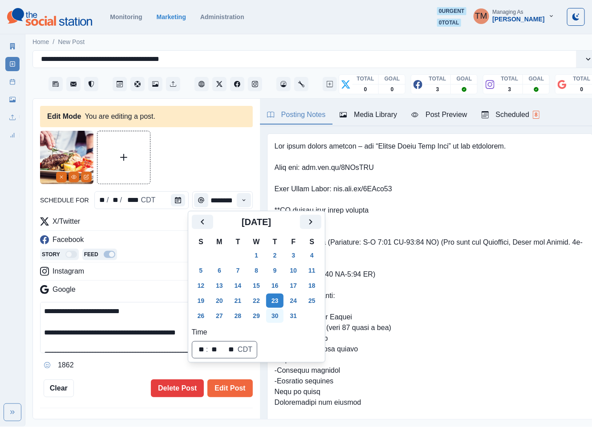
click at [273, 318] on button "30" at bounding box center [275, 316] width 18 height 14
click at [229, 393] on button "Edit Post" at bounding box center [229, 389] width 45 height 18
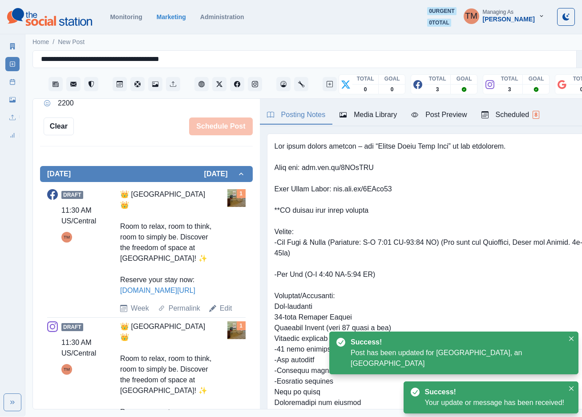
scroll to position [267, 0]
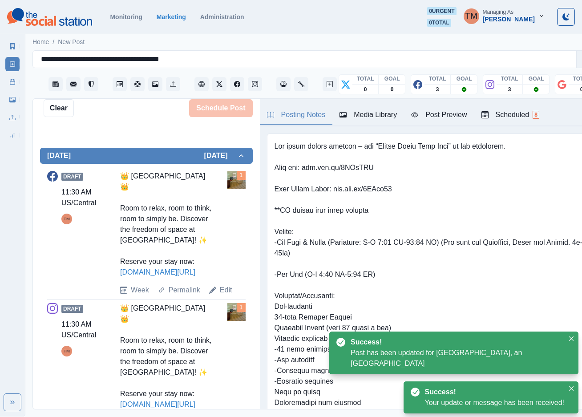
click at [223, 296] on link "Edit" at bounding box center [226, 290] width 12 height 11
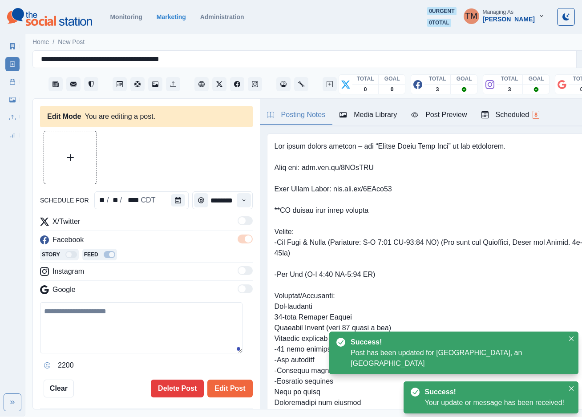
type input "********"
type textarea "**********"
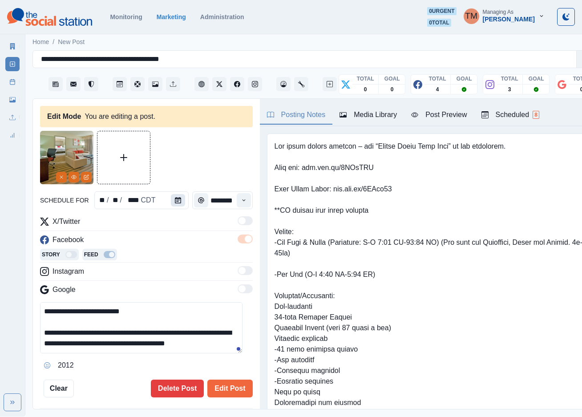
click at [175, 199] on icon "Calendar" at bounding box center [178, 200] width 6 height 6
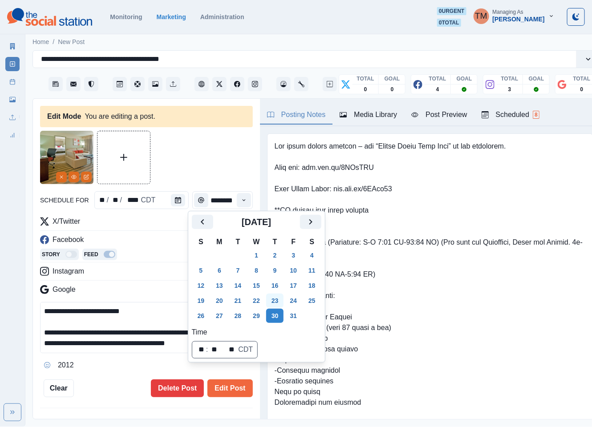
click at [278, 298] on button "23" at bounding box center [275, 301] width 18 height 14
click at [234, 393] on button "Edit Post" at bounding box center [229, 389] width 45 height 18
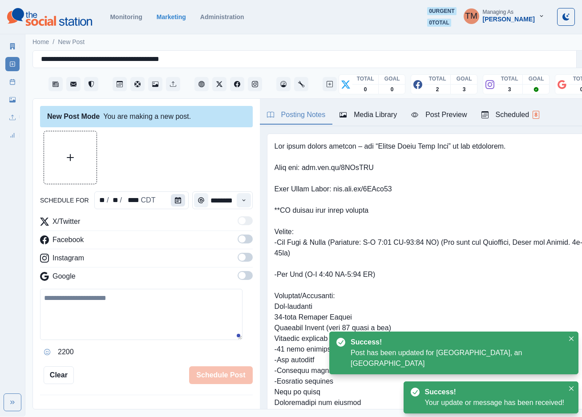
click at [176, 201] on icon "Calendar" at bounding box center [178, 200] width 6 height 6
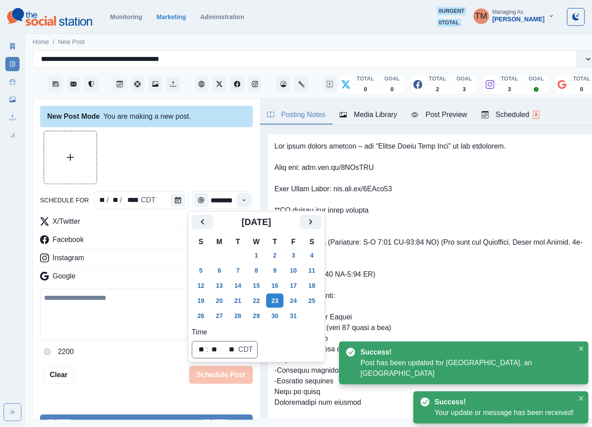
click at [193, 166] on div at bounding box center [146, 157] width 213 height 53
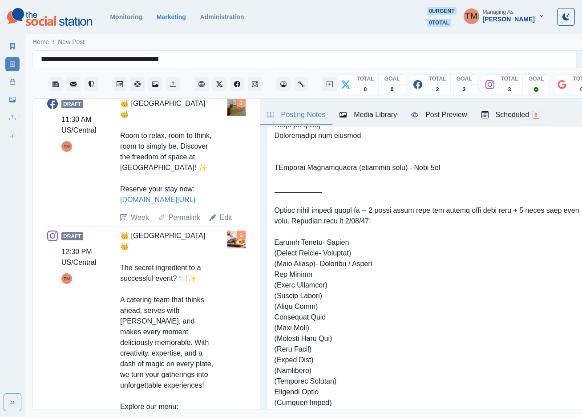
scroll to position [398, 0]
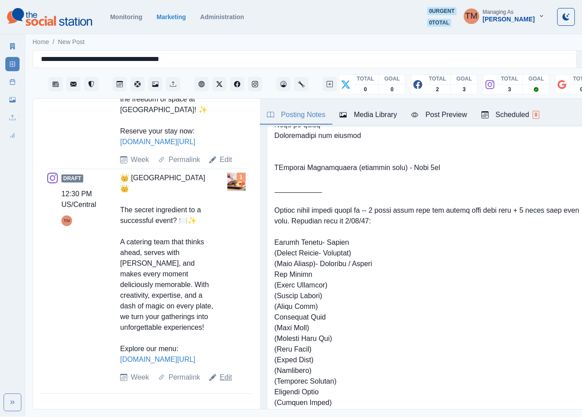
click at [220, 383] on link "Edit" at bounding box center [226, 377] width 12 height 11
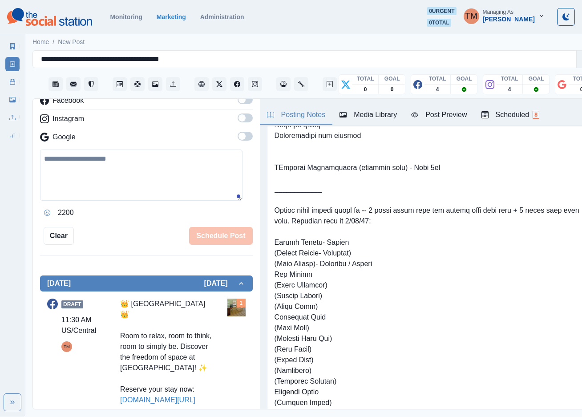
scroll to position [119, 0]
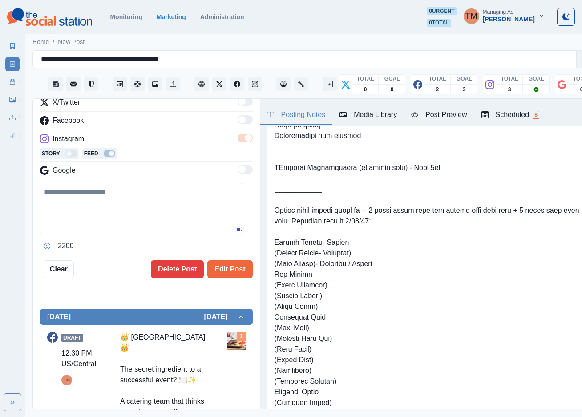
type input "********"
type textarea "**********"
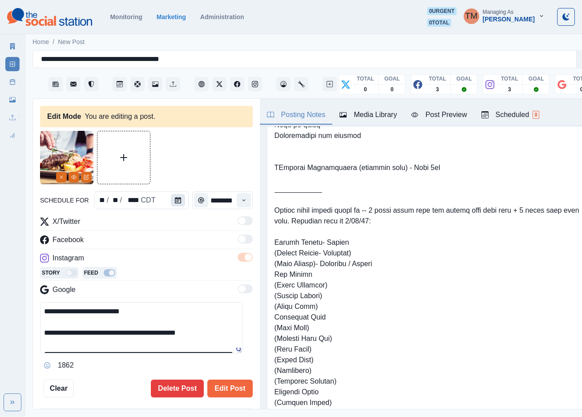
click at [175, 200] on icon "Calendar" at bounding box center [178, 200] width 6 height 6
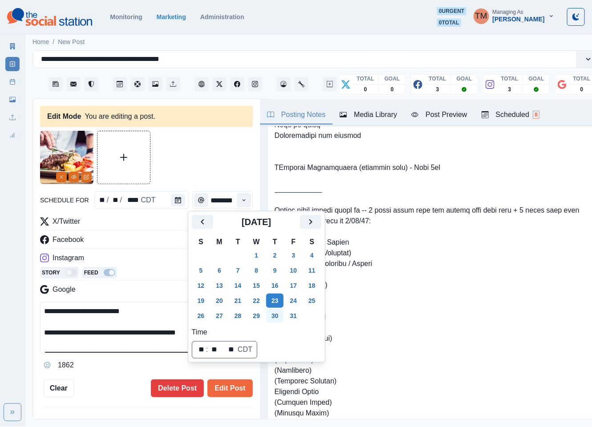
click at [276, 318] on button "30" at bounding box center [275, 316] width 18 height 14
click at [215, 389] on button "Edit Post" at bounding box center [229, 389] width 45 height 18
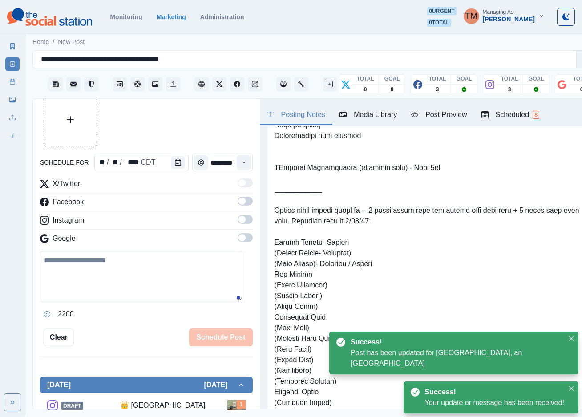
scroll to position [200, 0]
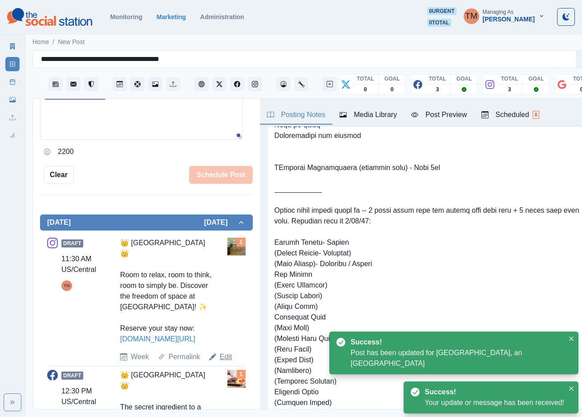
click at [227, 362] on link "Edit" at bounding box center [226, 357] width 12 height 11
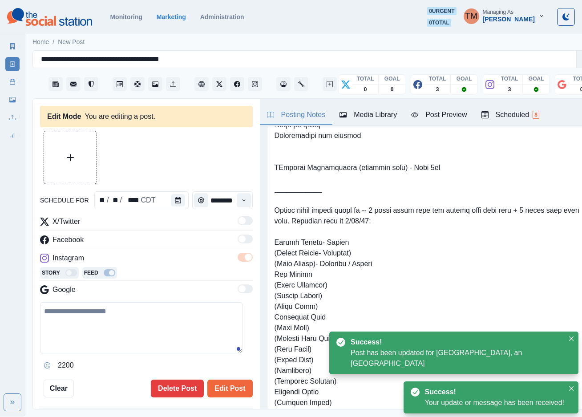
type input "********"
type textarea "**********"
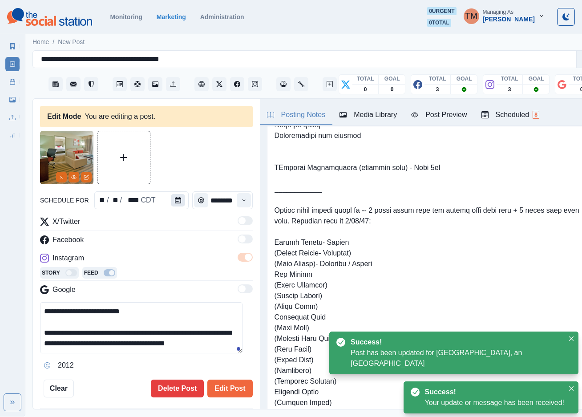
click at [172, 206] on button "Calendar" at bounding box center [178, 200] width 14 height 12
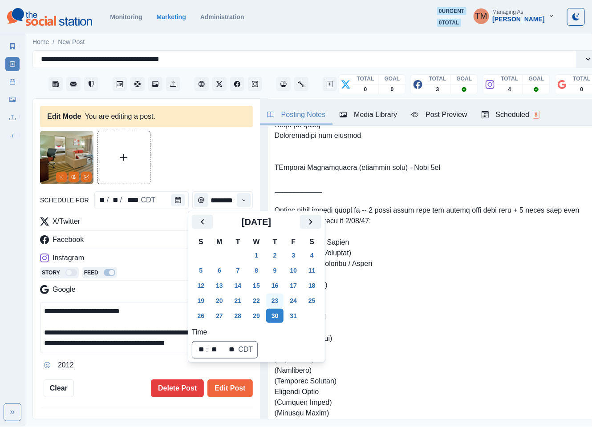
click at [281, 302] on button "23" at bounding box center [275, 301] width 18 height 14
click at [198, 159] on div at bounding box center [146, 157] width 213 height 53
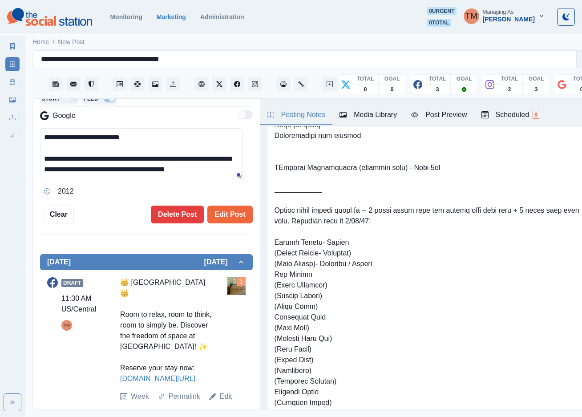
scroll to position [194, 0]
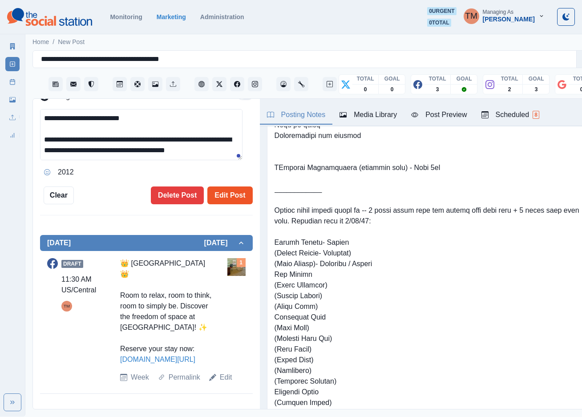
click at [226, 198] on button "Edit Post" at bounding box center [229, 196] width 45 height 18
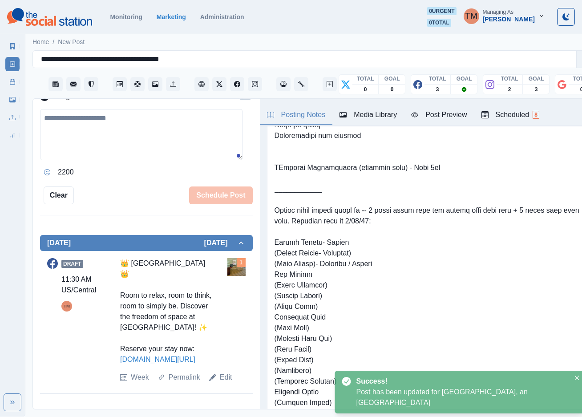
scroll to position [180, 0]
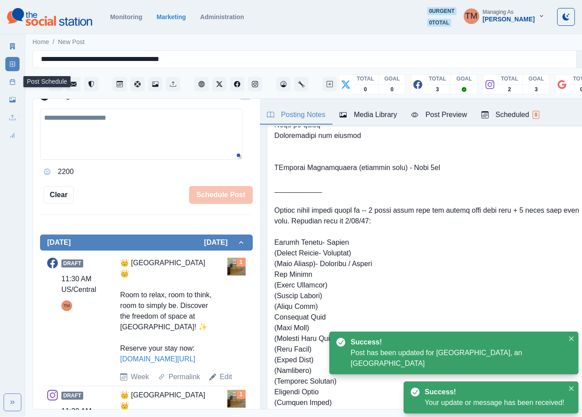
drag, startPoint x: 16, startPoint y: 77, endPoint x: 9, endPoint y: 95, distance: 18.6
click at [16, 79] on link "Post Schedule" at bounding box center [12, 82] width 14 height 14
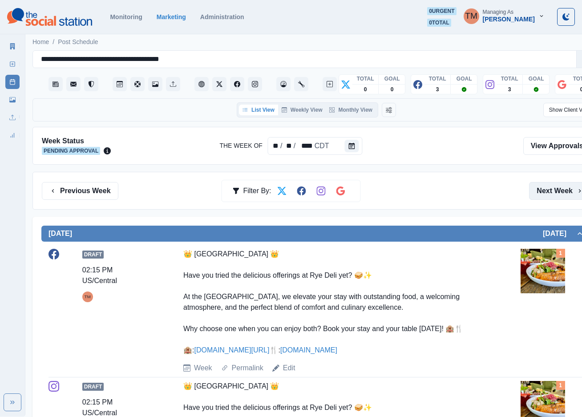
click at [548, 190] on button "Next Week" at bounding box center [560, 191] width 62 height 18
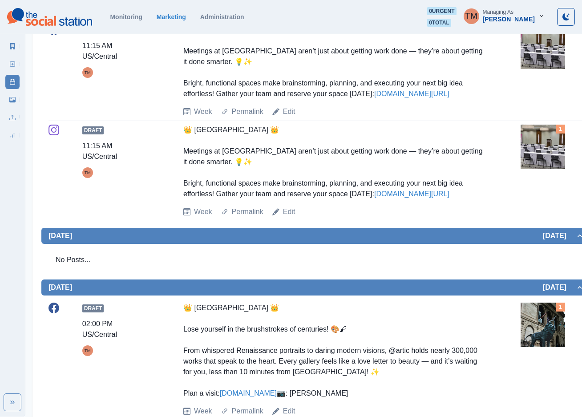
scroll to position [373, 0]
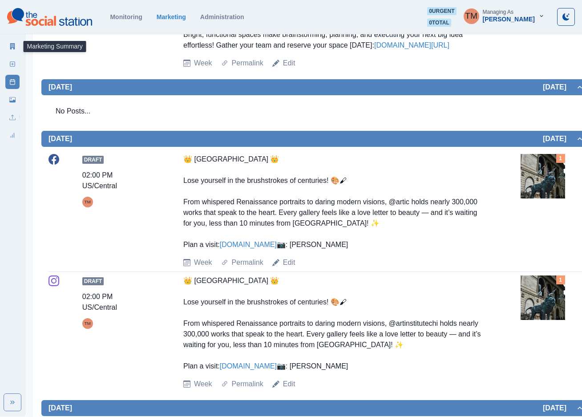
click at [10, 47] on icon at bounding box center [12, 46] width 6 height 6
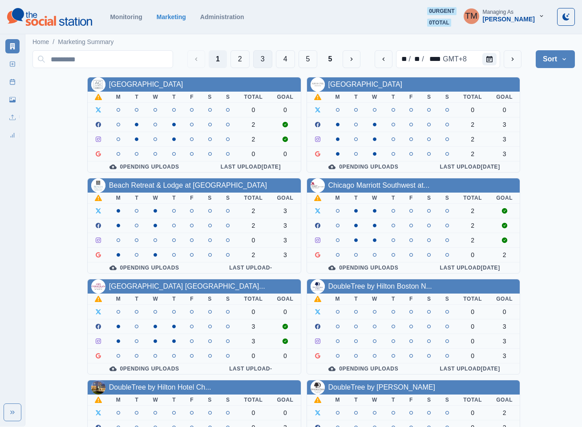
click at [261, 61] on button "3" at bounding box center [262, 59] width 19 height 18
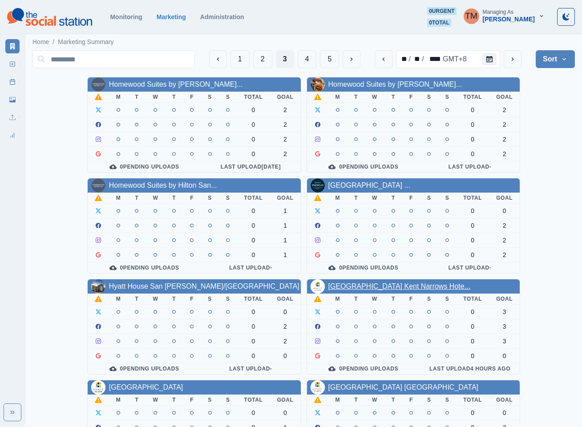
click at [386, 290] on link "[GEOGRAPHIC_DATA] Kent Narrows Hote..." at bounding box center [400, 287] width 142 height 8
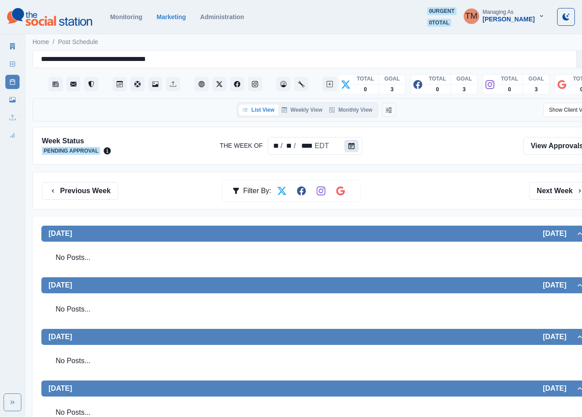
click at [350, 147] on button "Calendar" at bounding box center [352, 146] width 14 height 12
click at [14, 104] on link "Media Library" at bounding box center [12, 100] width 14 height 14
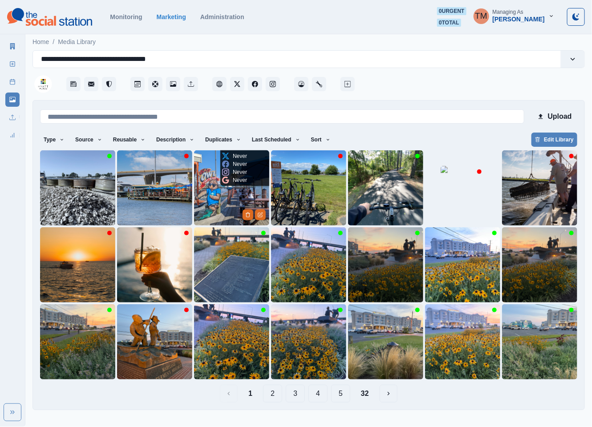
click at [213, 205] on img at bounding box center [231, 187] width 75 height 75
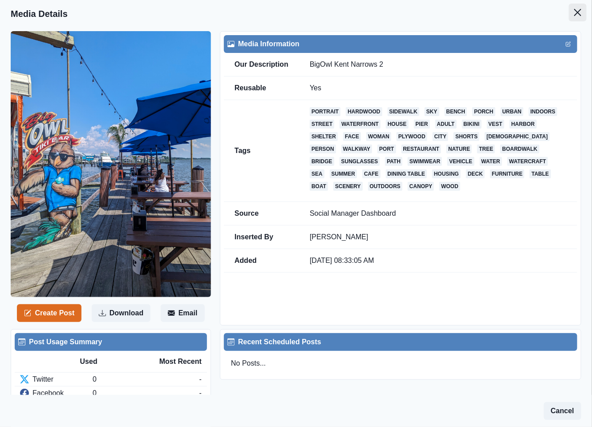
click at [574, 12] on icon "Close" at bounding box center [577, 12] width 7 height 7
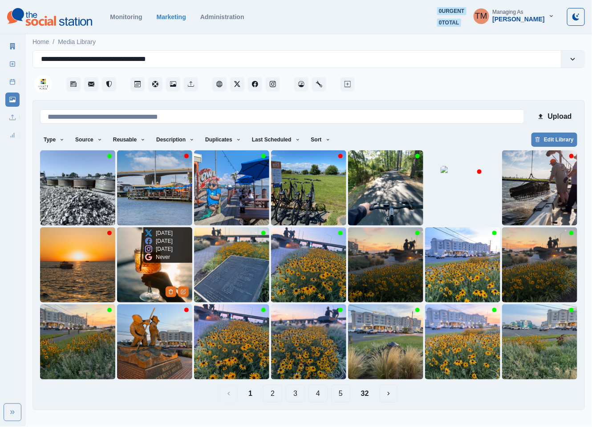
click at [131, 269] on img at bounding box center [154, 264] width 75 height 75
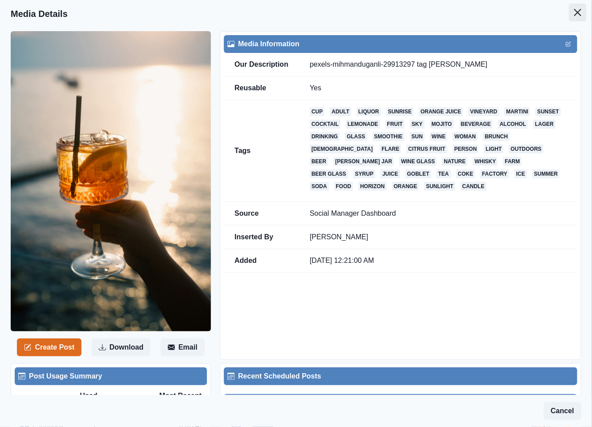
click at [574, 13] on icon "Close" at bounding box center [577, 12] width 7 height 7
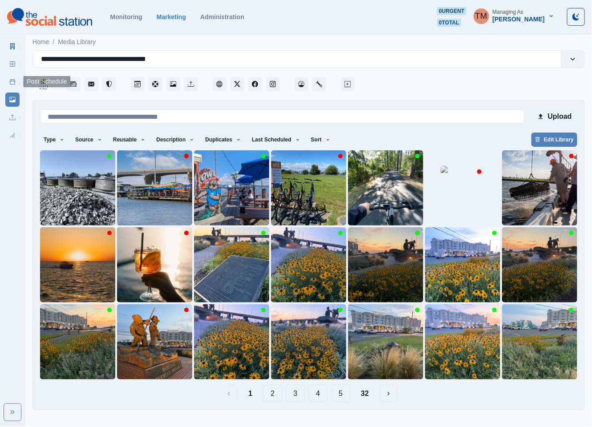
click at [14, 81] on icon at bounding box center [12, 82] width 6 height 6
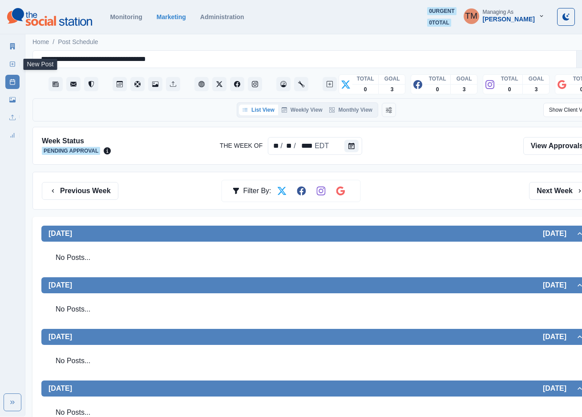
click at [12, 66] on icon at bounding box center [12, 64] width 6 height 6
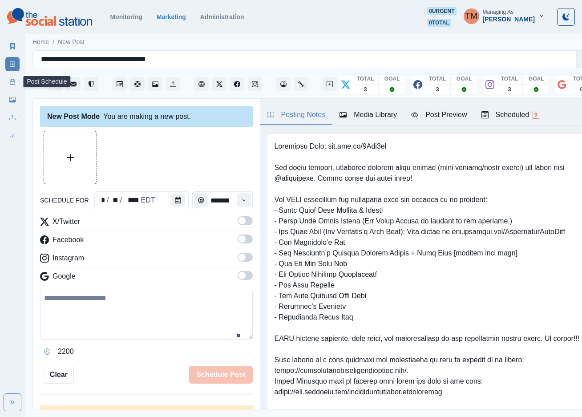
click at [11, 81] on icon at bounding box center [12, 82] width 6 height 6
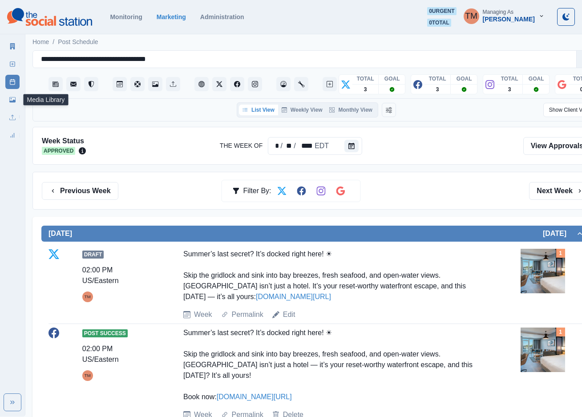
click at [8, 99] on link "Media Library" at bounding box center [12, 100] width 14 height 14
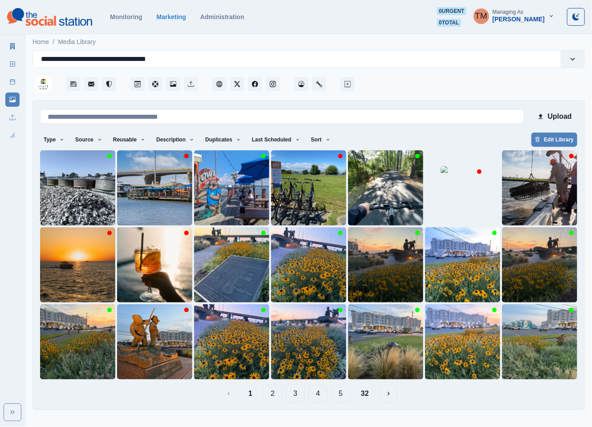
click at [273, 395] on button "2" at bounding box center [272, 394] width 19 height 18
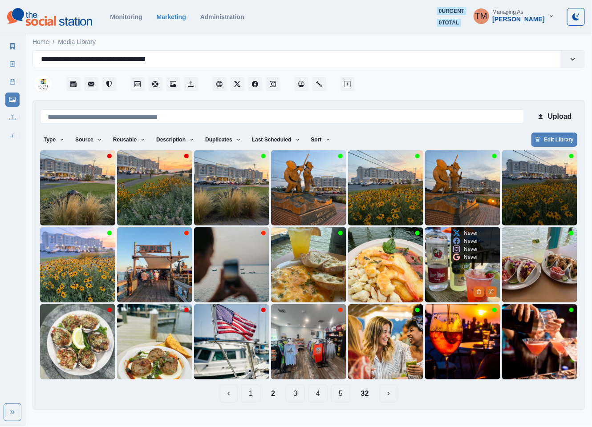
click at [452, 281] on img at bounding box center [462, 264] width 75 height 75
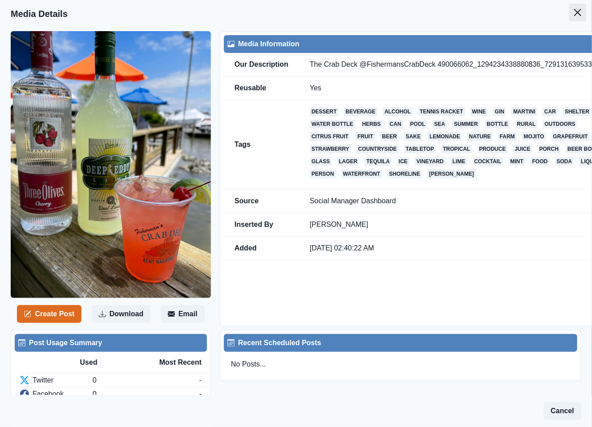
click at [574, 10] on icon "Close" at bounding box center [577, 12] width 7 height 7
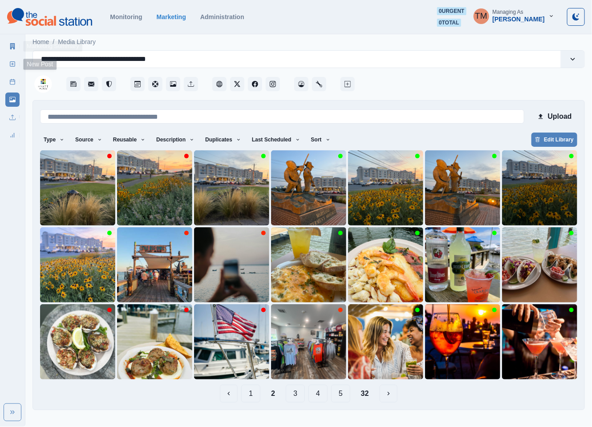
click at [11, 47] on icon at bounding box center [12, 46] width 5 height 6
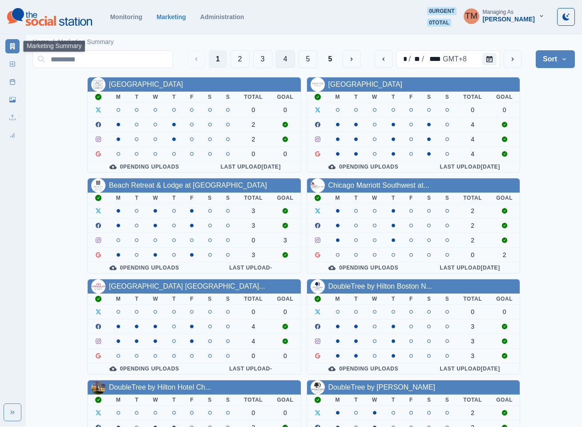
click at [284, 59] on button "4" at bounding box center [285, 59] width 19 height 18
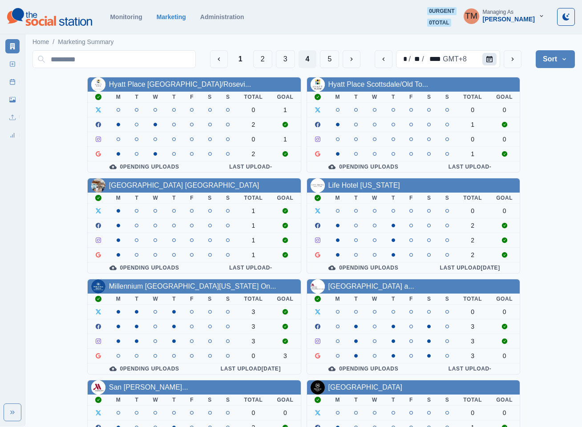
click at [489, 59] on icon "Calendar" at bounding box center [490, 59] width 6 height 6
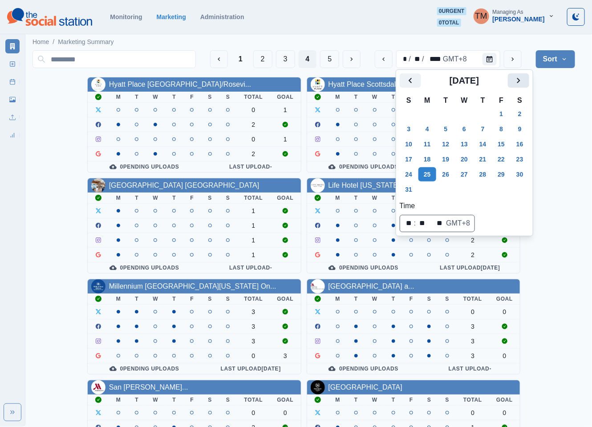
click at [517, 83] on icon "Next" at bounding box center [518, 80] width 11 height 11
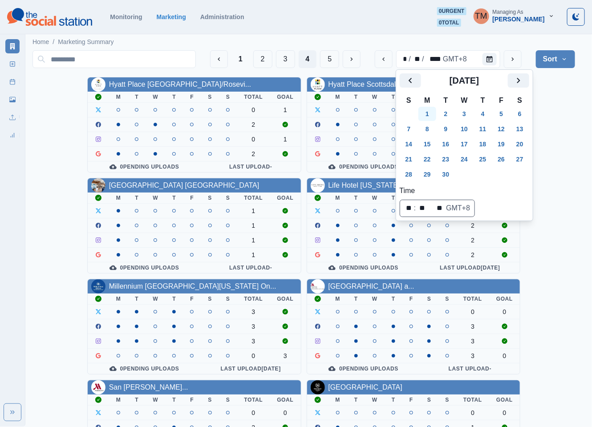
click at [426, 114] on button "1" at bounding box center [427, 114] width 18 height 14
click at [561, 150] on div "Hyatt Place [GEOGRAPHIC_DATA]/Rosevi... M T W T F S S Total Goal 0 1 1 0 1 1 0 …" at bounding box center [303, 377] width 543 height 601
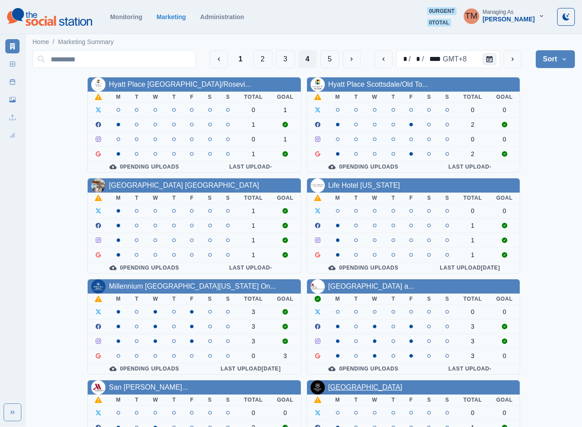
click at [382, 391] on link "[GEOGRAPHIC_DATA]" at bounding box center [366, 388] width 74 height 8
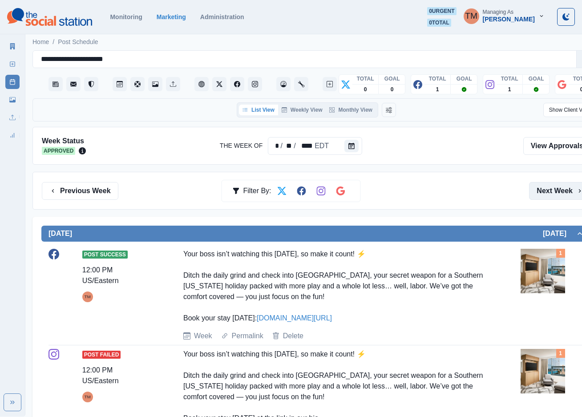
drag, startPoint x: 557, startPoint y: 198, endPoint x: 548, endPoint y: 195, distance: 9.4
click at [556, 198] on button "Next Week" at bounding box center [560, 191] width 62 height 18
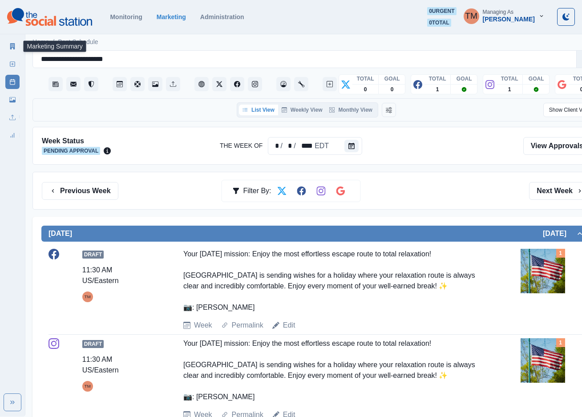
click at [9, 45] on icon at bounding box center [12, 46] width 6 height 6
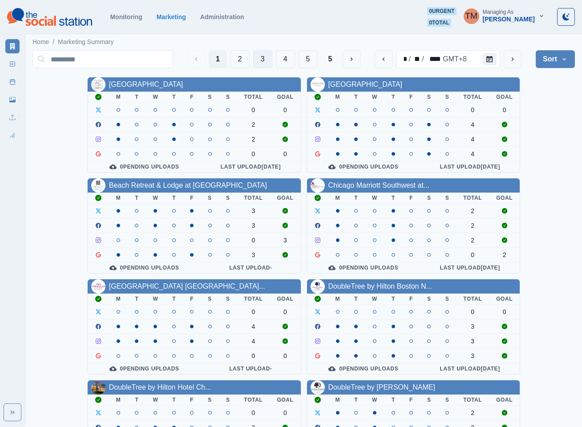
click at [256, 60] on button "3" at bounding box center [262, 59] width 19 height 18
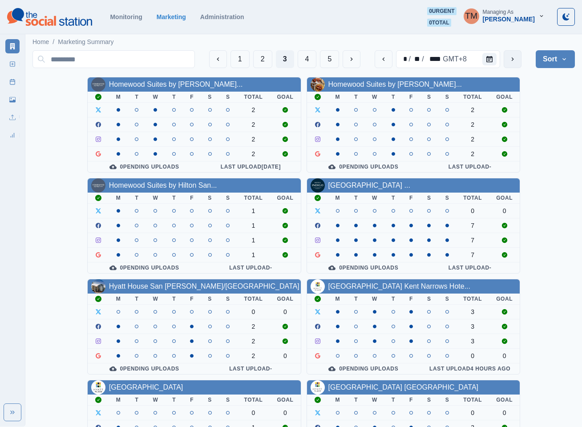
click at [513, 60] on icon "next" at bounding box center [513, 59] width 2 height 4
click at [378, 85] on link "Homewood Suites by [PERSON_NAME]..." at bounding box center [396, 85] width 134 height 8
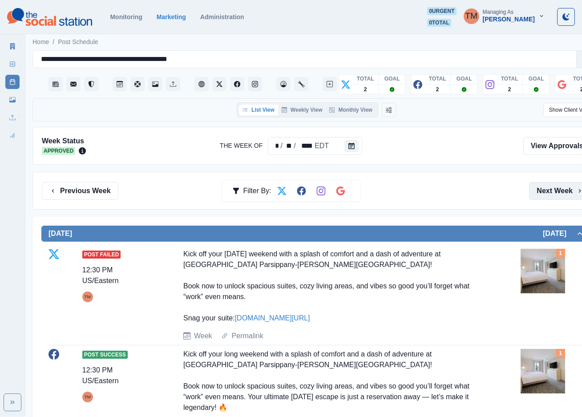
click at [543, 188] on button "Next Week" at bounding box center [560, 191] width 62 height 18
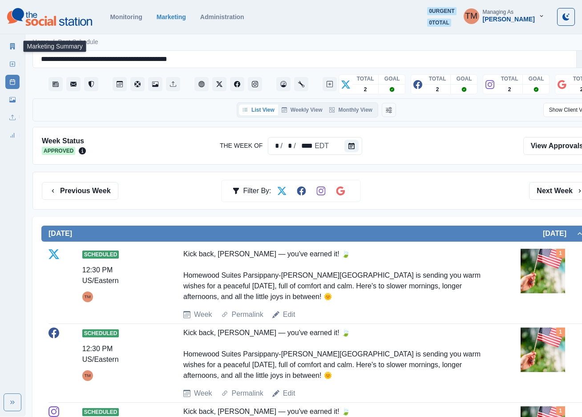
click at [15, 48] on icon at bounding box center [12, 46] width 5 height 6
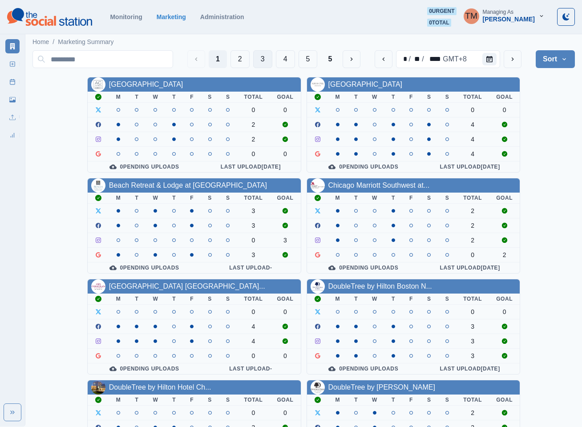
click at [262, 58] on button "3" at bounding box center [262, 59] width 19 height 18
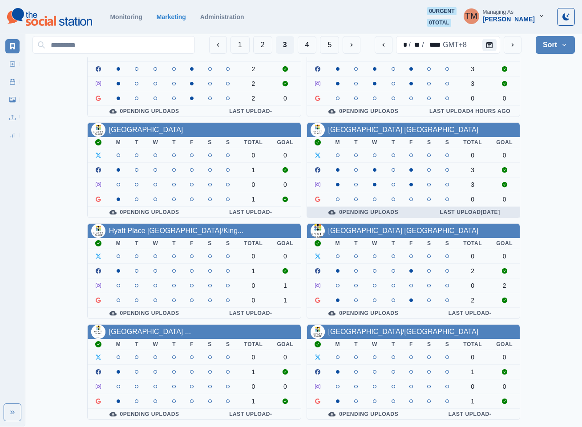
scroll to position [267, 0]
click at [362, 332] on link "[GEOGRAPHIC_DATA]/[GEOGRAPHIC_DATA]" at bounding box center [404, 332] width 150 height 8
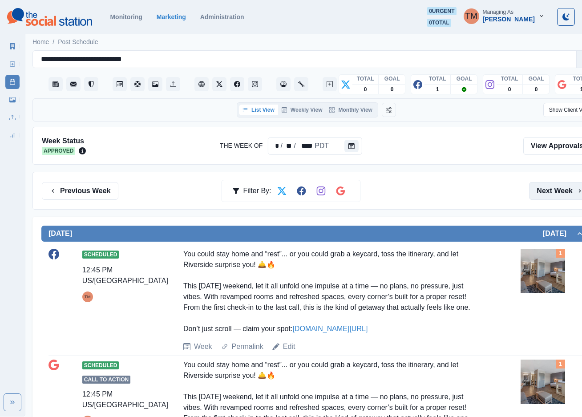
click at [553, 191] on button "Next Week" at bounding box center [560, 191] width 62 height 18
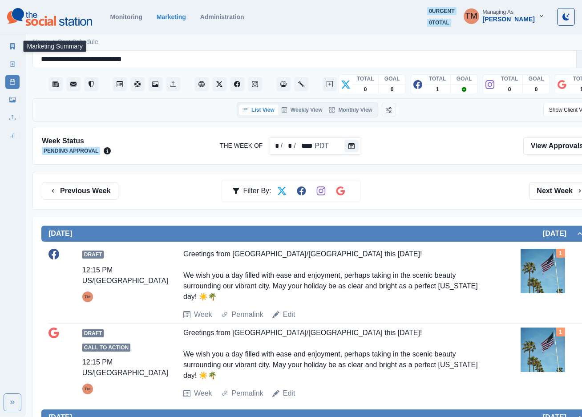
click at [16, 49] on link "Marketing Summary" at bounding box center [12, 46] width 14 height 14
